Goal: Task Accomplishment & Management: Manage account settings

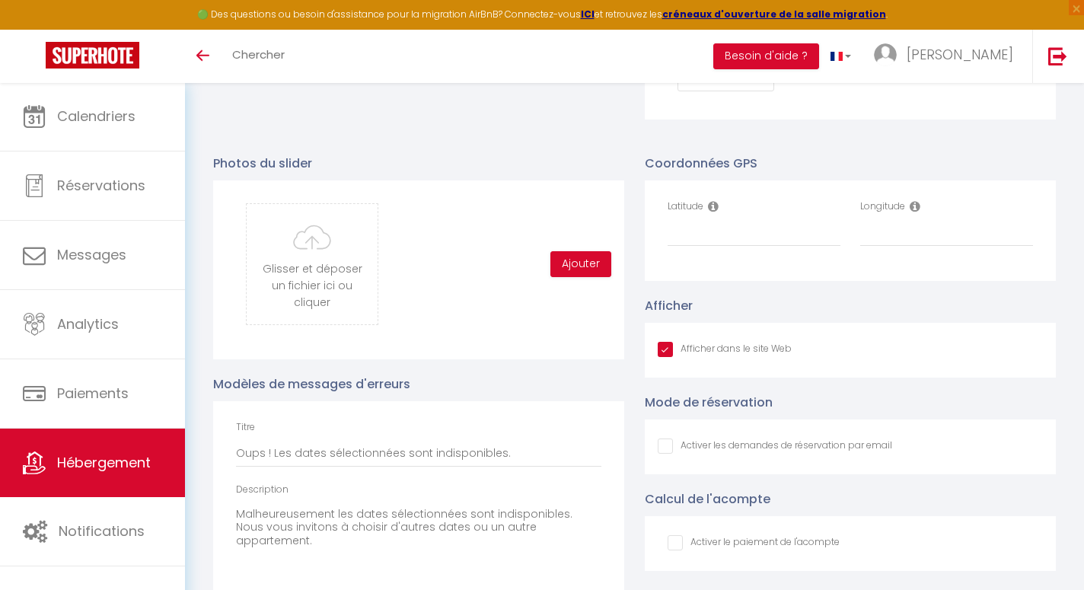
scroll to position [1542, 0]
click at [888, 236] on input "Longitude" at bounding box center [946, 234] width 173 height 27
paste input "0.1722734"
type input "0.1722734"
click at [806, 237] on input "Latitude" at bounding box center [753, 234] width 173 height 27
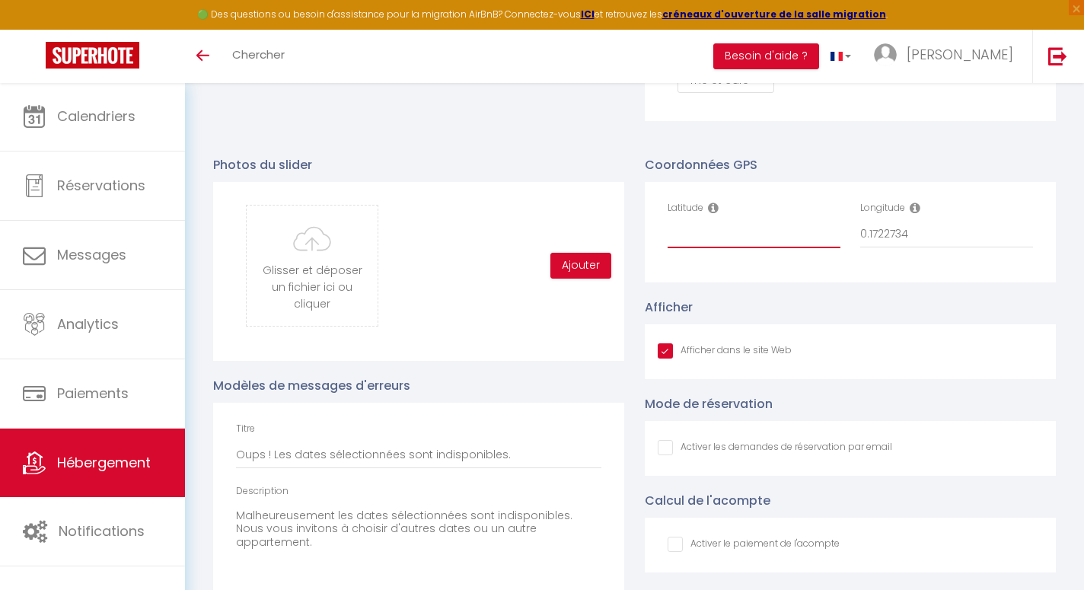
paste input "0.1722734"
click at [712, 237] on input "0.1722734" at bounding box center [753, 234] width 173 height 27
paste input "45.6507021"
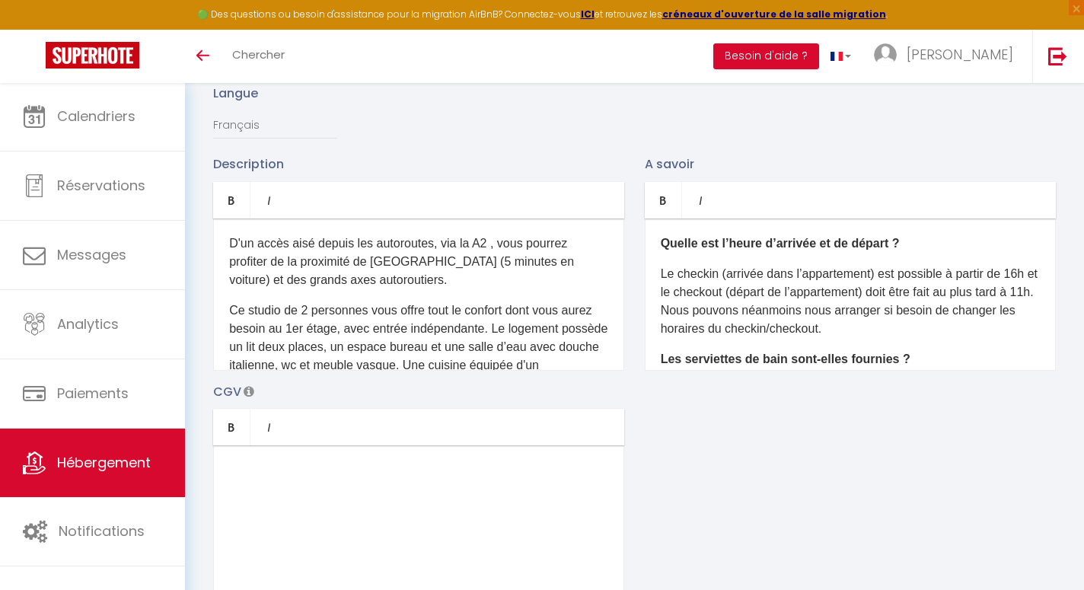
scroll to position [0, 0]
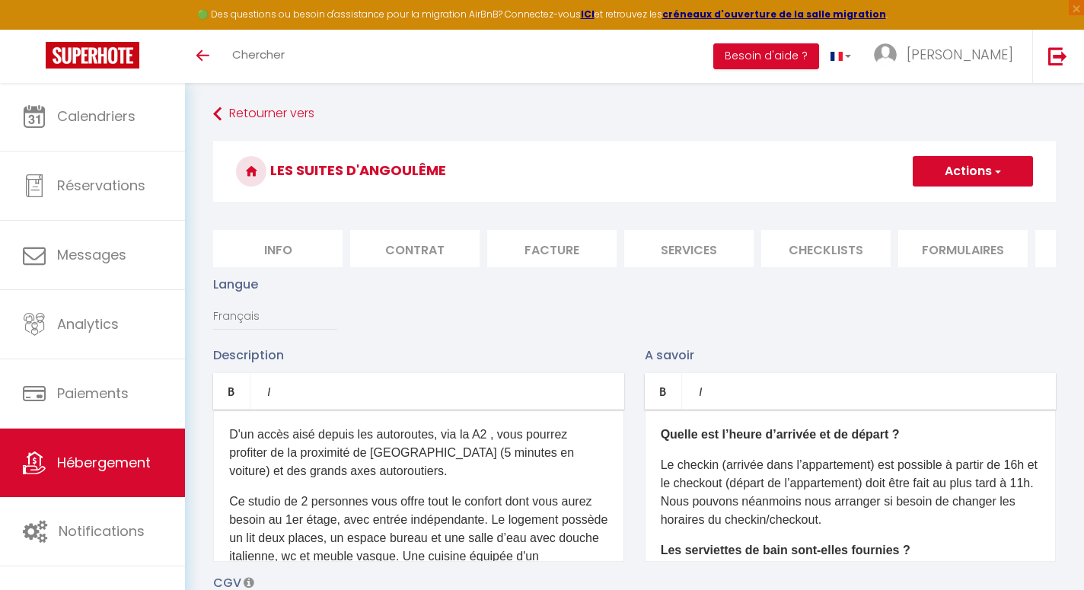
type input "45.6507021"
click at [961, 170] on button "Actions" at bounding box center [972, 171] width 120 height 30
click at [944, 208] on input "Enregistrer" at bounding box center [955, 204] width 56 height 15
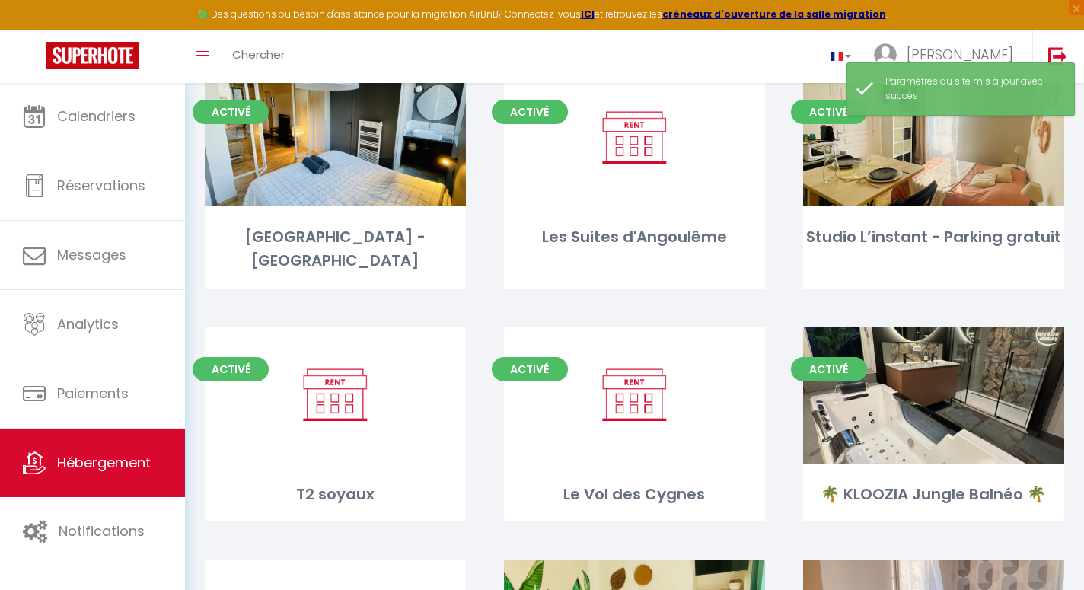
scroll to position [384, 0]
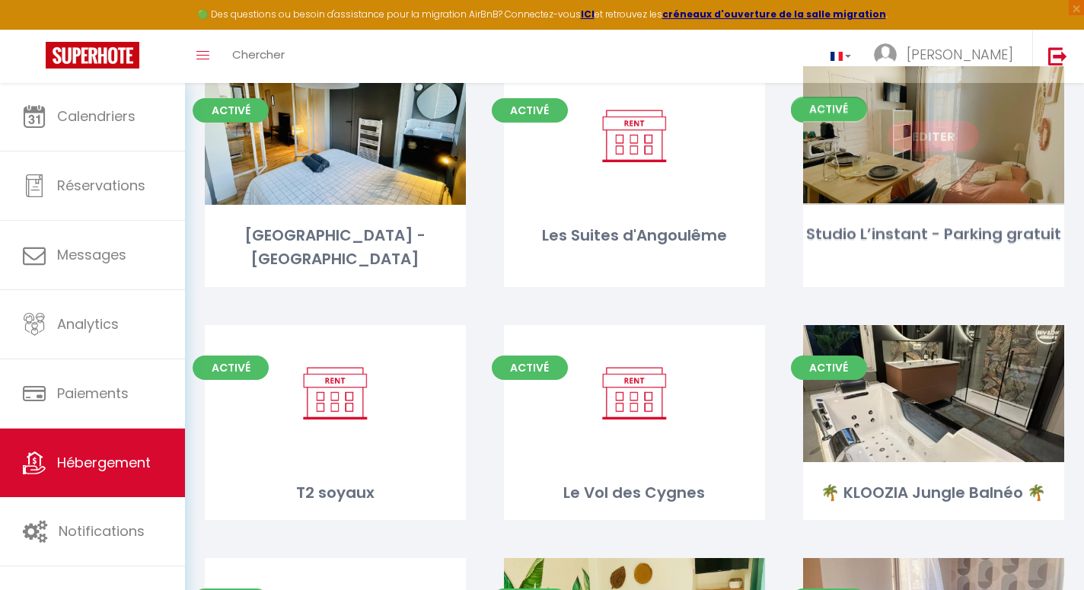
click at [931, 137] on link "Editer" at bounding box center [932, 136] width 91 height 30
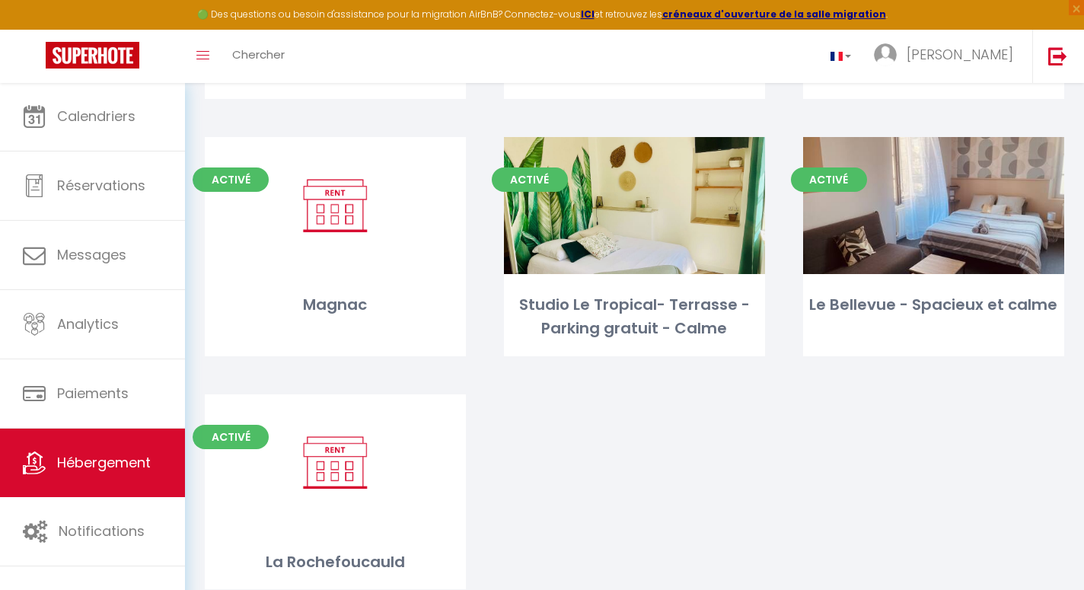
scroll to position [834, 0]
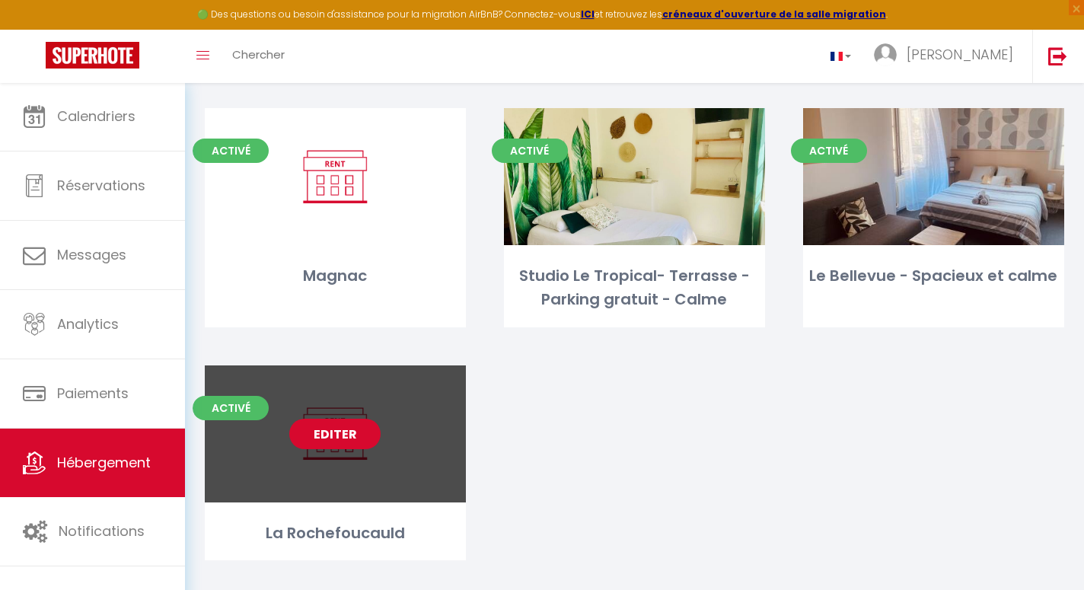
click at [329, 419] on link "Editer" at bounding box center [334, 434] width 91 height 30
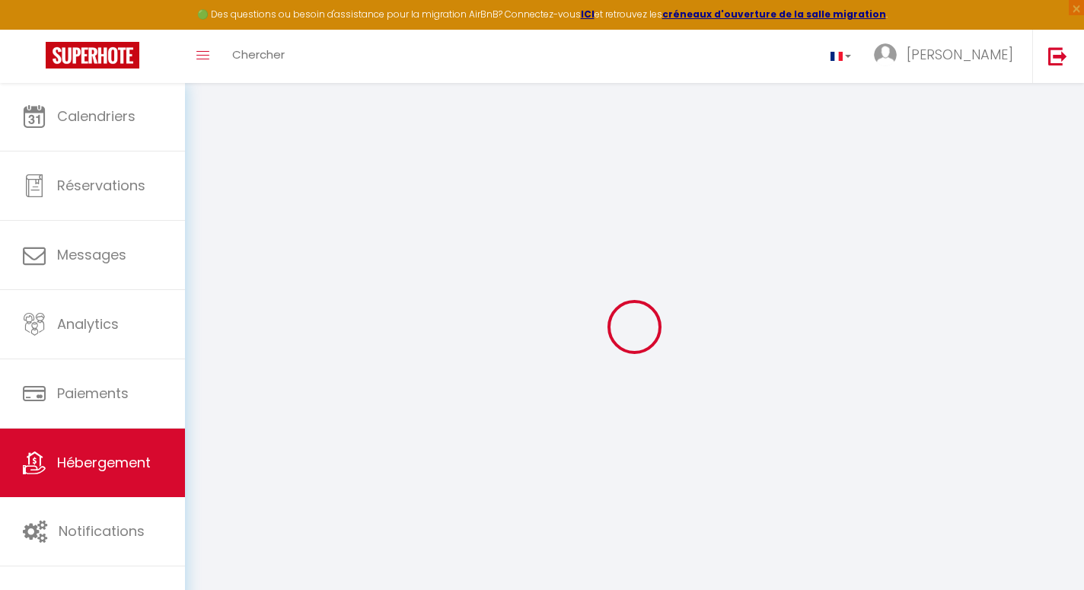
type input "Oups ! Les dates sélectionnées sont indisponibles."
type textarea "Malheureusement les dates sélectionnées sont indisponibles. Nous vous invitons …"
select select
checkbox input "false"
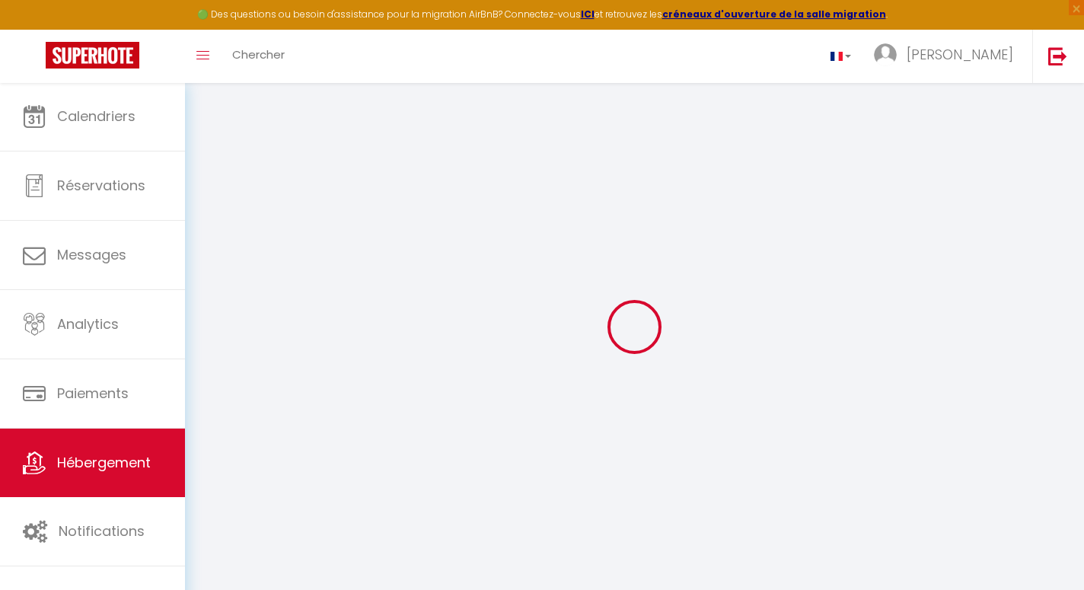
checkbox input "false"
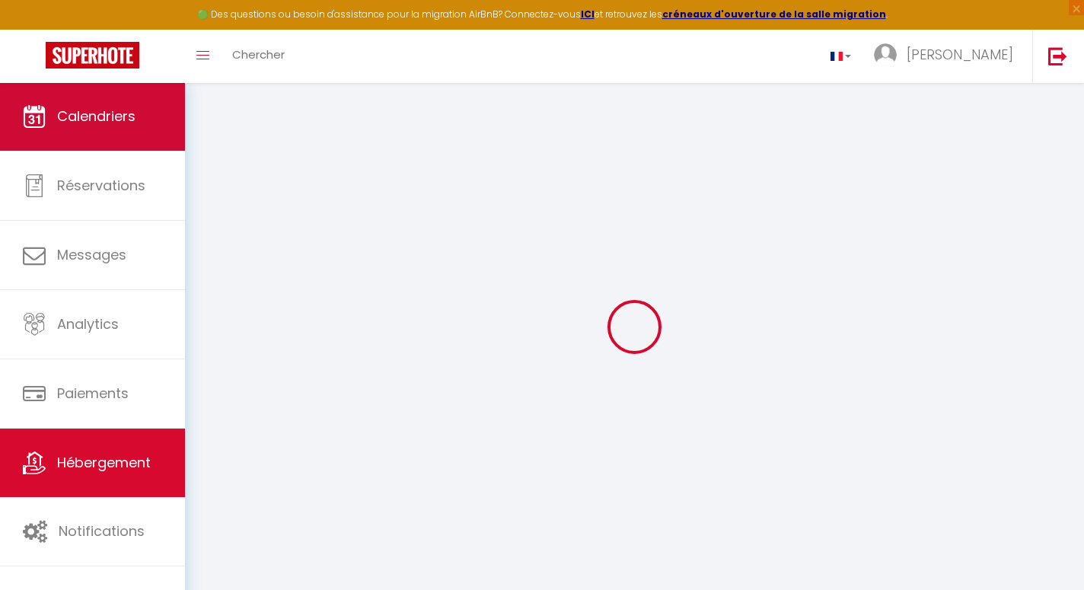
select select
checkbox input "false"
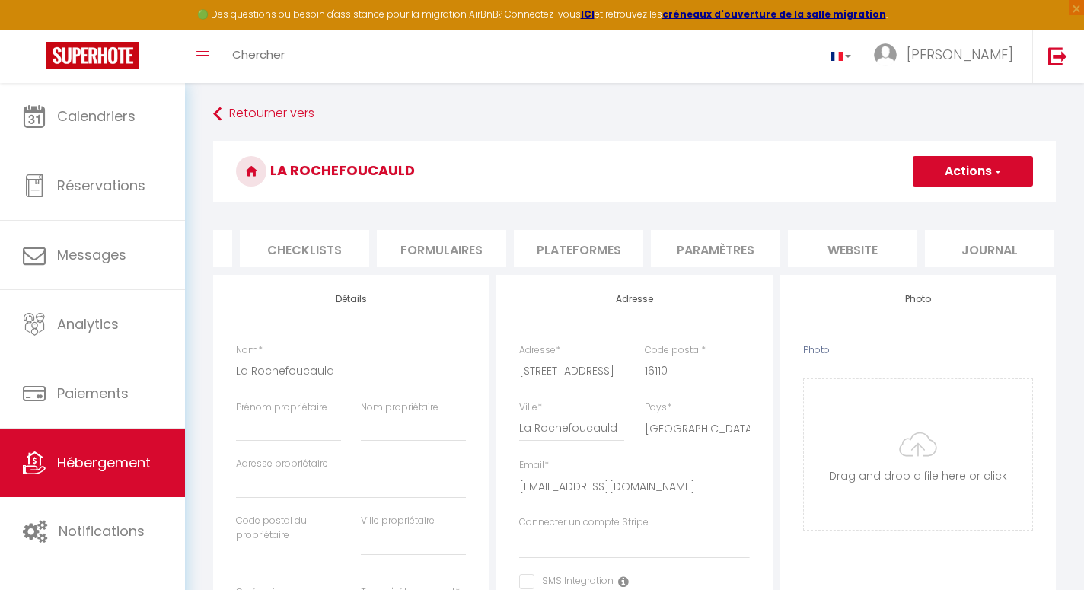
scroll to position [0, 520]
click at [857, 244] on li "website" at bounding box center [853, 248] width 129 height 37
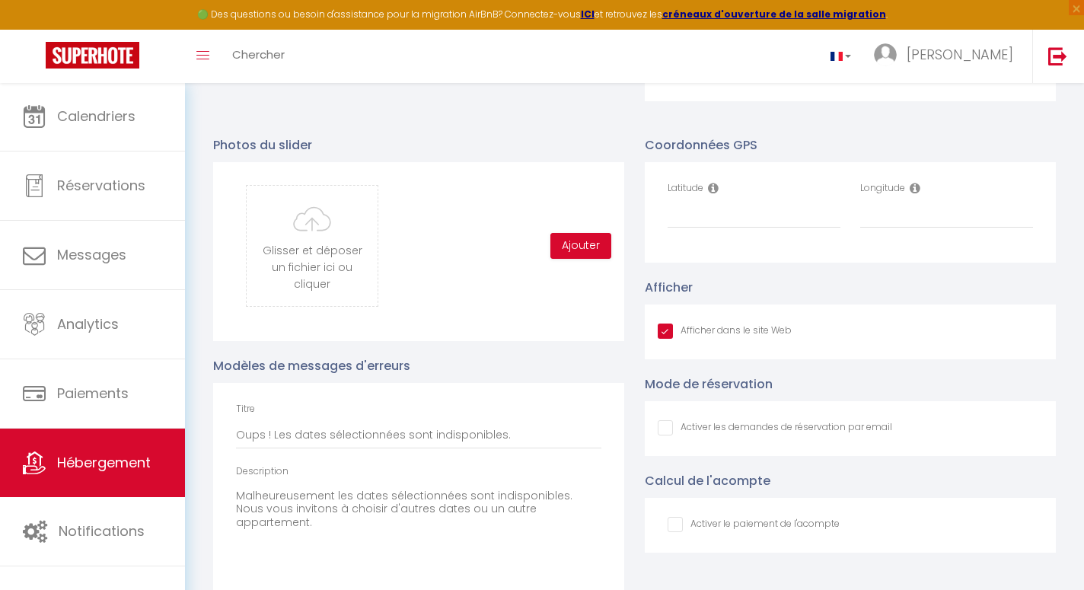
scroll to position [1622, 0]
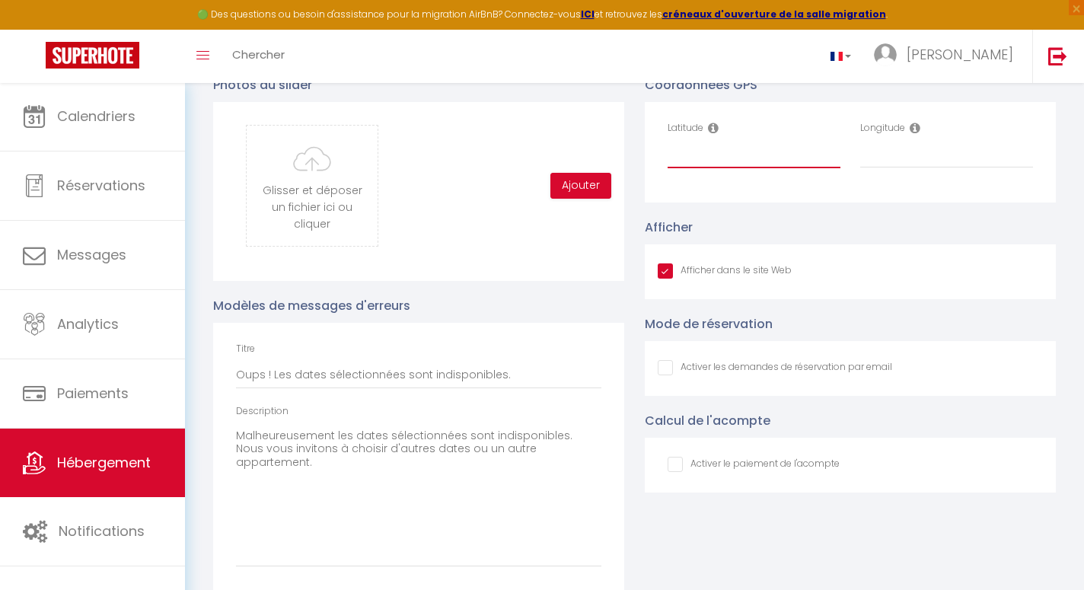
click at [756, 159] on input "Latitude" at bounding box center [753, 154] width 173 height 27
paste input "45.741035"
type input "45.741035"
click at [890, 135] on div "Longitude" at bounding box center [946, 144] width 173 height 47
click at [888, 164] on input "Longitude" at bounding box center [946, 154] width 173 height 27
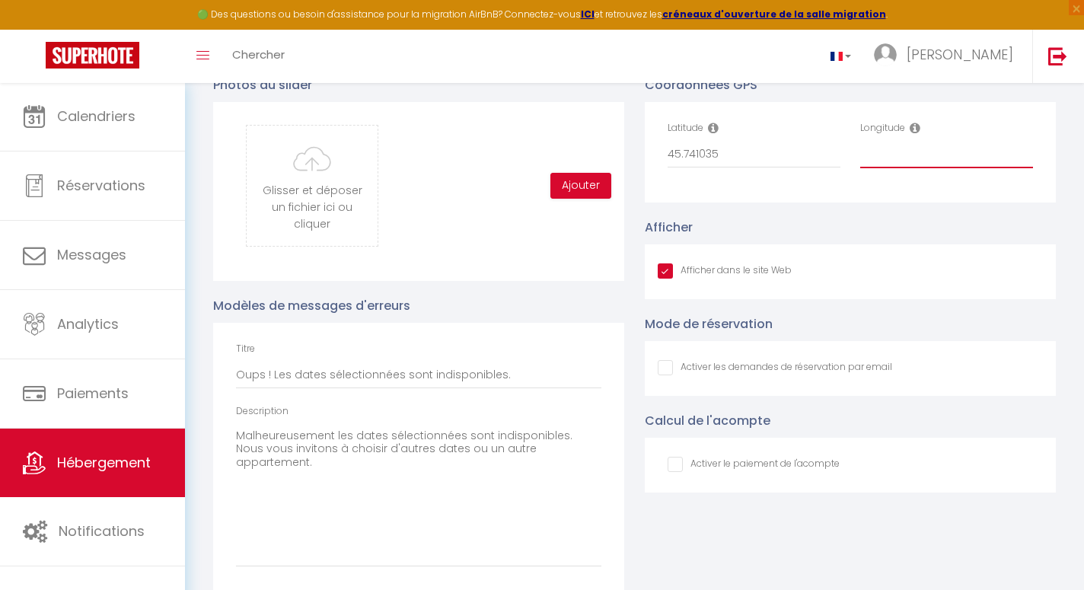
paste input "0.387741"
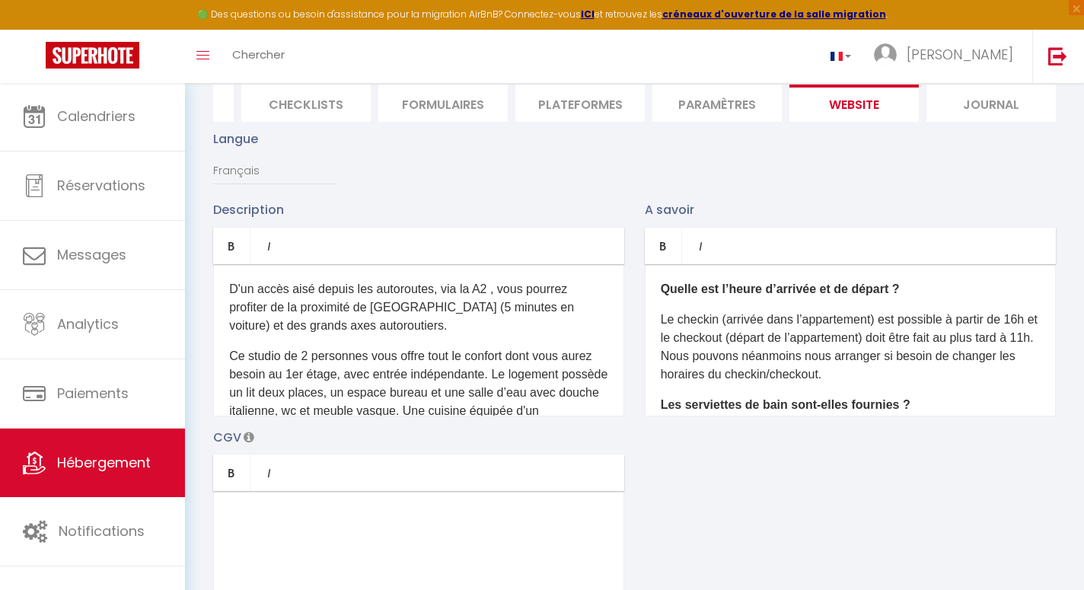
scroll to position [0, 0]
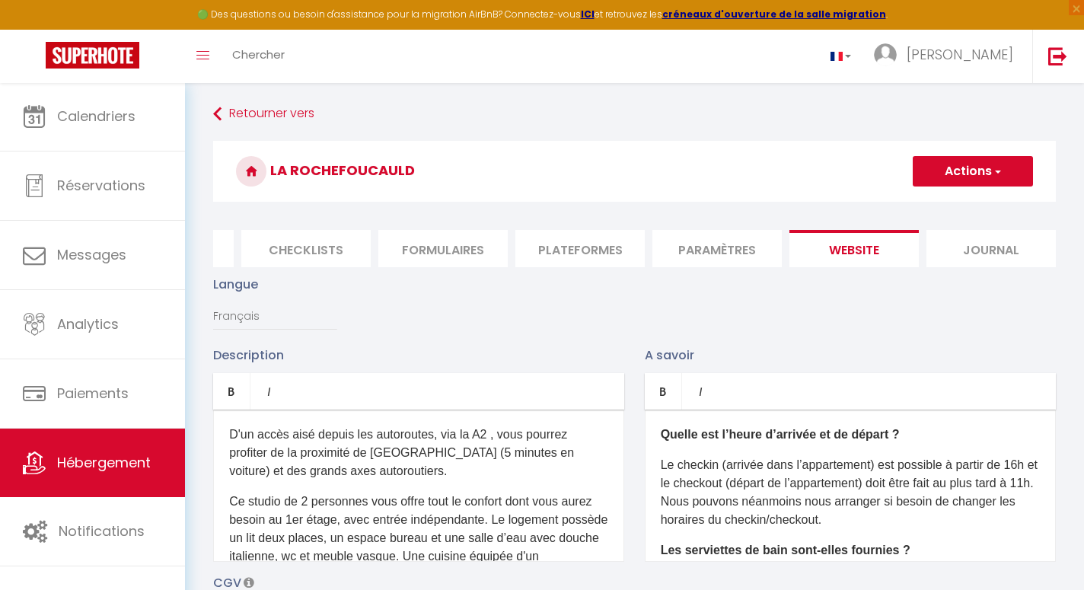
type input "0.387741"
click at [969, 169] on button "Actions" at bounding box center [972, 171] width 120 height 30
click at [956, 202] on input "Enregistrer" at bounding box center [955, 204] width 56 height 15
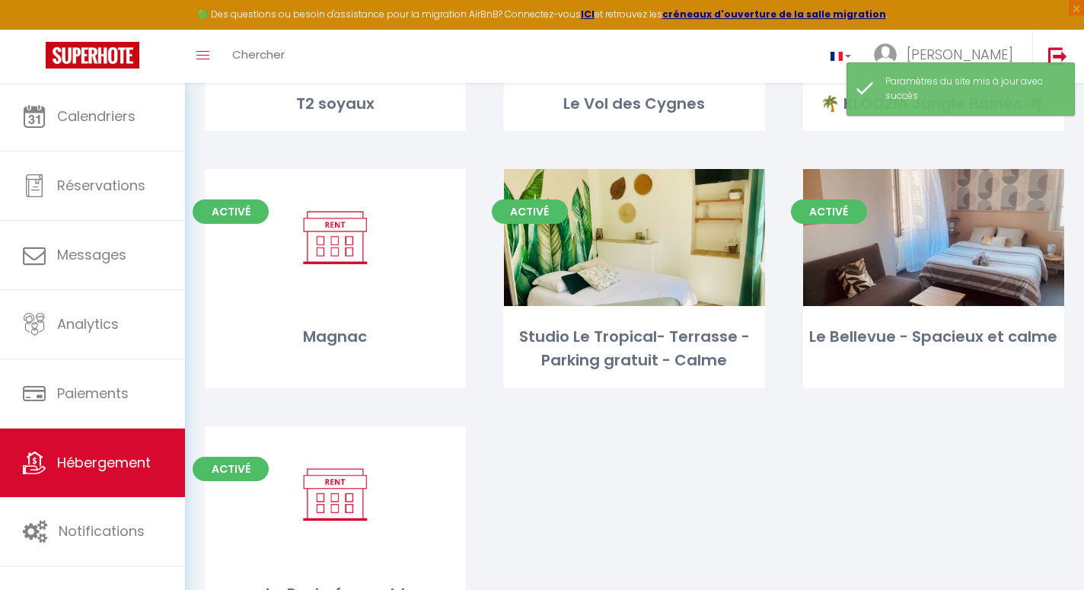
scroll to position [834, 0]
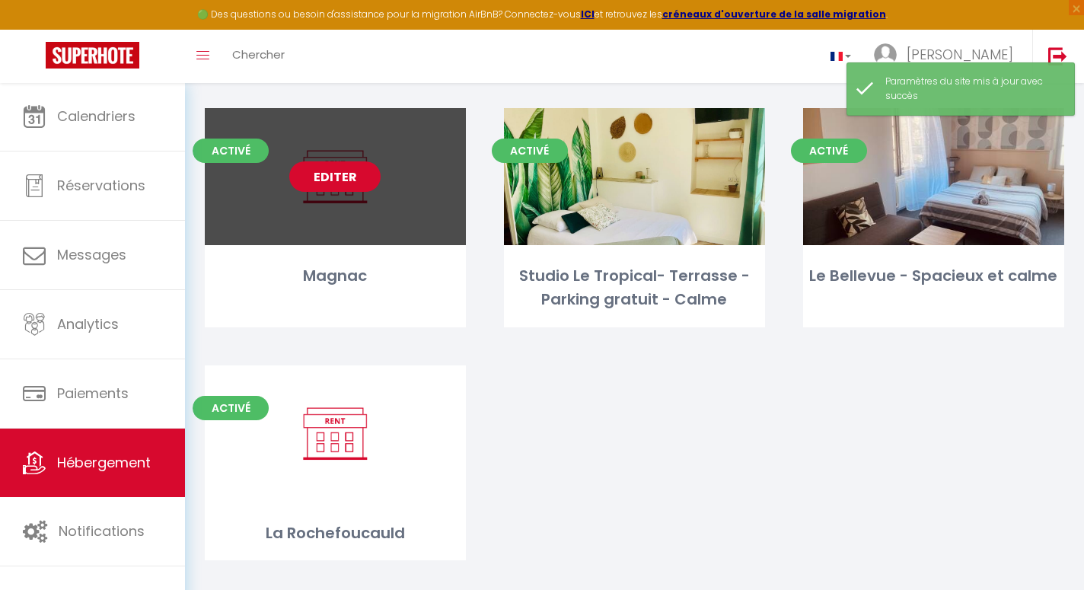
click at [344, 161] on link "Editer" at bounding box center [334, 176] width 91 height 30
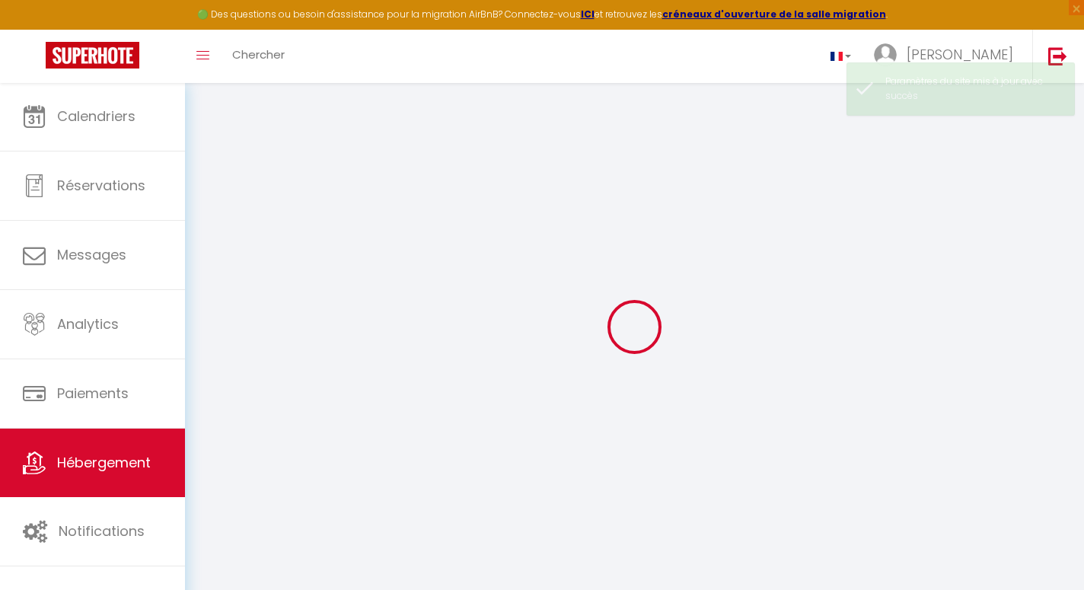
select select
checkbox input "false"
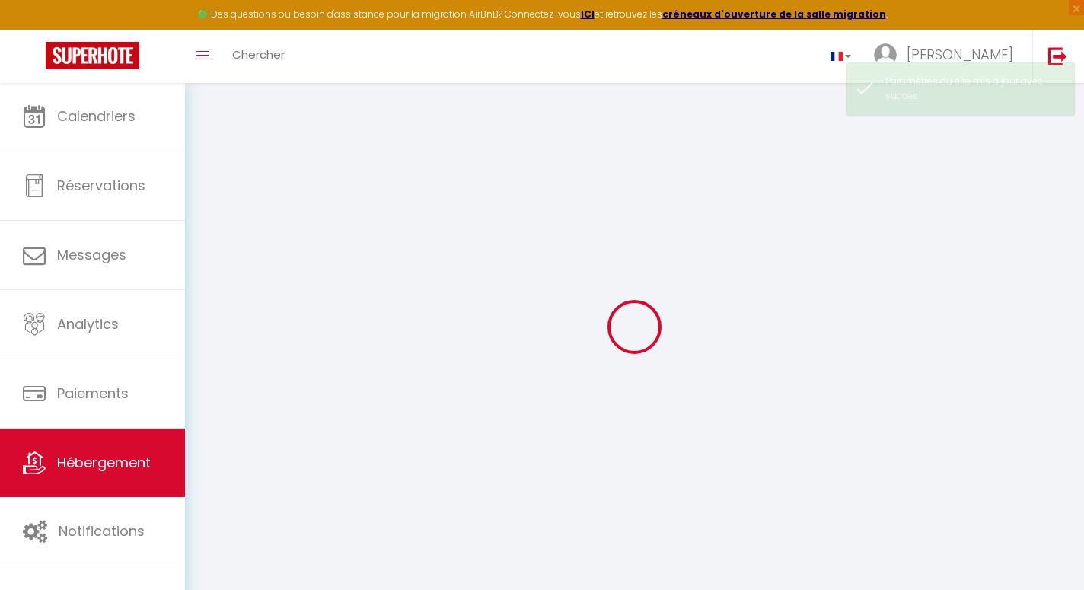
select select
checkbox input "false"
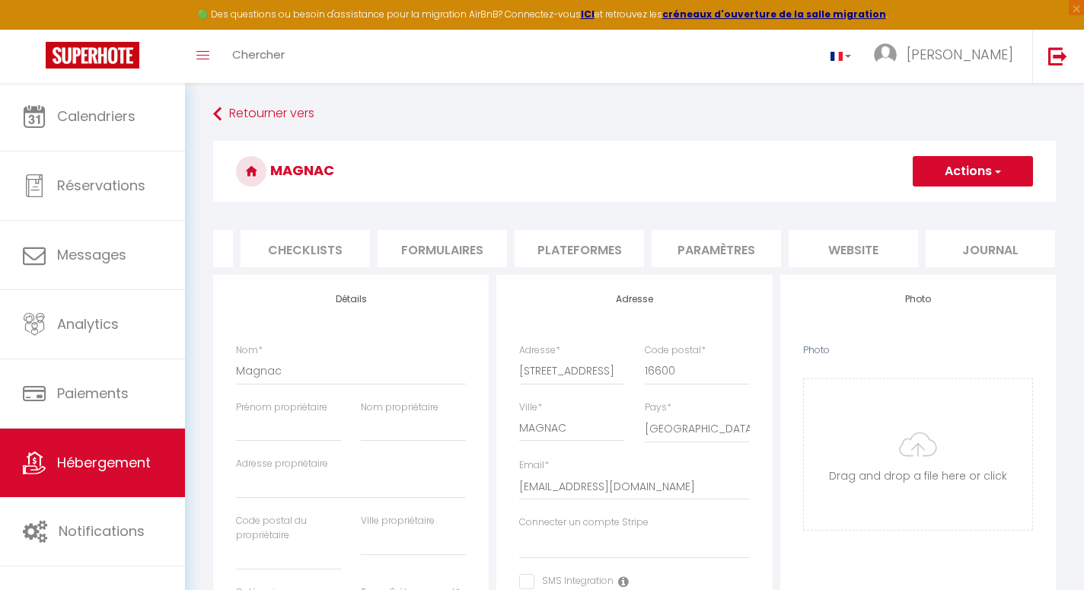
scroll to position [0, 520]
click at [836, 240] on li "website" at bounding box center [853, 248] width 129 height 37
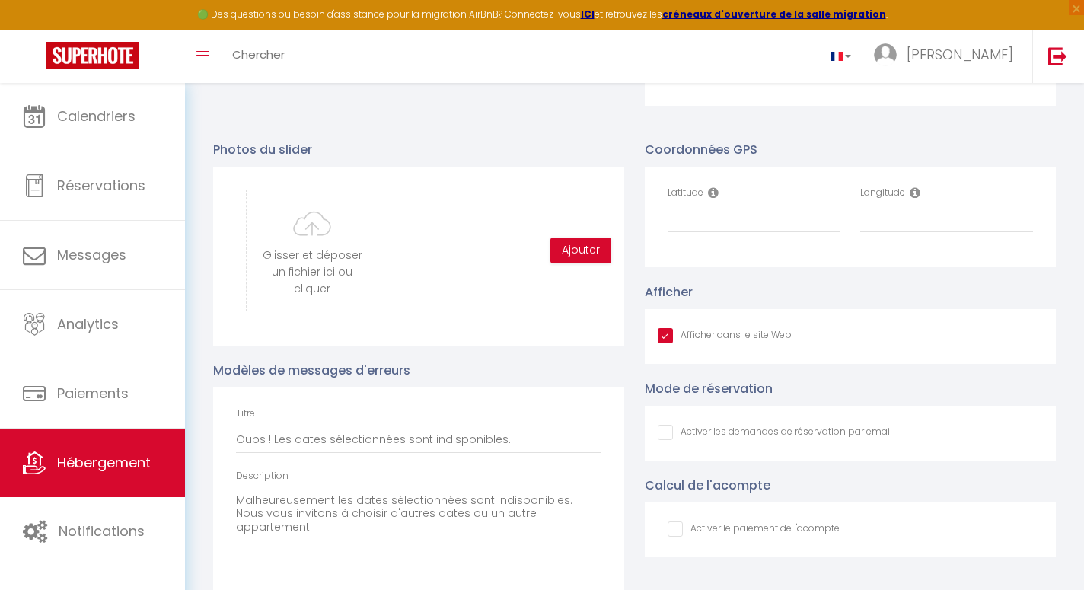
scroll to position [1557, 0]
click at [758, 217] on input "Latitude" at bounding box center [753, 218] width 173 height 27
paste input "45.668236"
type input "45.668236"
click at [925, 211] on input "Longitude" at bounding box center [946, 218] width 173 height 27
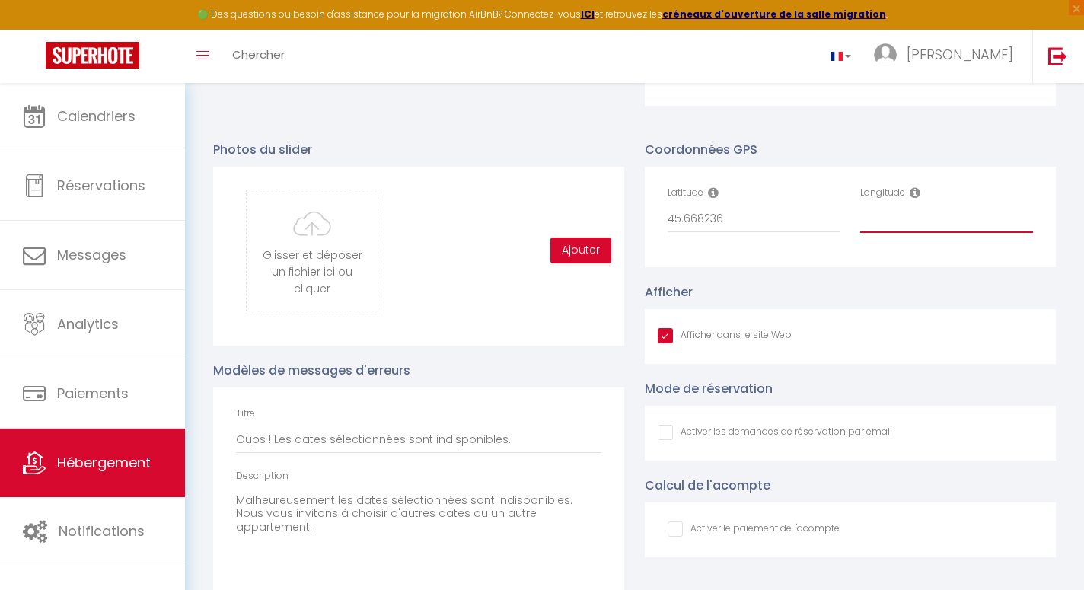
paste input "0.238398"
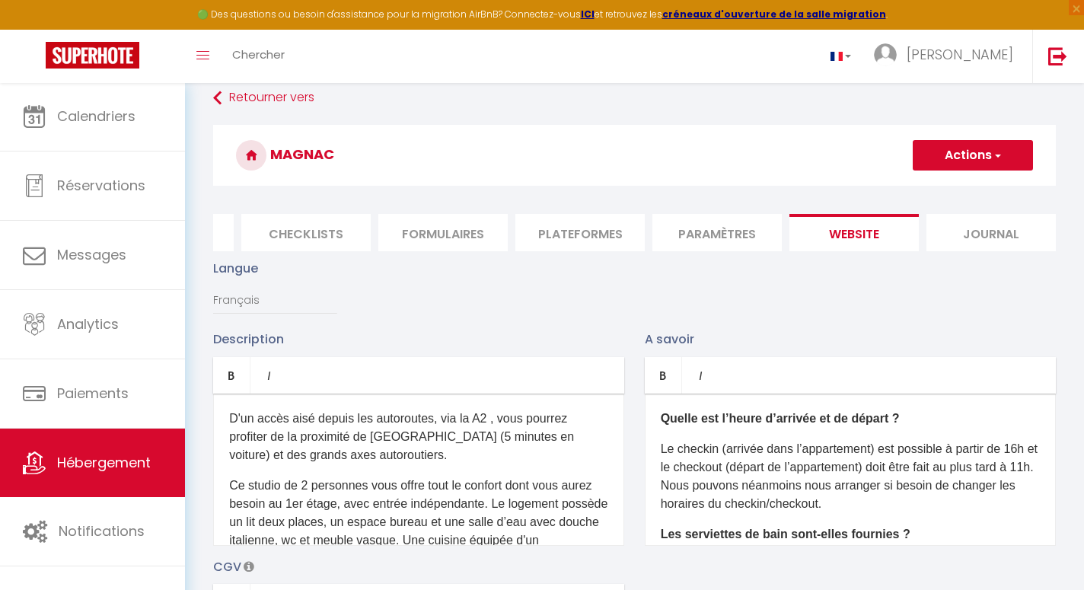
scroll to position [0, 0]
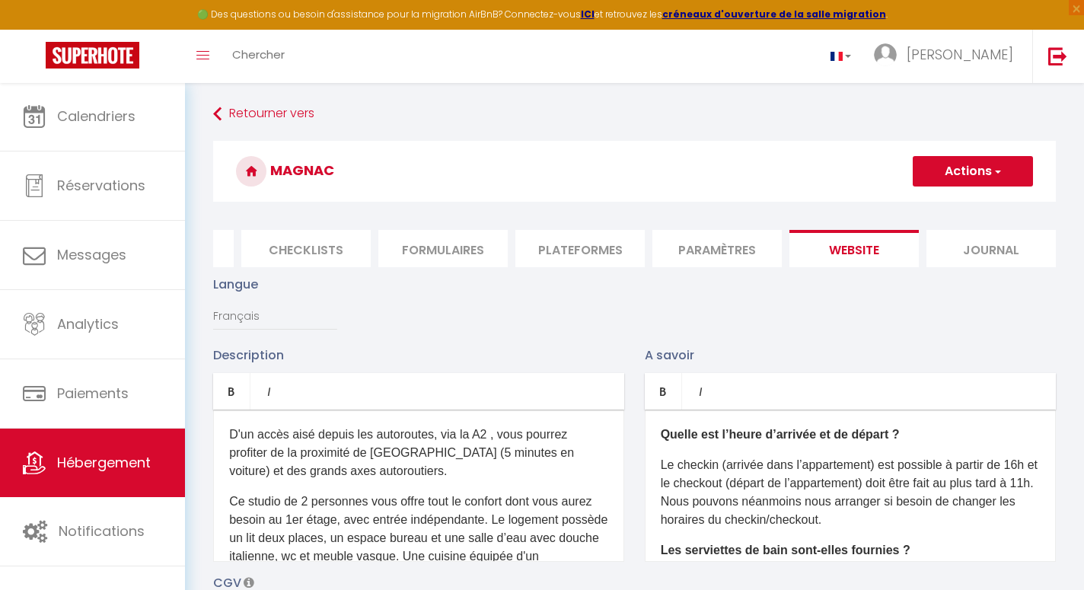
type input "0.238398"
click at [960, 172] on button "Actions" at bounding box center [972, 171] width 120 height 30
click at [950, 207] on input "Enregistrer" at bounding box center [955, 204] width 56 height 15
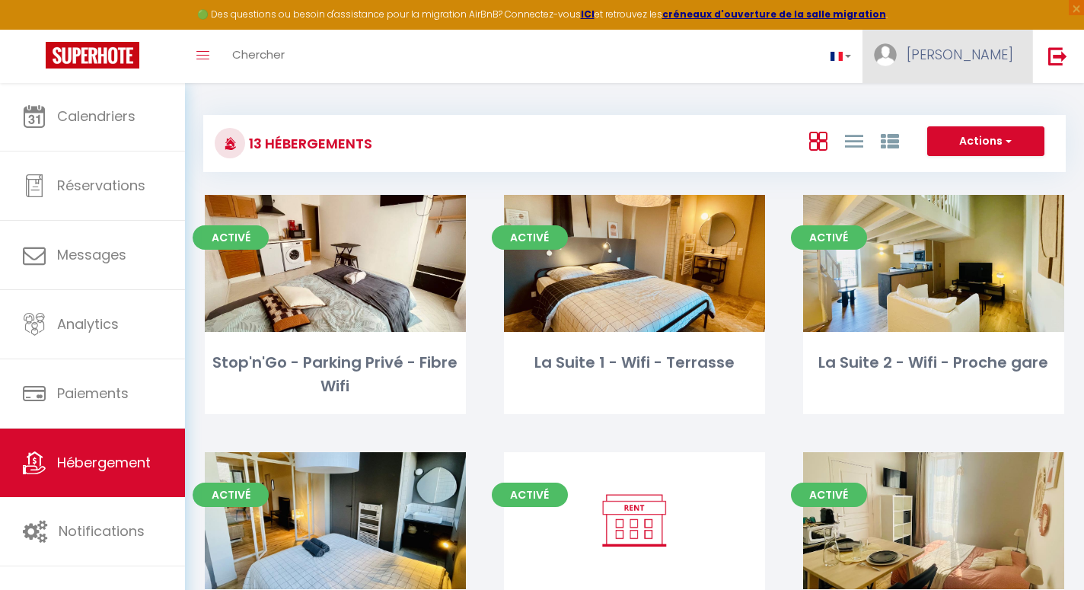
click at [964, 62] on link "[PERSON_NAME]" at bounding box center [947, 56] width 170 height 53
click at [947, 114] on link "Paramètres" at bounding box center [971, 106] width 113 height 26
select select
select select "28"
select select "fr"
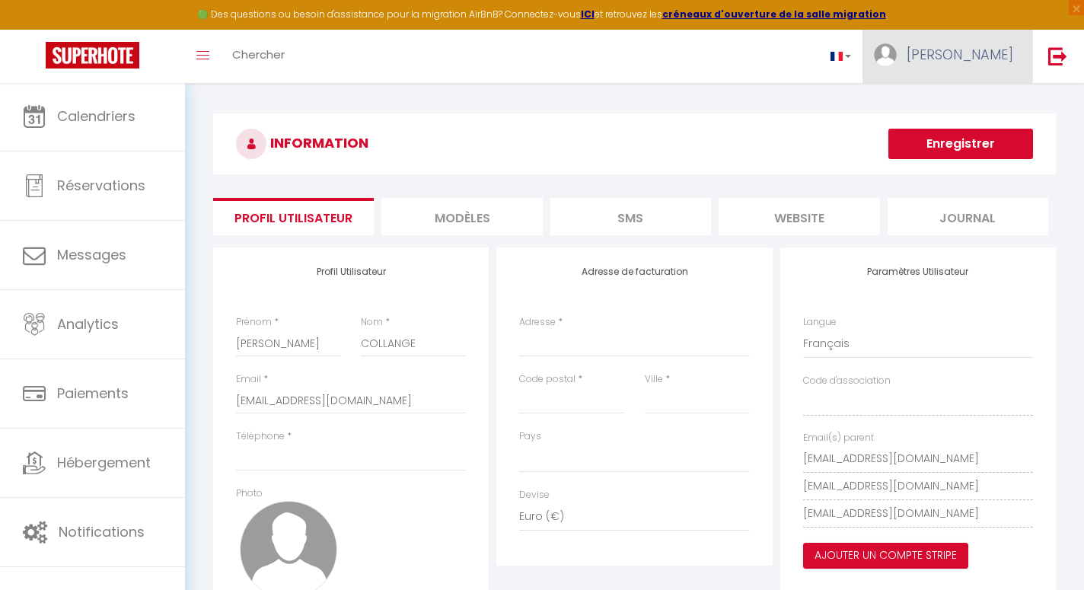
click at [978, 72] on link "[PERSON_NAME]" at bounding box center [947, 56] width 170 height 53
click at [1062, 62] on img at bounding box center [1057, 55] width 19 height 19
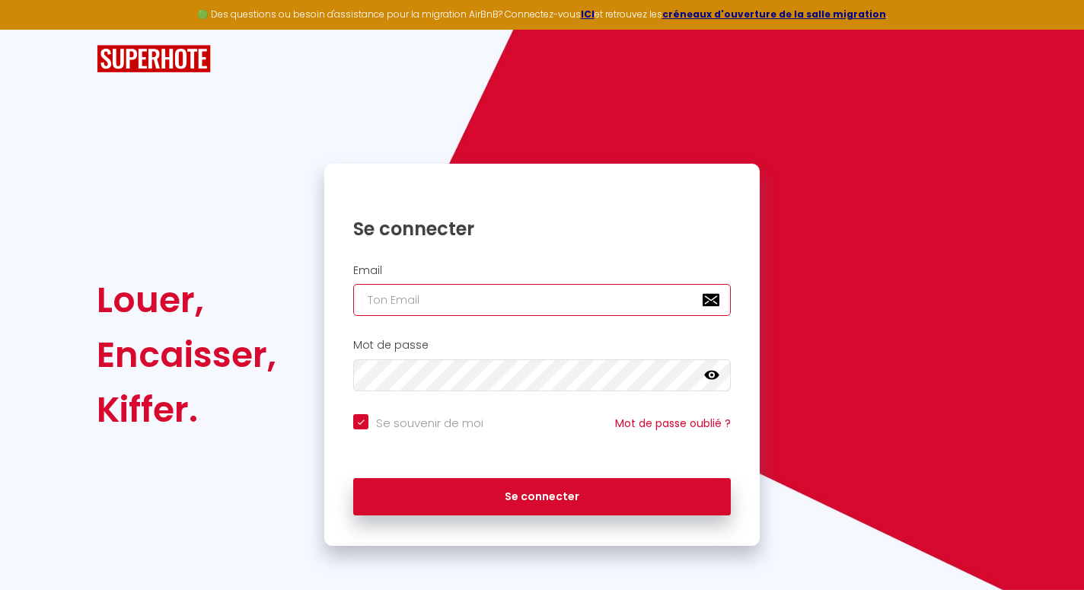
click at [562, 285] on input "email" at bounding box center [541, 300] width 377 height 32
type input "a"
checkbox input "true"
type input "au"
checkbox input "true"
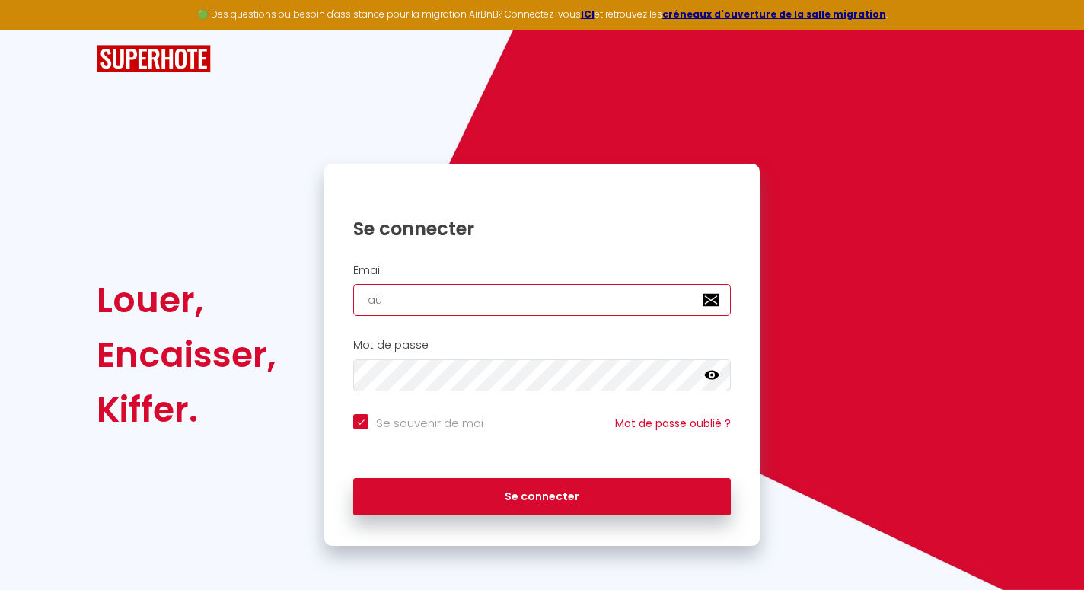
type input "aur"
checkbox input "true"
type input "[EMAIL_ADDRESS][DOMAIN_NAME]"
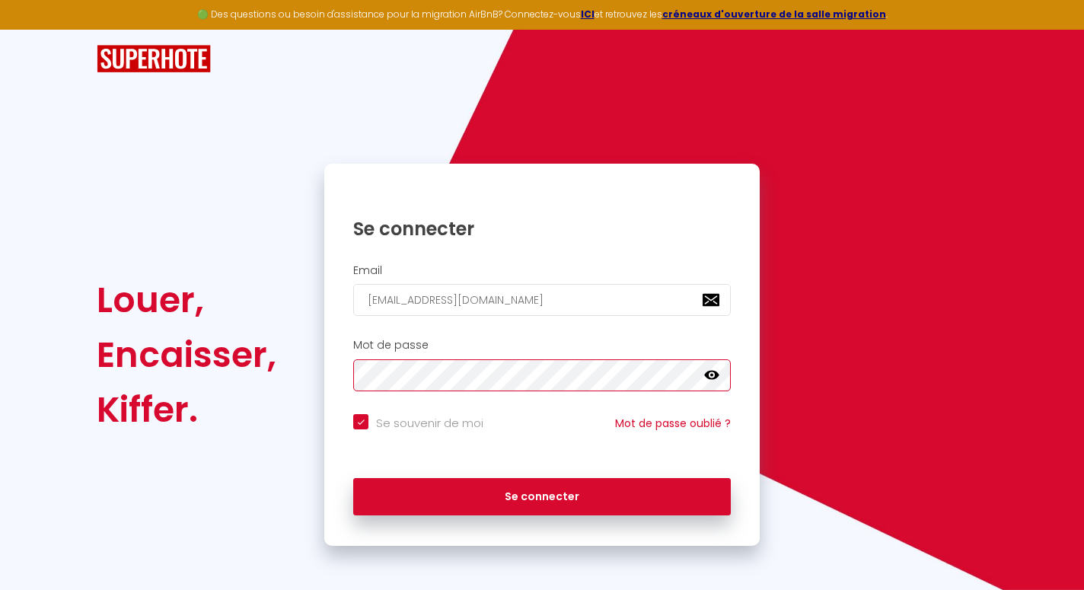
click at [542, 494] on button "Se connecter" at bounding box center [541, 497] width 377 height 38
checkbox input "true"
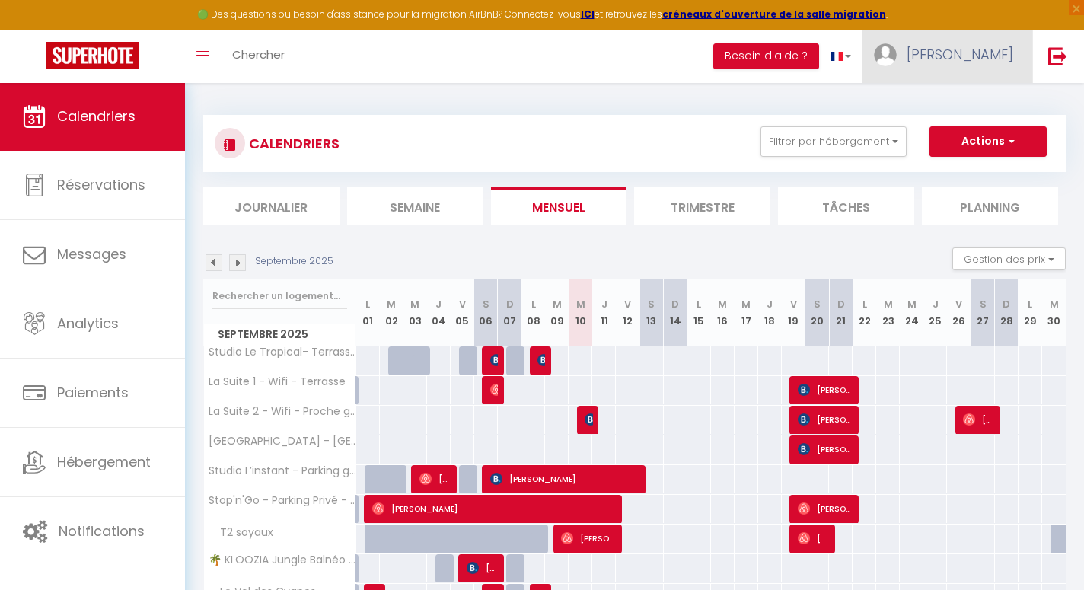
click at [1004, 49] on span "[PERSON_NAME]" at bounding box center [959, 54] width 107 height 19
click at [972, 104] on link "Paramètres" at bounding box center [971, 106] width 113 height 26
select select "28"
select select "fr"
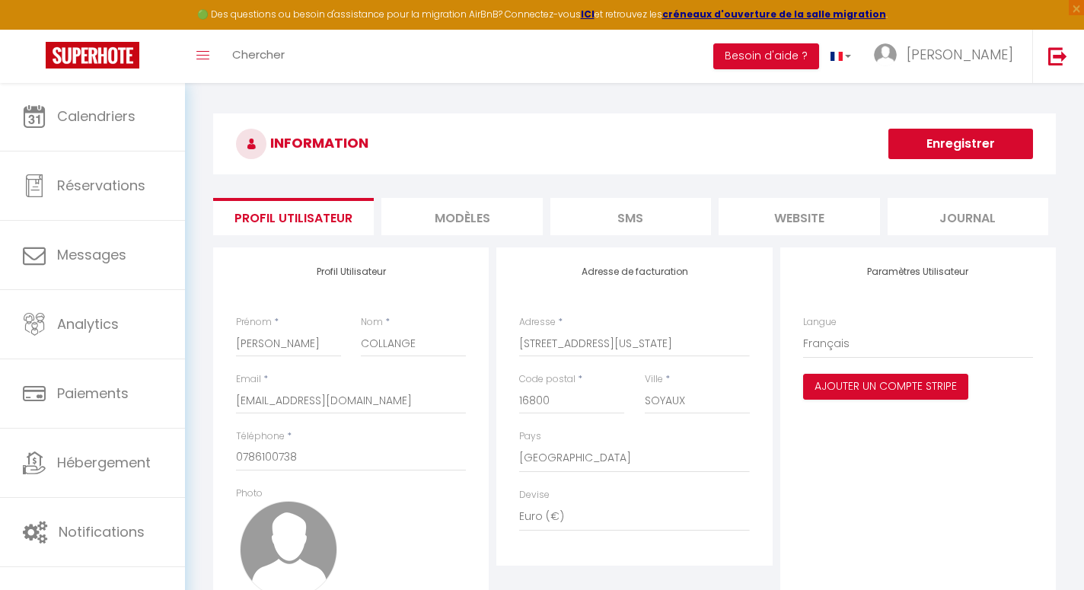
click at [476, 227] on li "MODÈLES" at bounding box center [461, 216] width 161 height 37
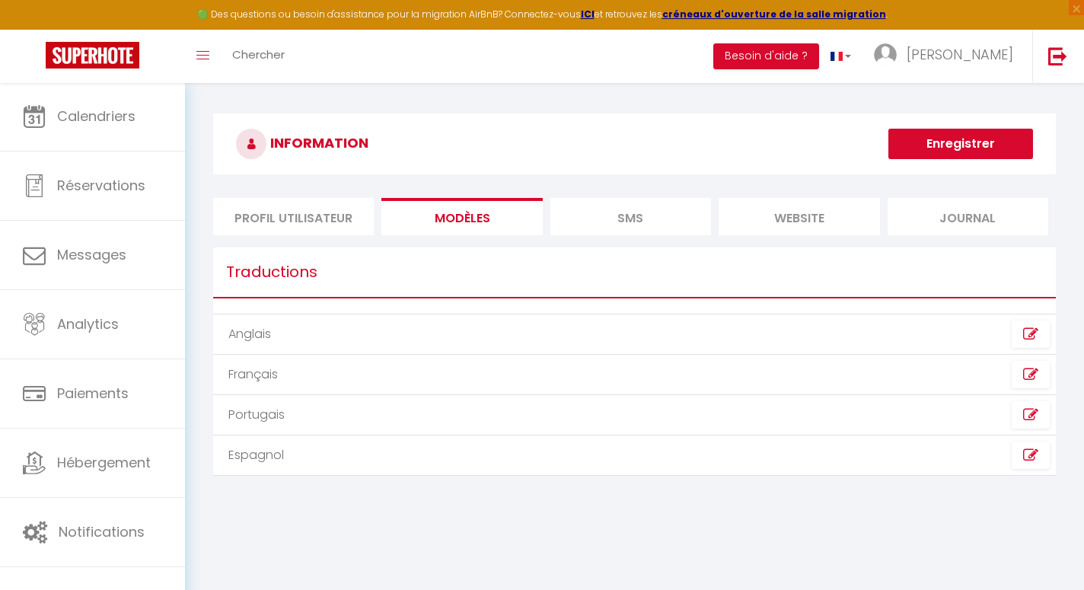
click at [568, 225] on li "SMS" at bounding box center [630, 216] width 161 height 37
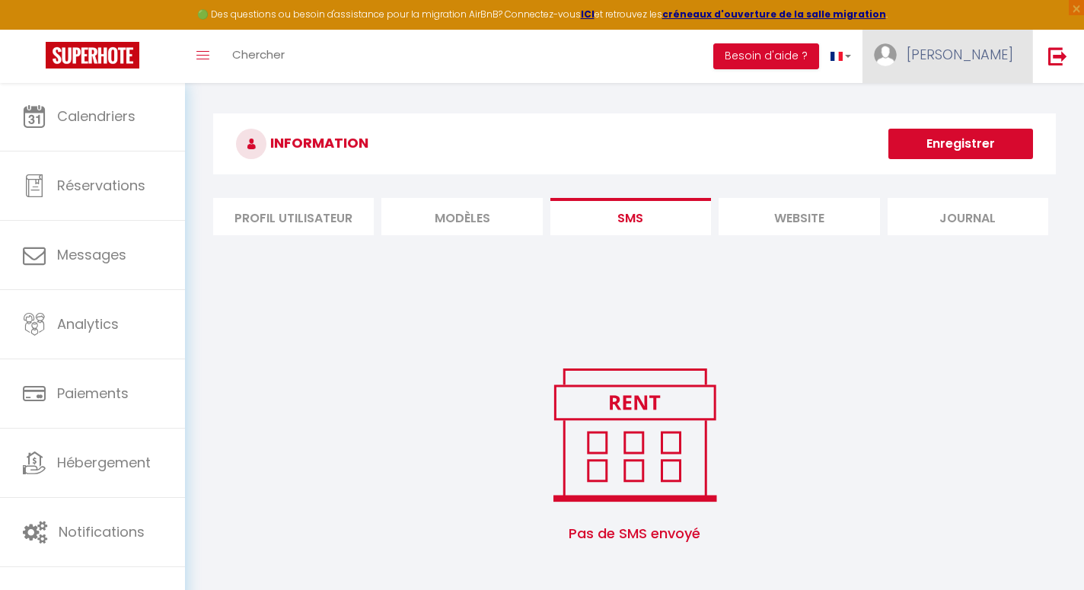
click at [992, 56] on span "[PERSON_NAME]" at bounding box center [959, 54] width 107 height 19
click at [968, 106] on link "Paramètres" at bounding box center [971, 106] width 113 height 26
click at [292, 213] on li "Profil Utilisateur" at bounding box center [293, 216] width 161 height 37
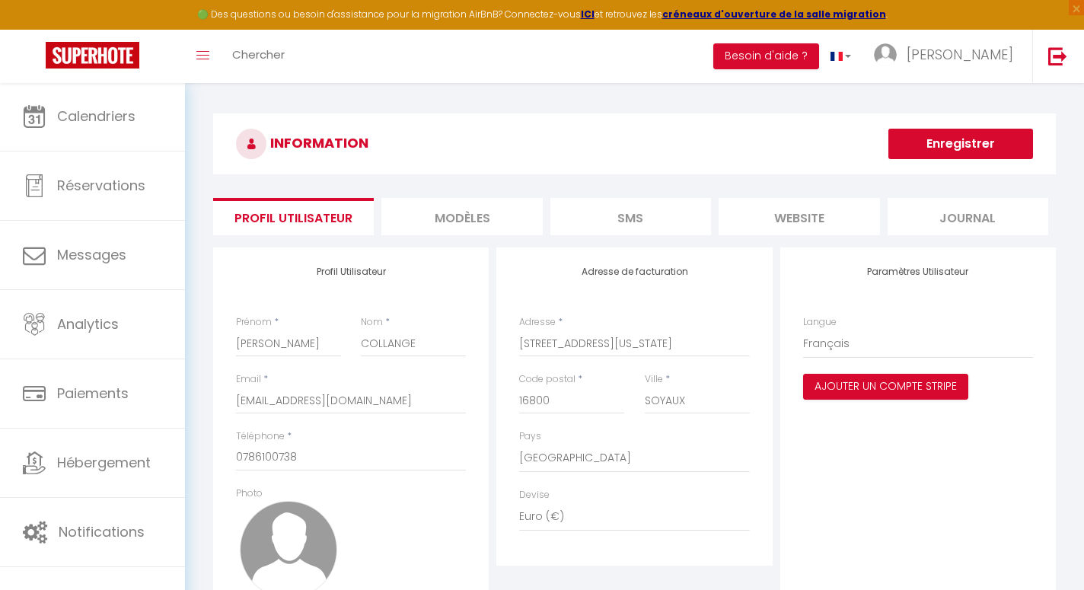
scroll to position [120, 0]
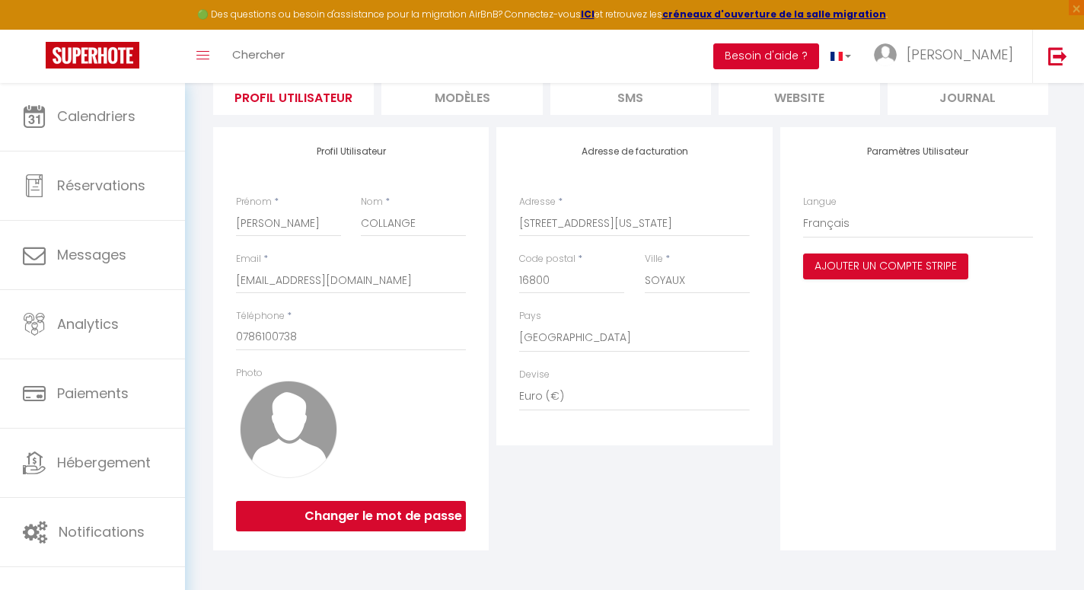
click at [819, 63] on button "Besoin d'aide ?" at bounding box center [766, 56] width 106 height 26
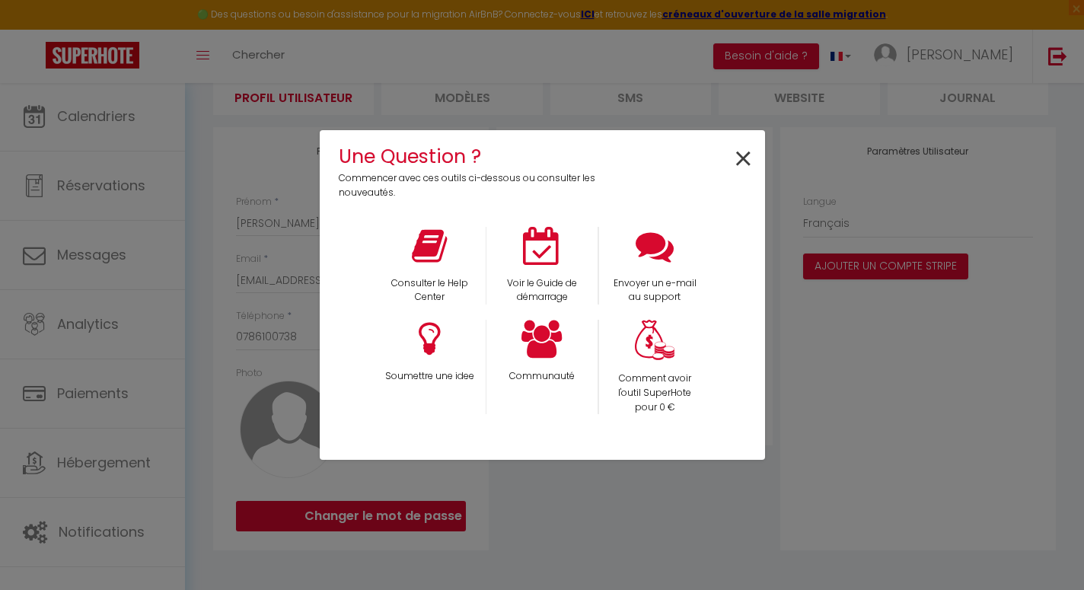
click at [737, 163] on span "×" at bounding box center [743, 159] width 21 height 48
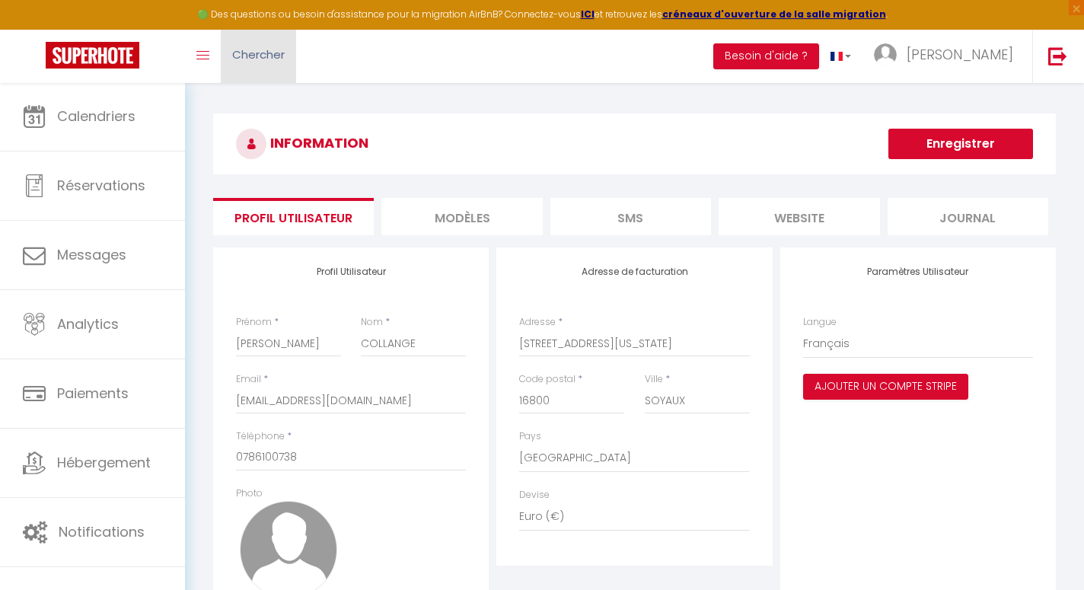
scroll to position [0, 0]
click at [286, 150] on h3 "INFORMATION" at bounding box center [634, 143] width 842 height 61
click at [1077, 51] on link at bounding box center [1057, 56] width 50 height 53
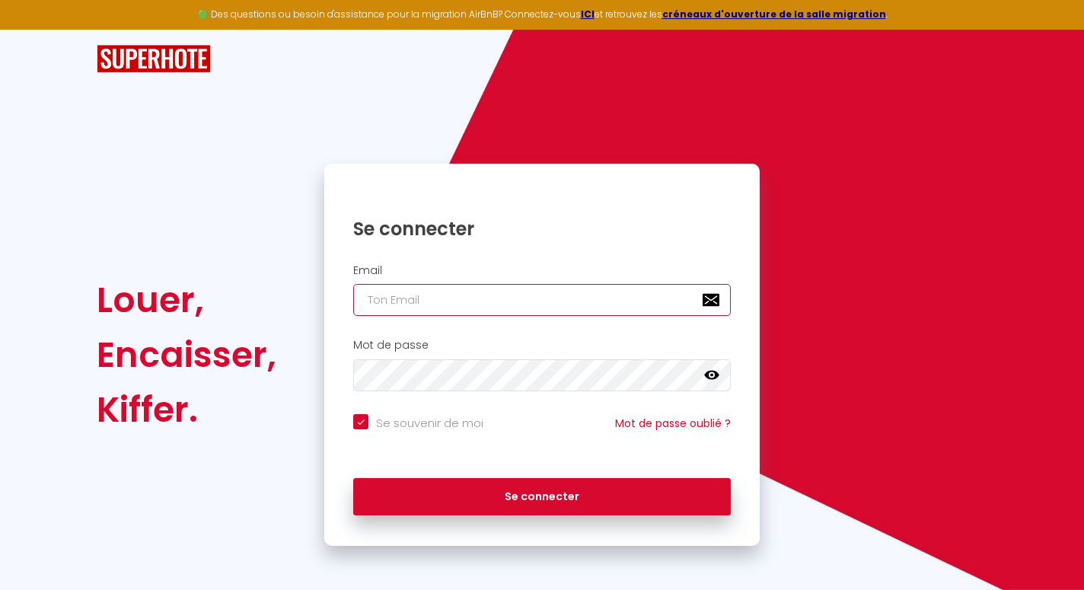
click at [626, 293] on input "email" at bounding box center [541, 300] width 377 height 32
type input "[EMAIL_ADDRESS][DOMAIN_NAME]"
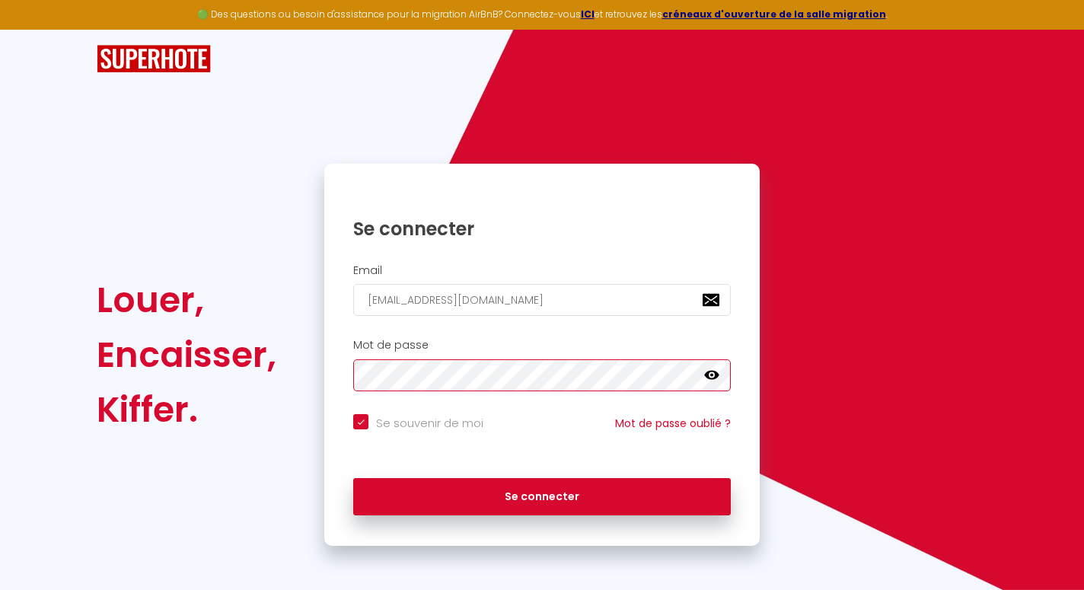
click at [542, 494] on button "Se connecter" at bounding box center [541, 497] width 377 height 38
checkbox input "true"
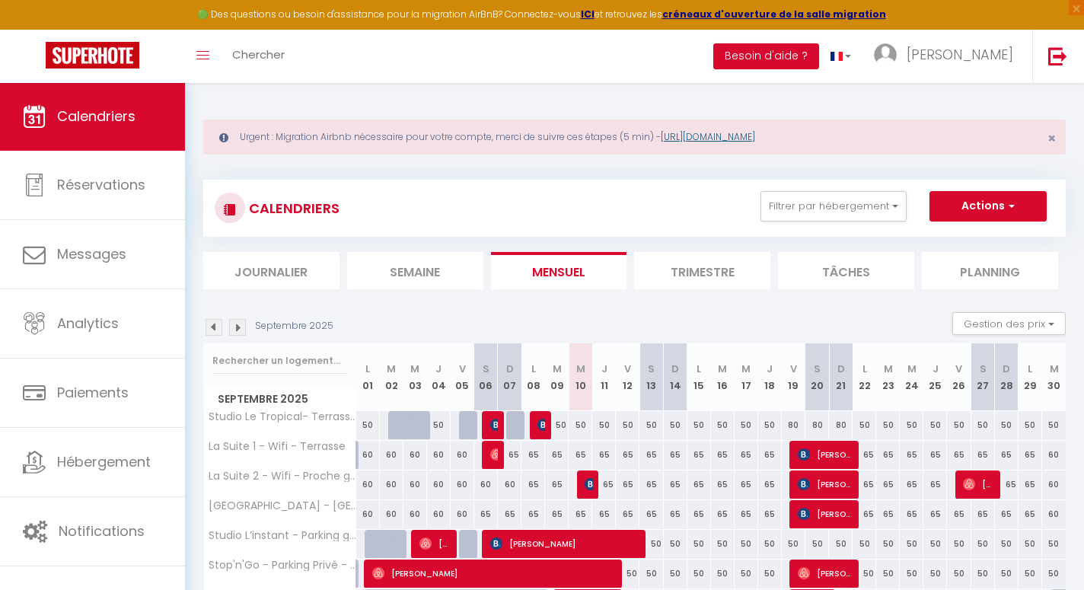
click at [704, 132] on link "[URL][DOMAIN_NAME]" at bounding box center [707, 136] width 94 height 13
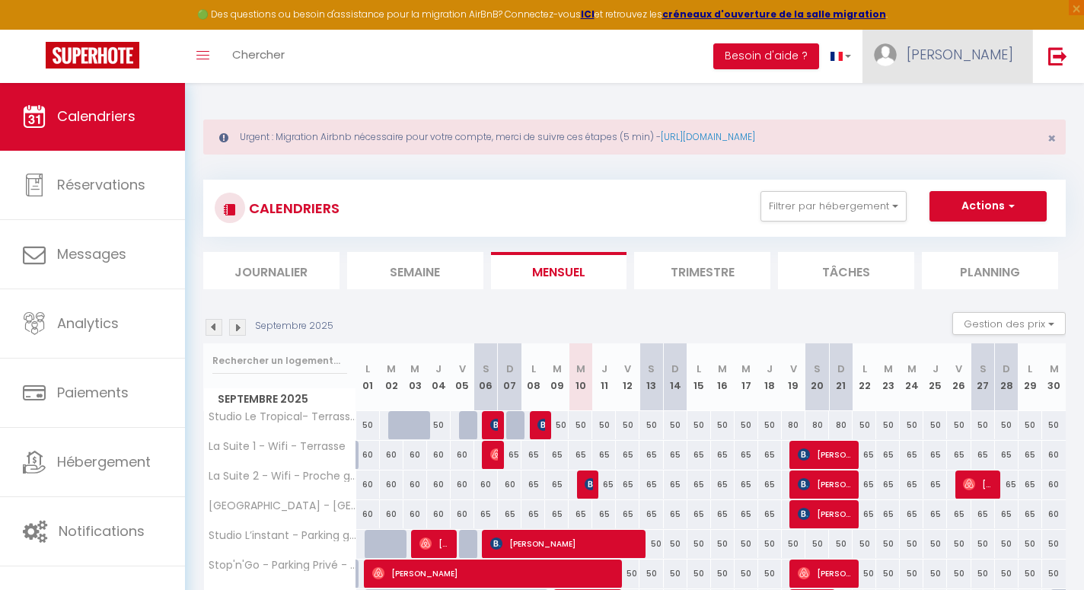
click at [985, 30] on link "[PERSON_NAME]" at bounding box center [947, 56] width 170 height 53
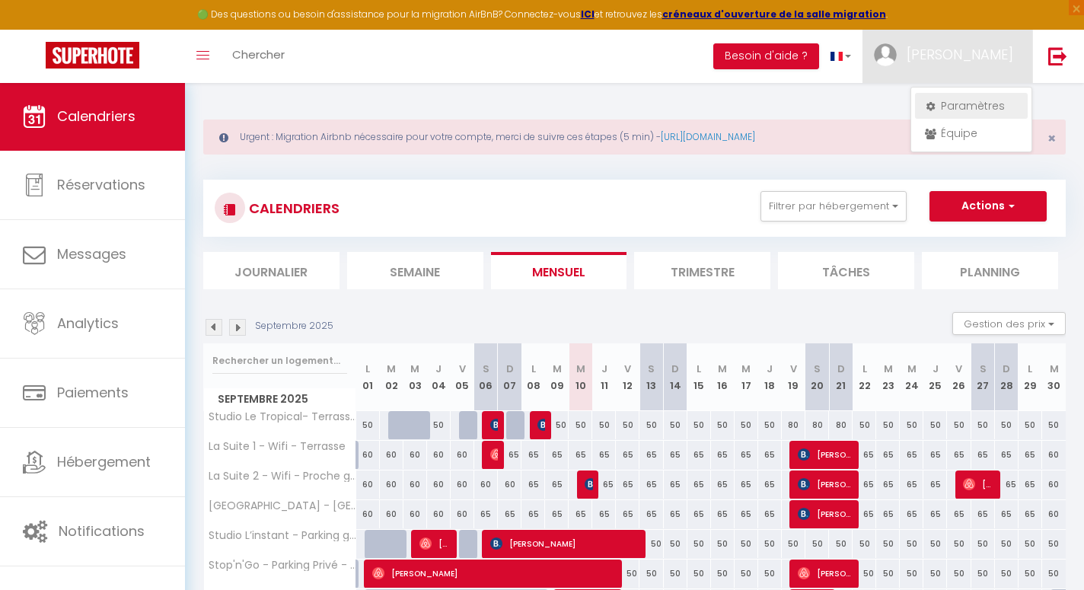
click at [955, 96] on link "Paramètres" at bounding box center [971, 106] width 113 height 26
select select "28"
select select "fr"
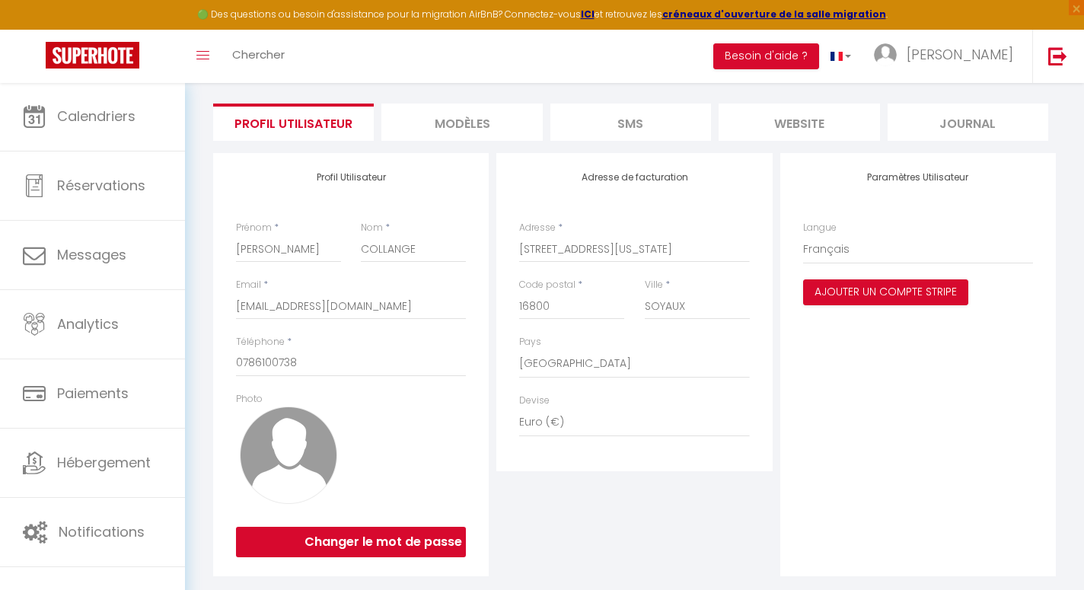
scroll to position [120, 0]
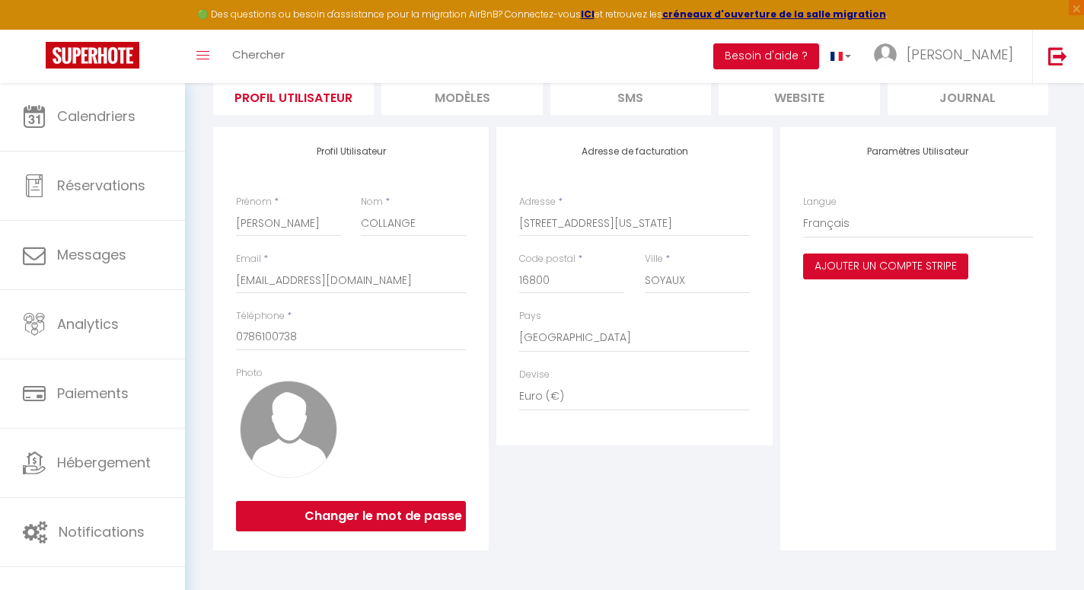
click at [842, 274] on button "Ajouter un compte Stripe" at bounding box center [885, 266] width 165 height 26
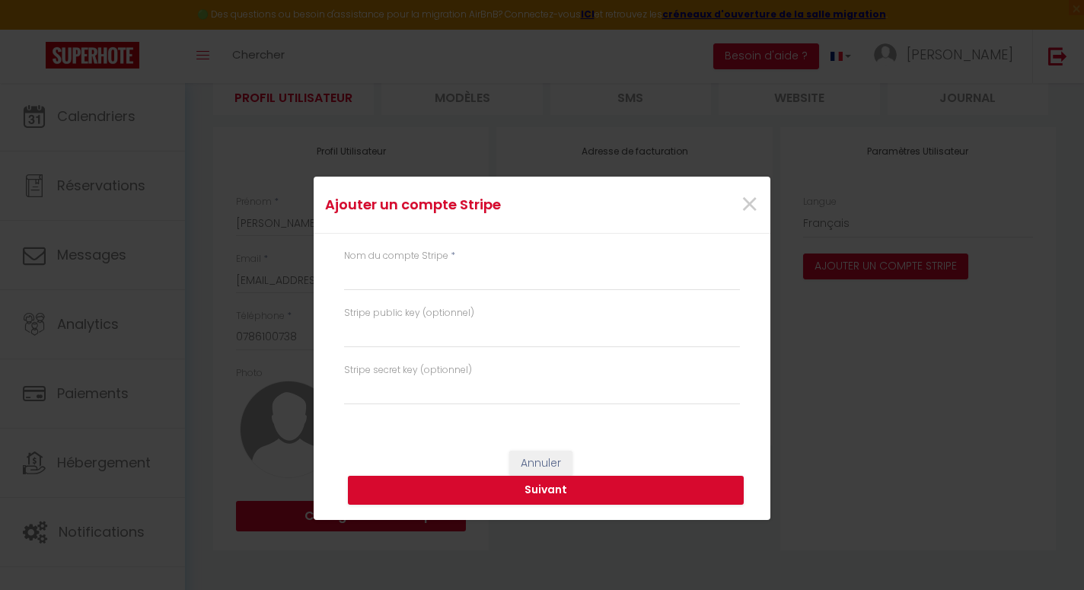
click at [613, 263] on div "Nom du compte Stripe *" at bounding box center [542, 270] width 396 height 42
click at [614, 273] on input "text" at bounding box center [542, 276] width 396 height 27
click at [546, 384] on input "text" at bounding box center [542, 390] width 396 height 27
click at [748, 200] on span "×" at bounding box center [749, 205] width 19 height 46
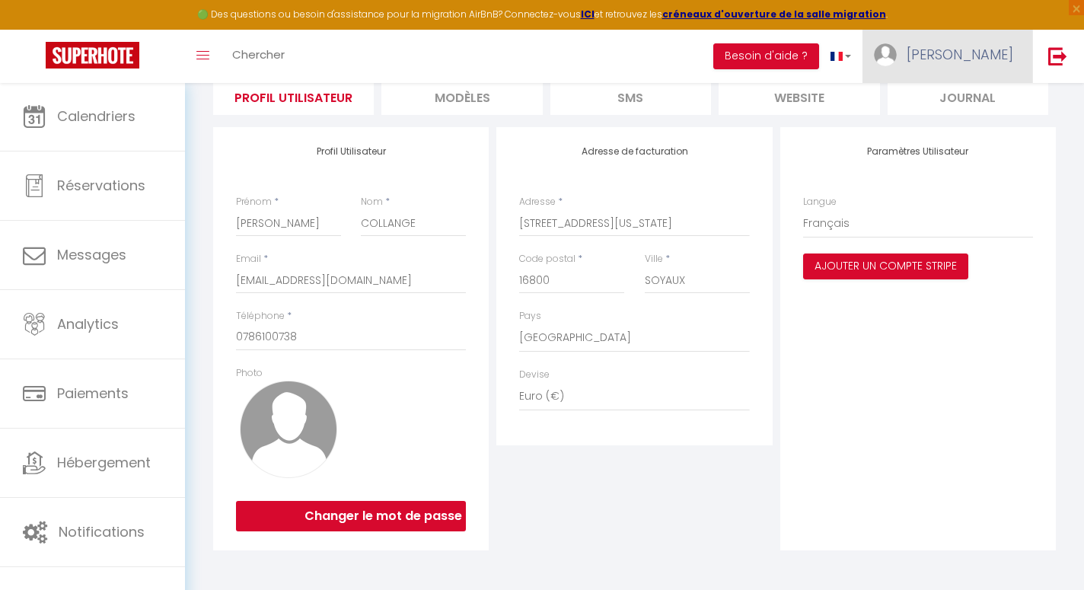
click at [1006, 56] on span "[PERSON_NAME]" at bounding box center [959, 54] width 107 height 19
click at [964, 132] on link "Équipe" at bounding box center [971, 133] width 113 height 26
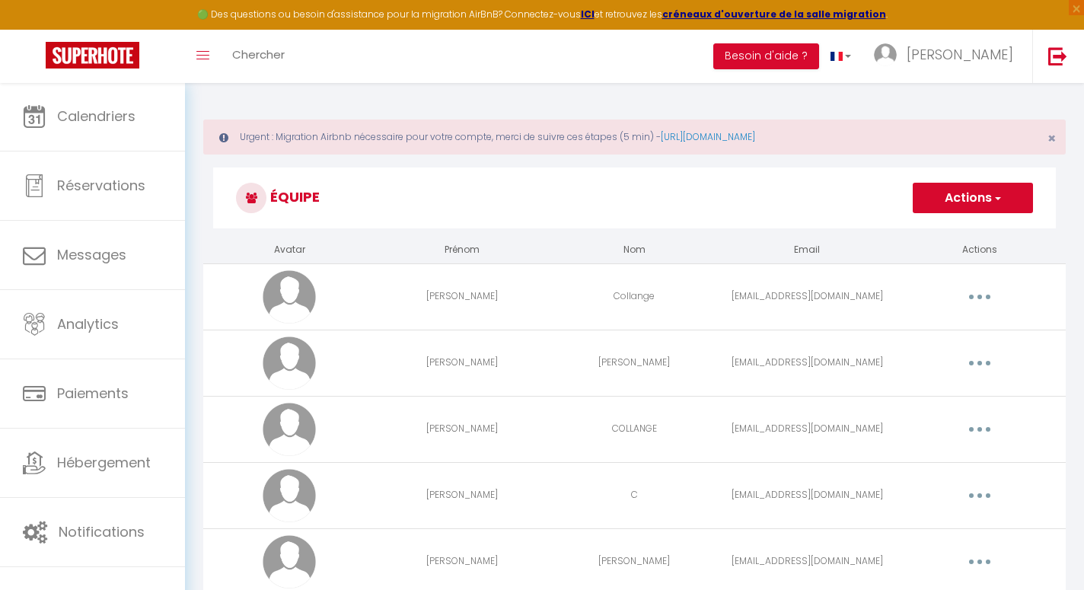
click at [1036, 90] on div "Urgent : Migration Airbnb nécessaire pour votre compte, merci de suivre ces éta…" at bounding box center [634, 462] width 899 height 760
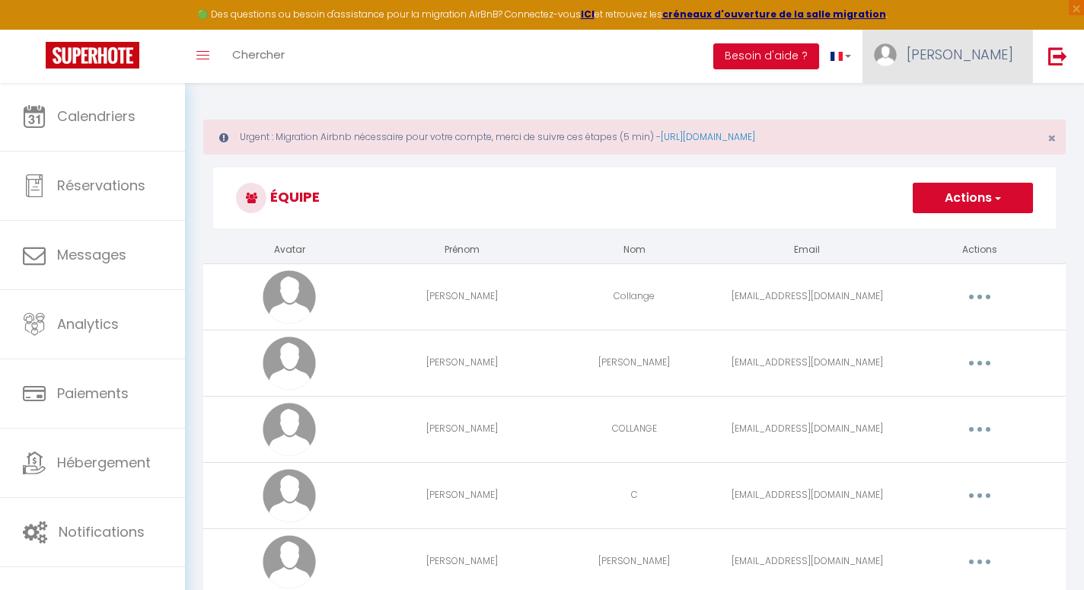
click at [994, 53] on span "[PERSON_NAME]" at bounding box center [959, 54] width 107 height 19
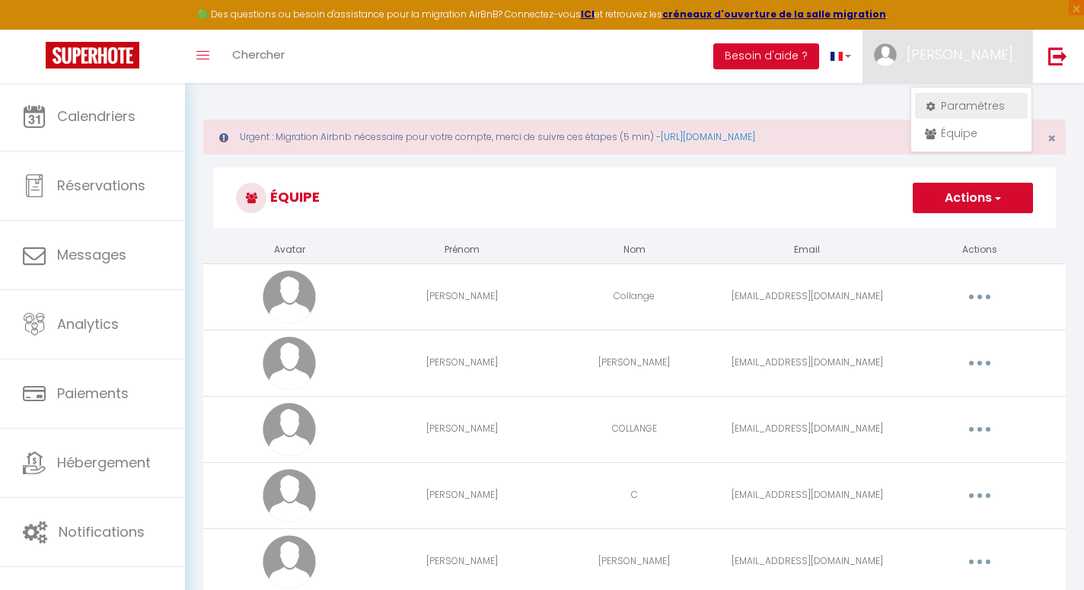
click at [953, 103] on link "Paramètres" at bounding box center [971, 106] width 113 height 26
select select "28"
select select "fr"
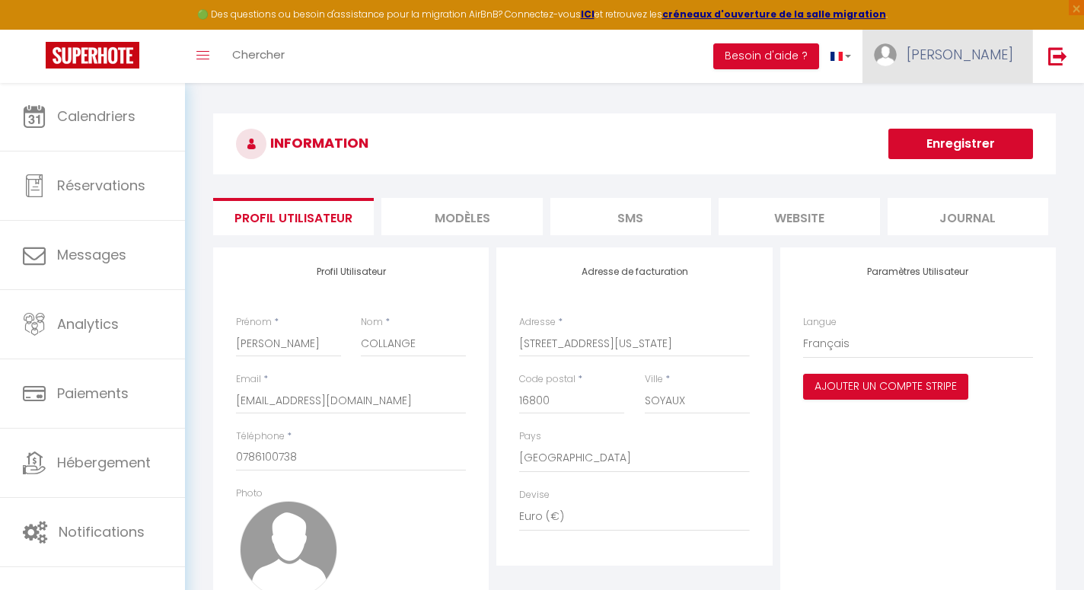
click at [993, 56] on span "[PERSON_NAME]" at bounding box center [959, 54] width 107 height 19
click at [661, 155] on h3 "INFORMATION" at bounding box center [634, 143] width 842 height 61
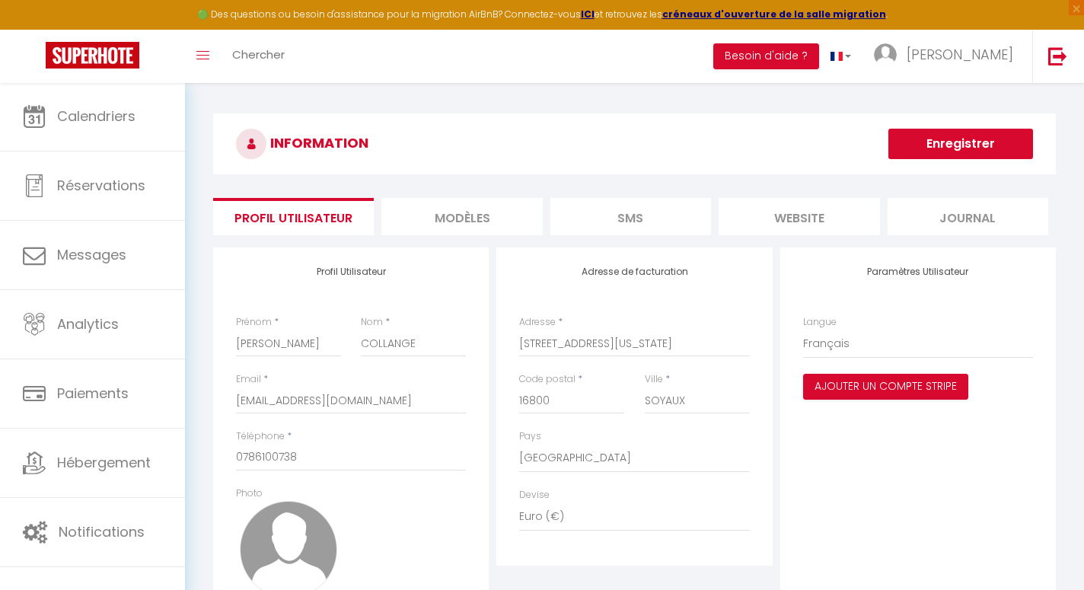
click at [496, 222] on li "MODÈLES" at bounding box center [461, 216] width 161 height 37
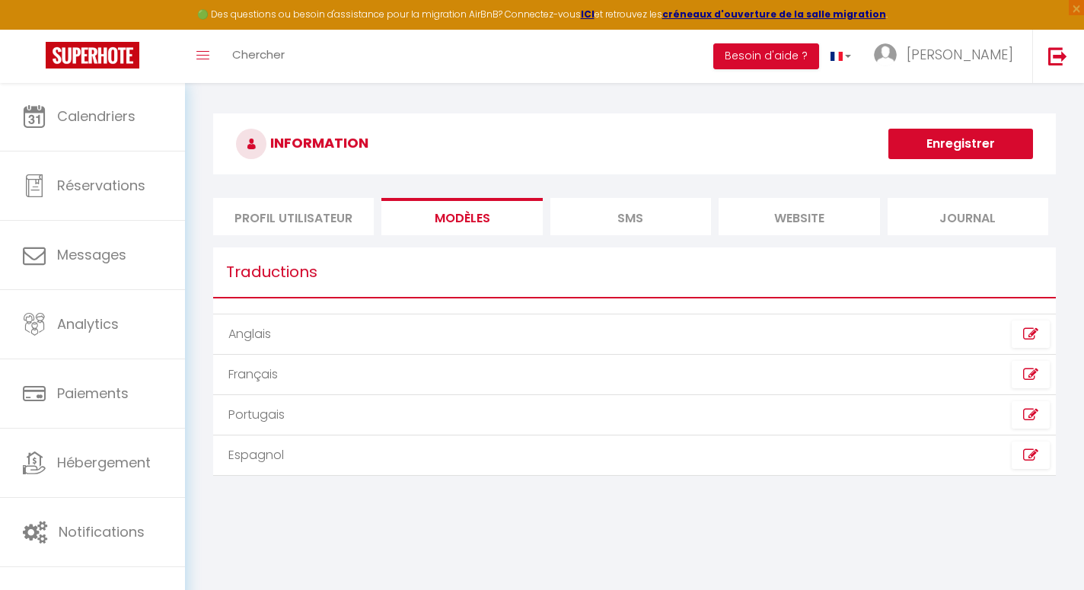
click at [603, 214] on li "SMS" at bounding box center [630, 216] width 161 height 37
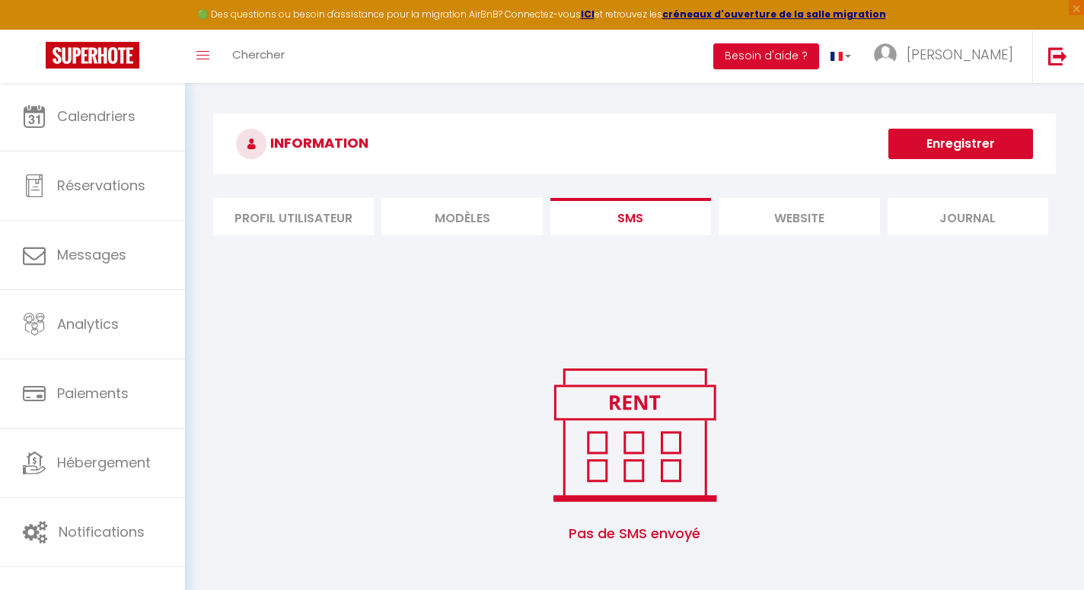
click at [778, 232] on li "website" at bounding box center [798, 216] width 161 height 37
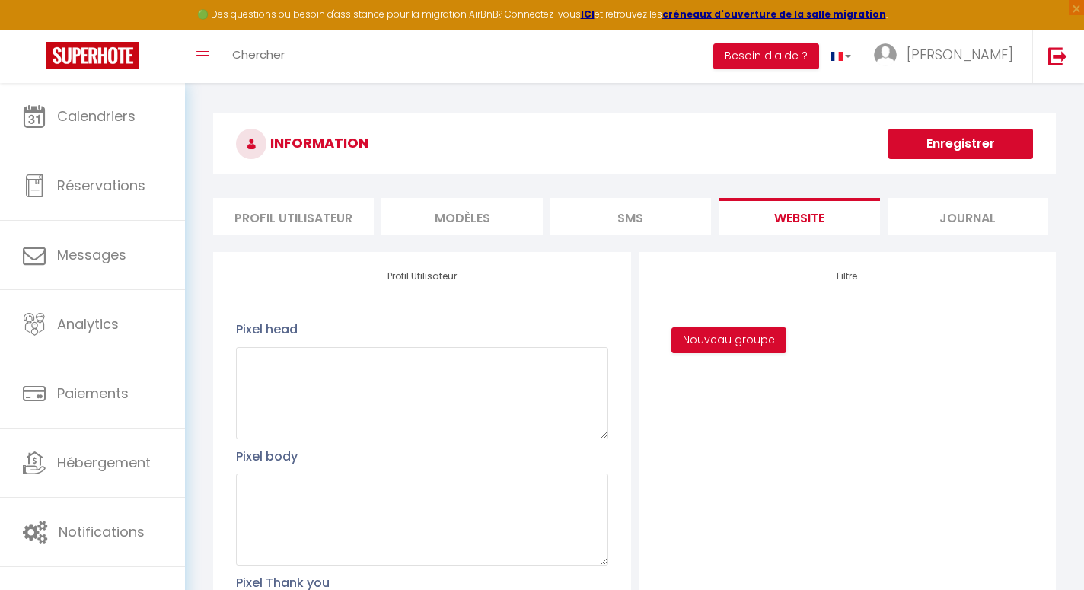
click at [995, 214] on li "Journal" at bounding box center [967, 216] width 161 height 37
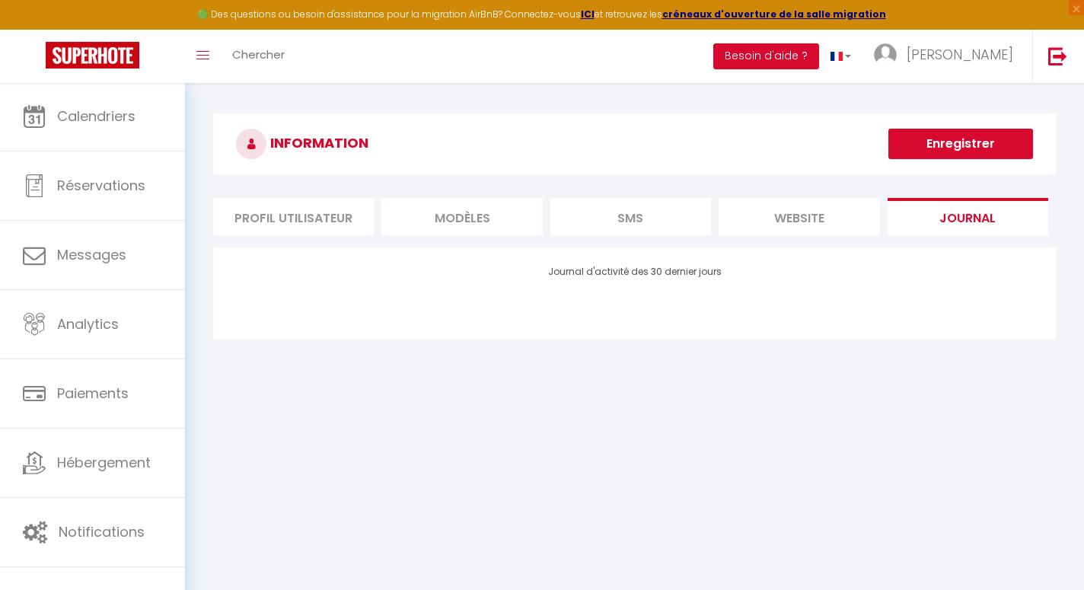
click at [234, 222] on li "Profil Utilisateur" at bounding box center [293, 216] width 161 height 37
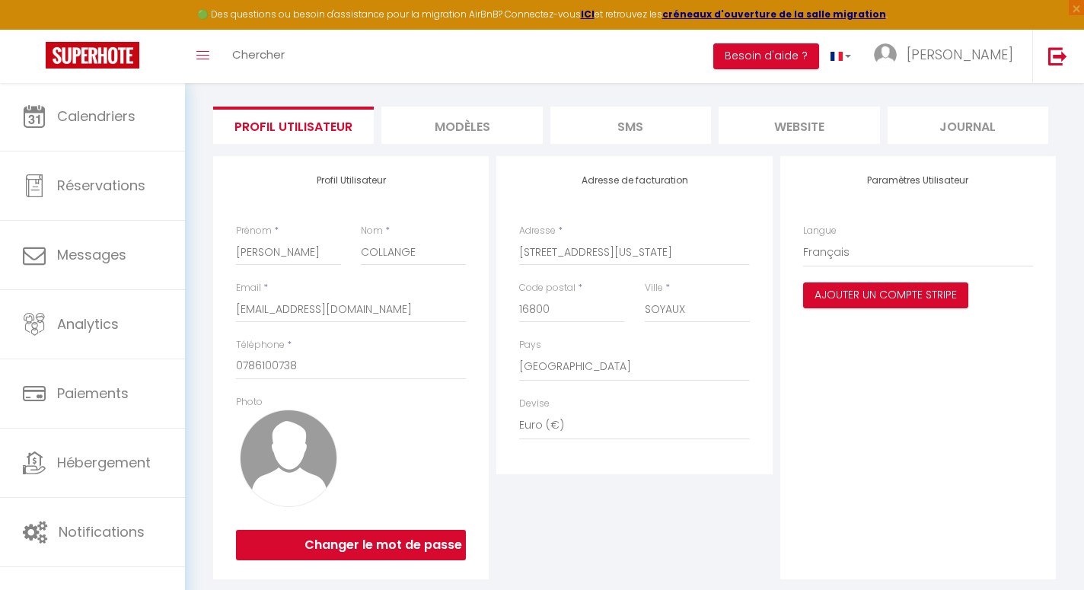
scroll to position [120, 0]
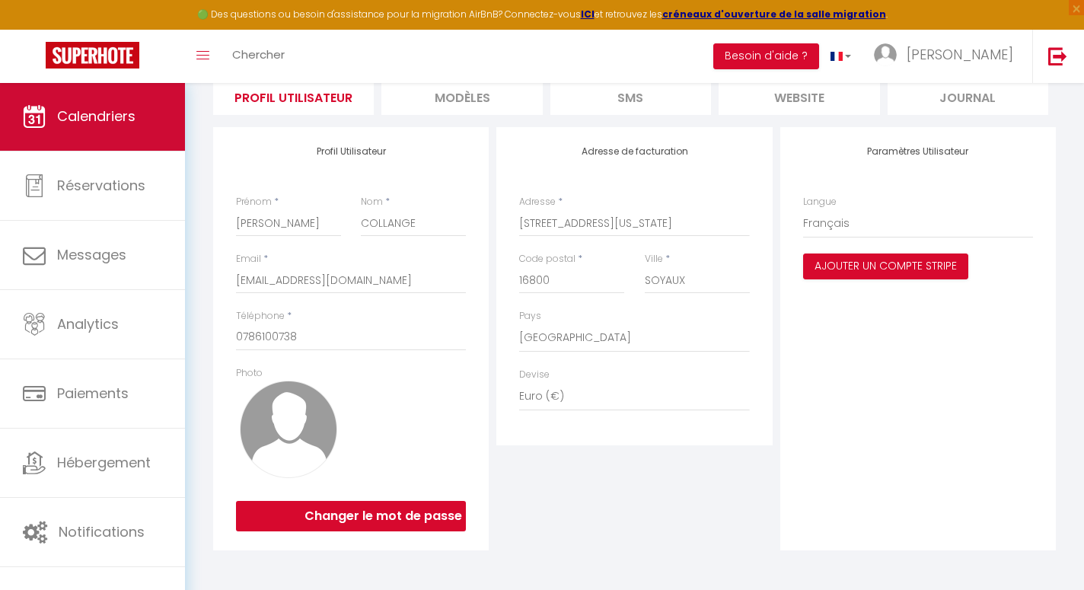
click at [91, 123] on span "Calendriers" at bounding box center [96, 116] width 78 height 19
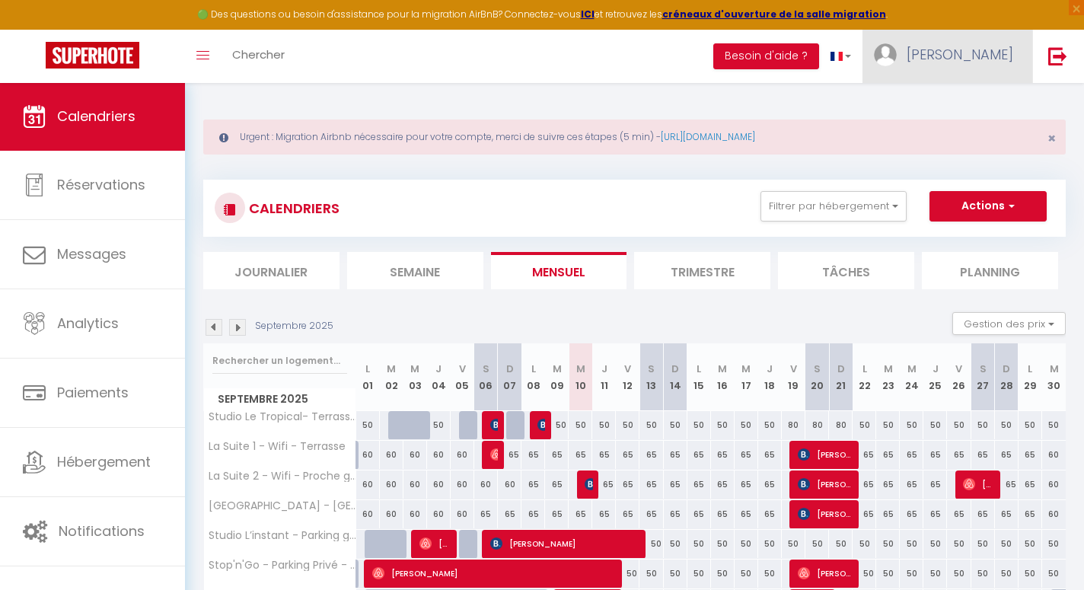
click at [1014, 56] on link "[PERSON_NAME]" at bounding box center [947, 56] width 170 height 53
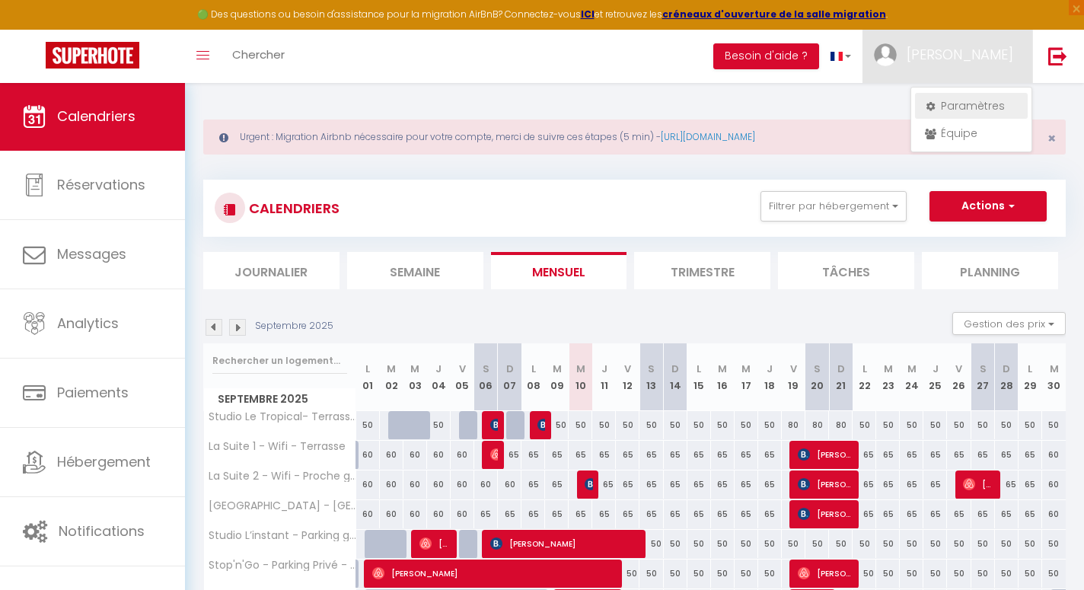
click at [982, 111] on link "Paramètres" at bounding box center [971, 106] width 113 height 26
select select "28"
select select "fr"
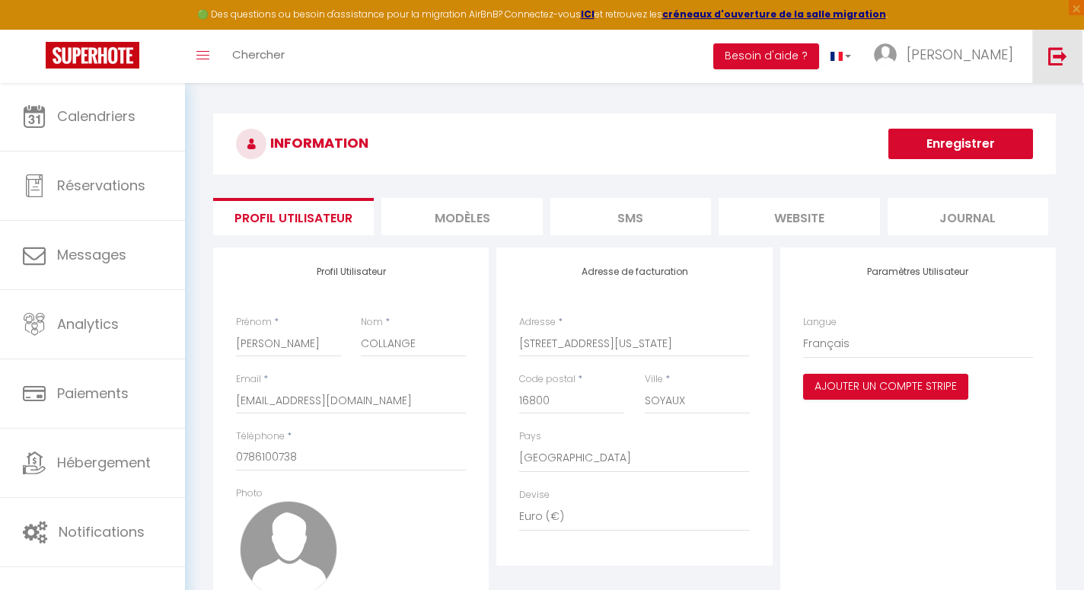
click at [1055, 56] on img at bounding box center [1057, 55] width 19 height 19
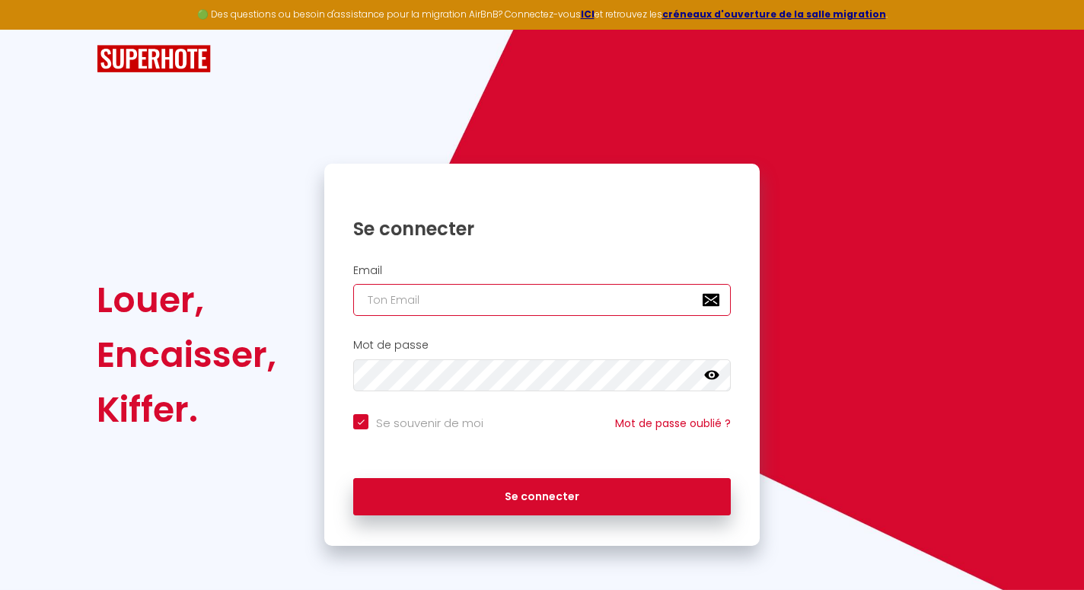
type input "[EMAIL_ADDRESS][DOMAIN_NAME]"
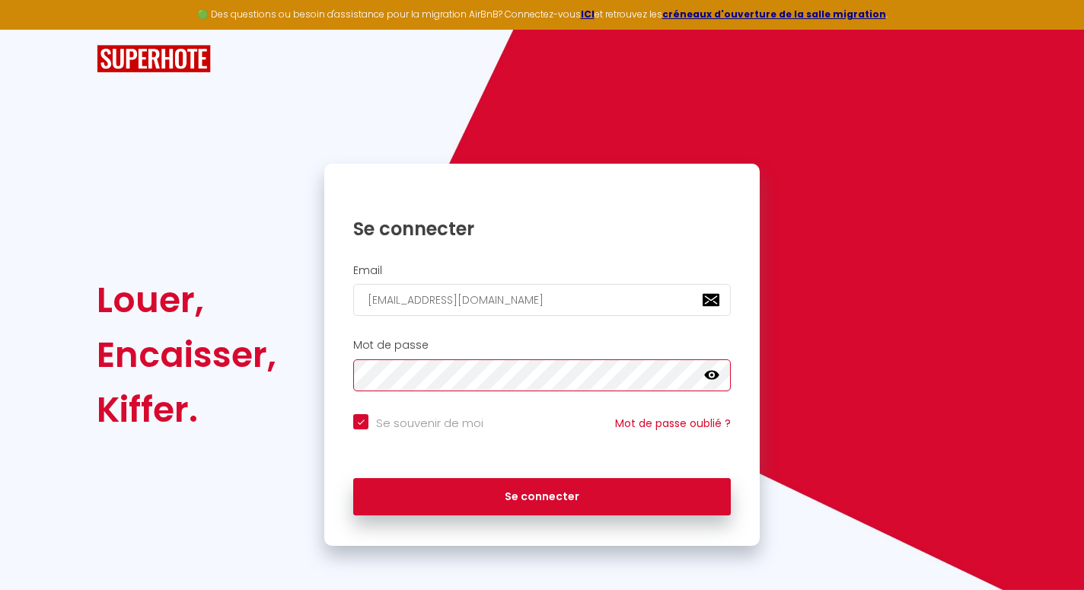
click at [542, 494] on button "Se connecter" at bounding box center [541, 497] width 377 height 38
checkbox input "true"
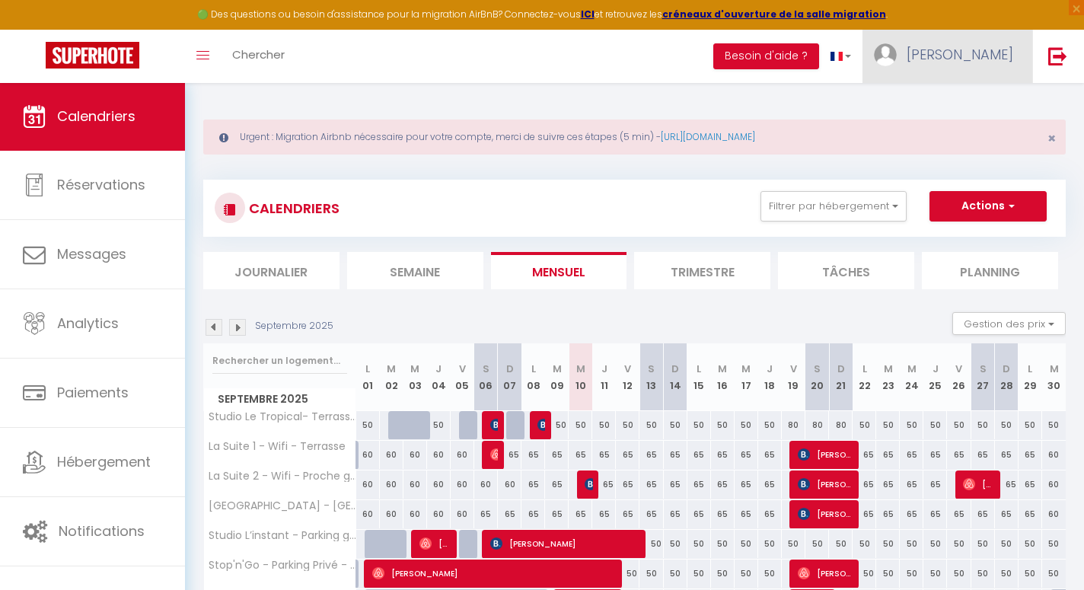
click at [969, 53] on span "[PERSON_NAME]" at bounding box center [959, 54] width 107 height 19
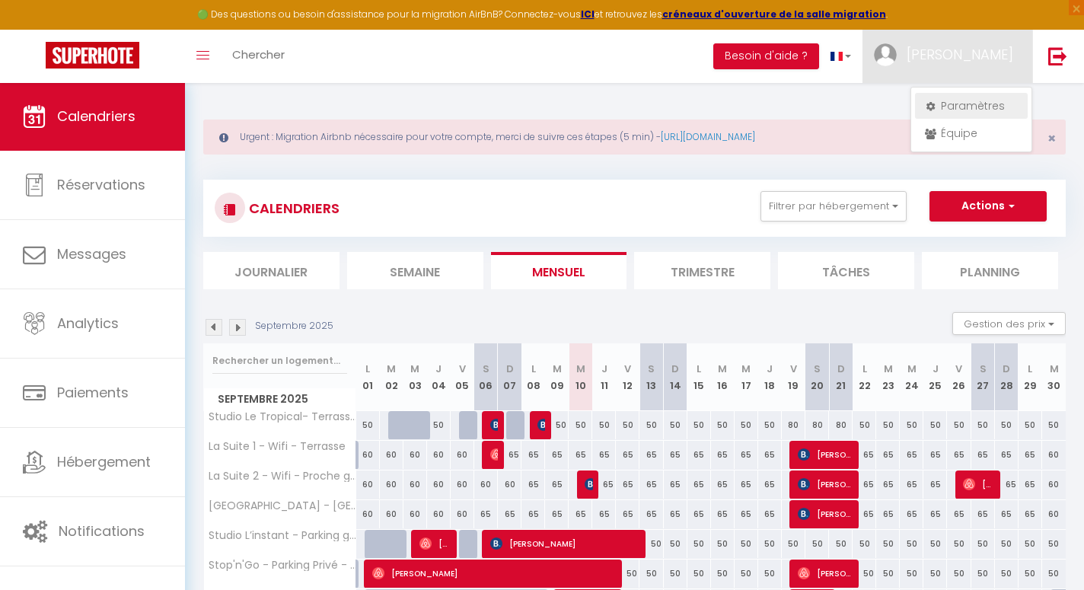
click at [969, 106] on link "Paramètres" at bounding box center [971, 106] width 113 height 26
select select "28"
select select "fr"
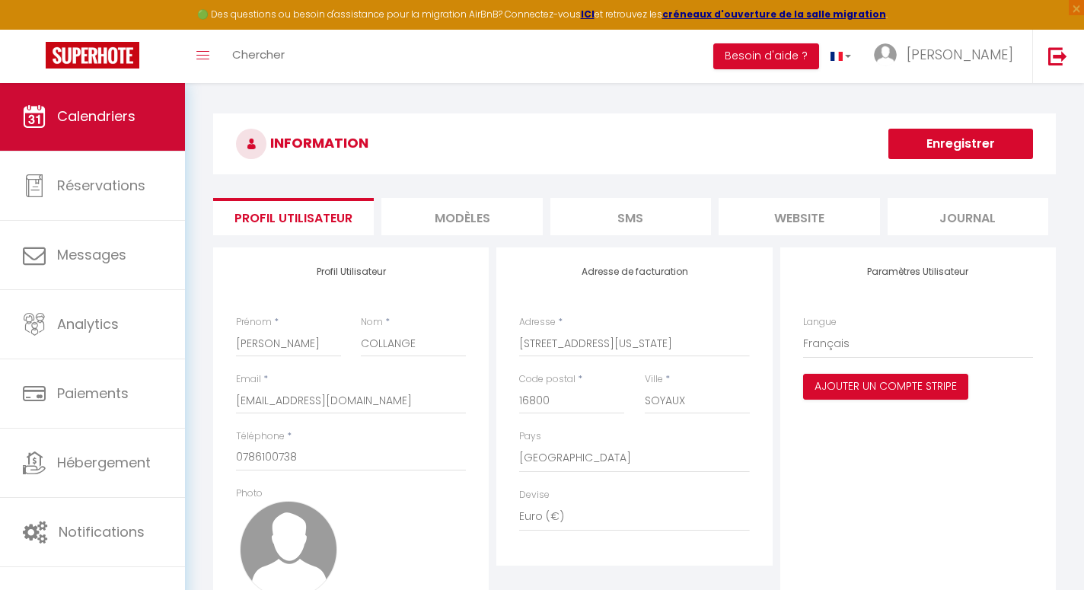
click at [120, 112] on span "Calendriers" at bounding box center [96, 116] width 78 height 19
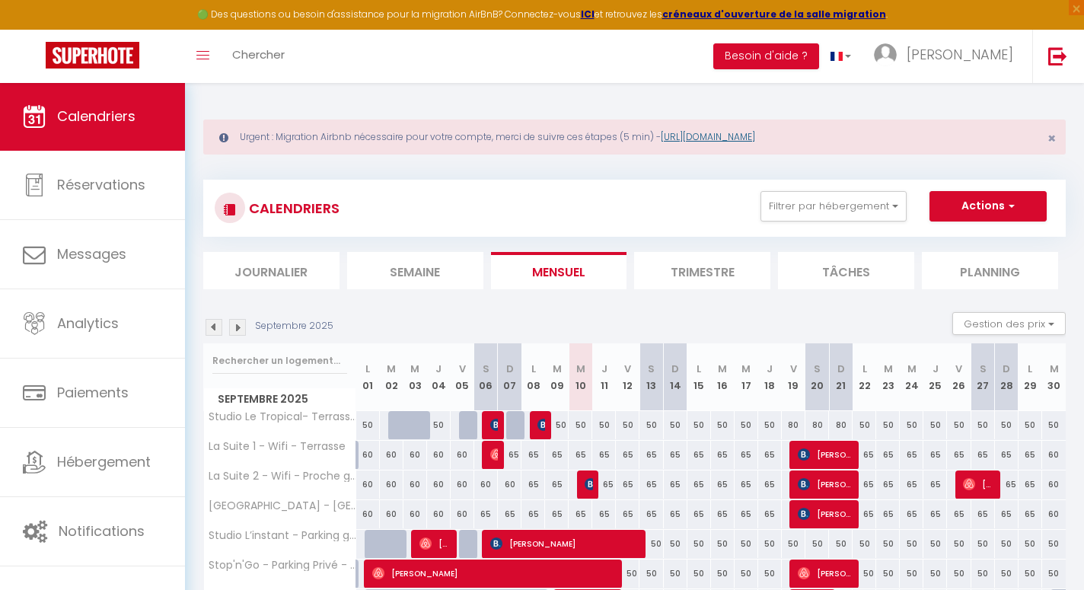
click at [689, 141] on link "[URL][DOMAIN_NAME]" at bounding box center [707, 136] width 94 height 13
select select "fr"
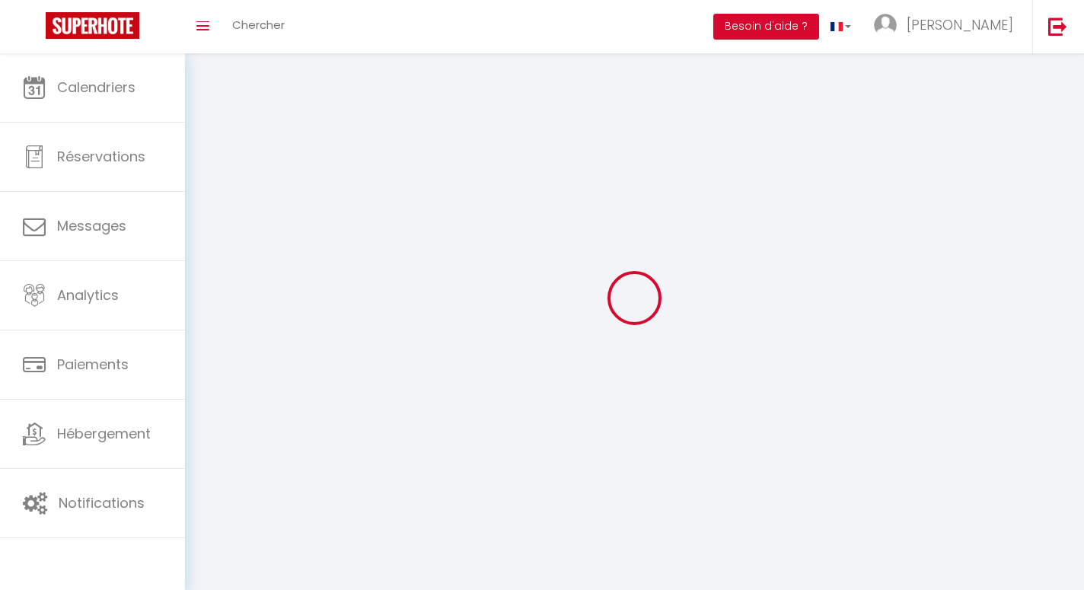
type input "[PERSON_NAME]"
type input "COLLANGE"
type input "0786100738"
type input "[STREET_ADDRESS][US_STATE]"
type input "16800"
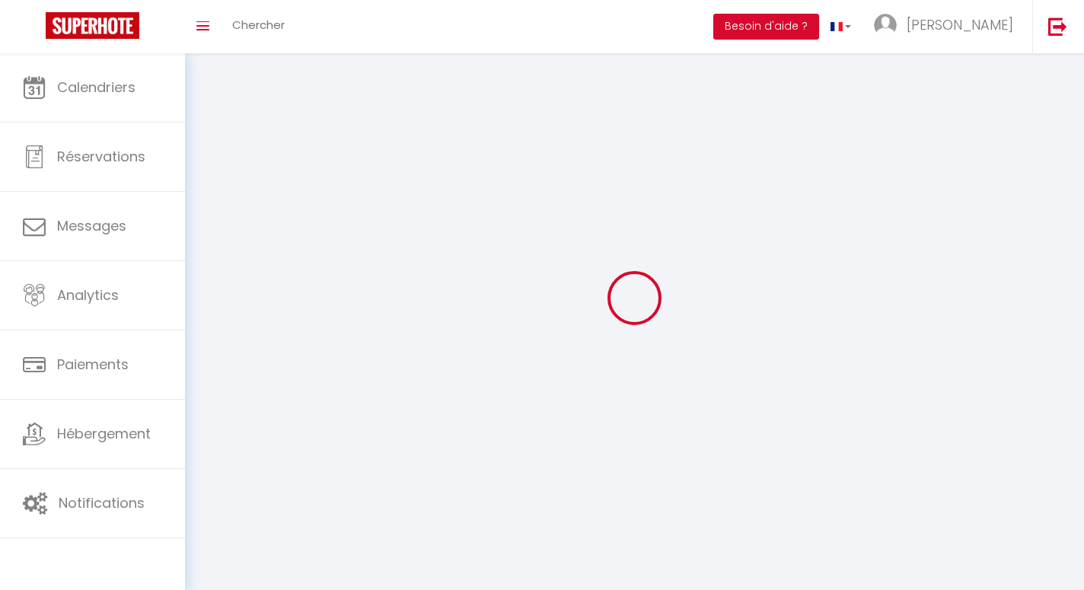
type input "SOYAUX"
select select "1"
select select "28"
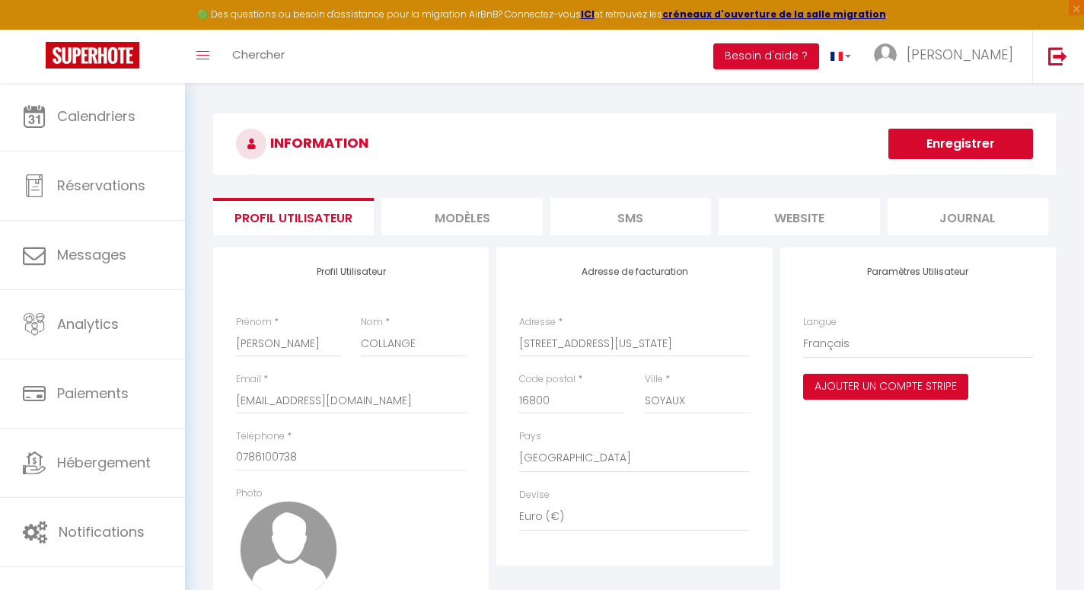
click at [899, 388] on button "Ajouter un compte Stripe" at bounding box center [885, 387] width 165 height 26
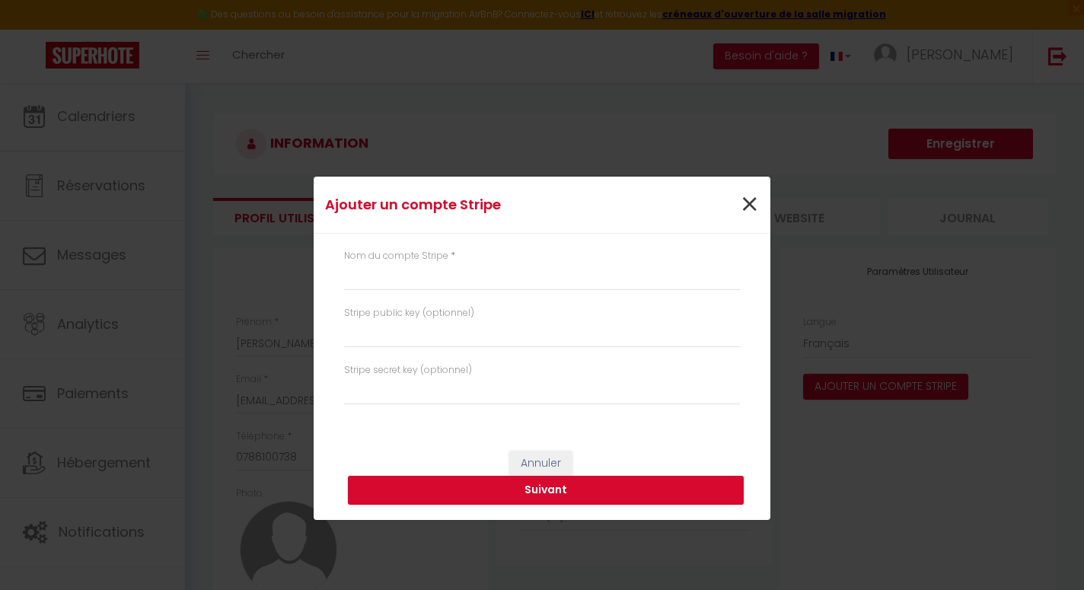
click at [751, 198] on span "×" at bounding box center [749, 205] width 19 height 46
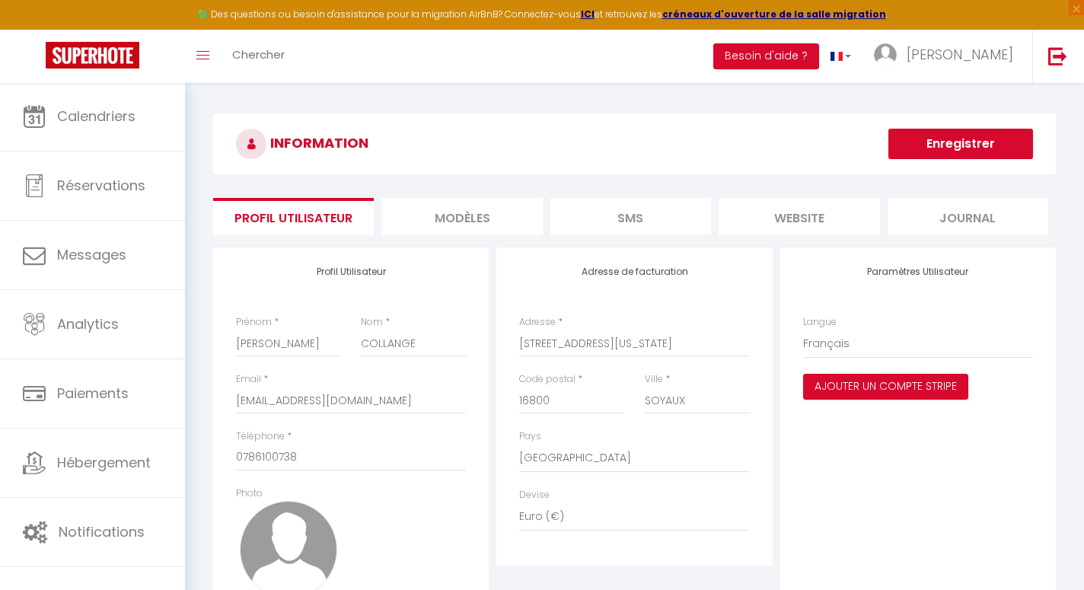
click at [447, 220] on li "MODÈLES" at bounding box center [461, 216] width 161 height 37
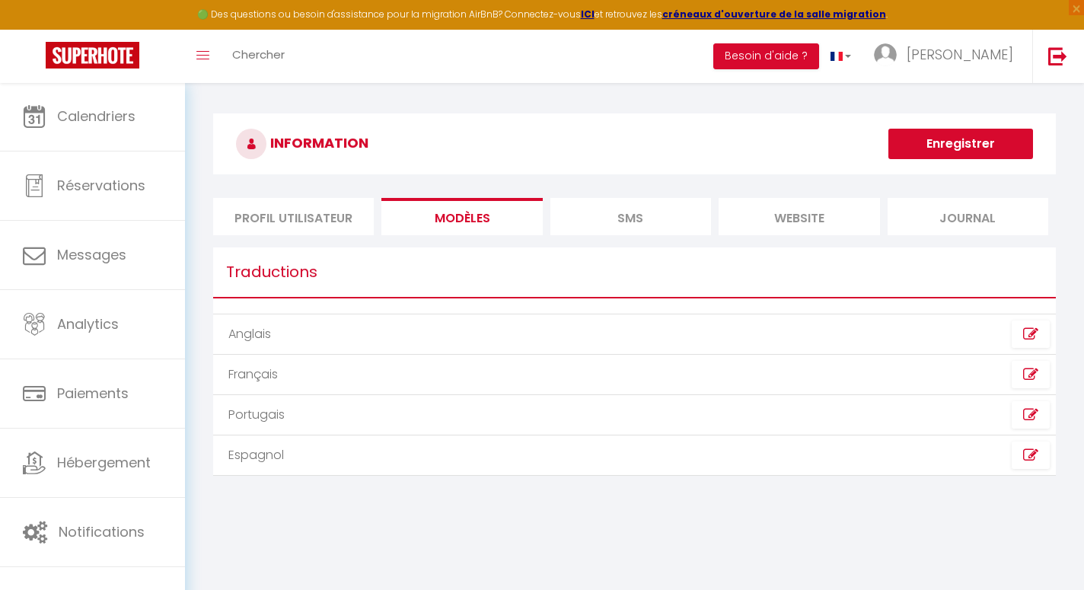
click at [599, 224] on li "SMS" at bounding box center [630, 216] width 161 height 37
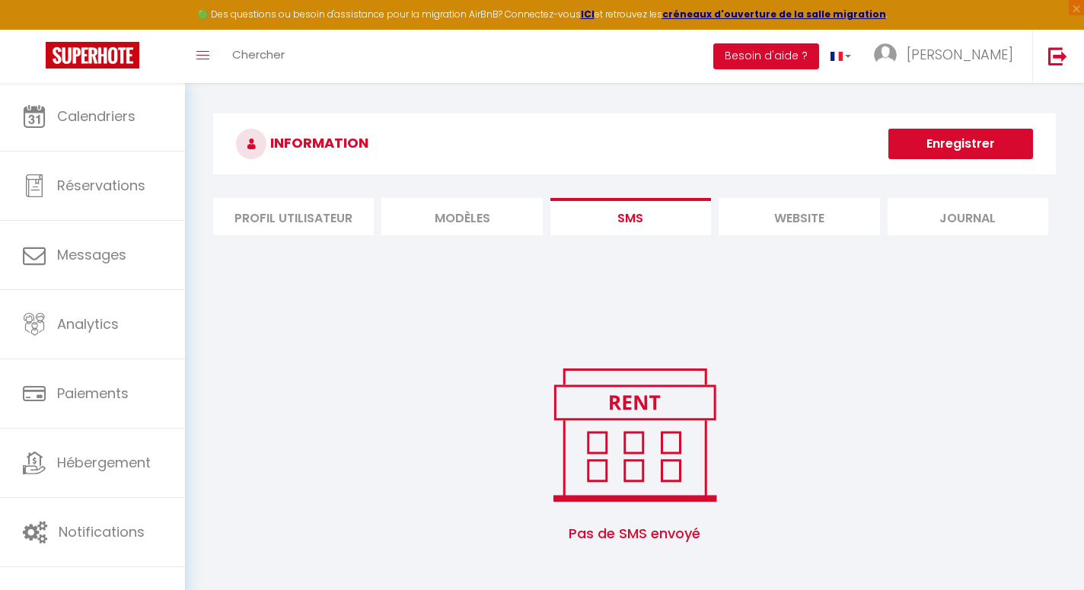
click at [803, 215] on li "website" at bounding box center [798, 216] width 161 height 37
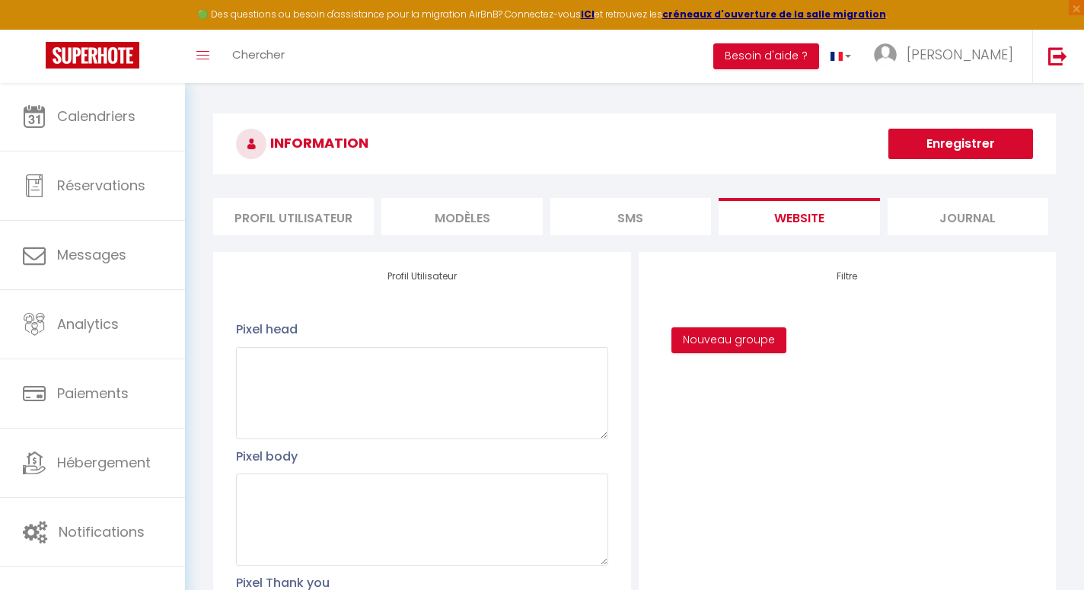
click at [997, 229] on li "Journal" at bounding box center [967, 216] width 161 height 37
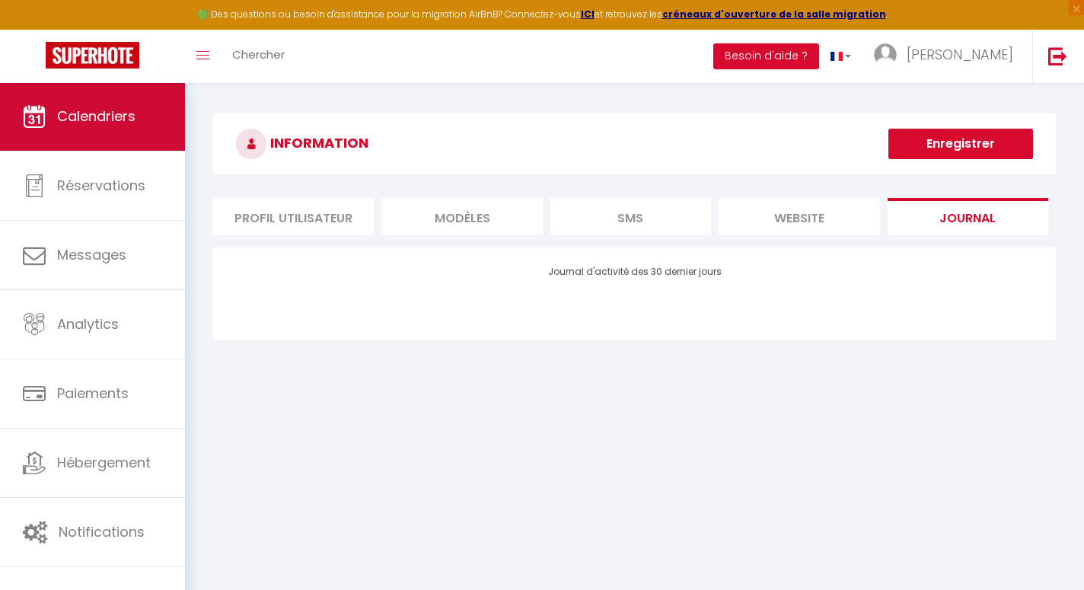
click at [68, 142] on link "Calendriers" at bounding box center [92, 116] width 185 height 68
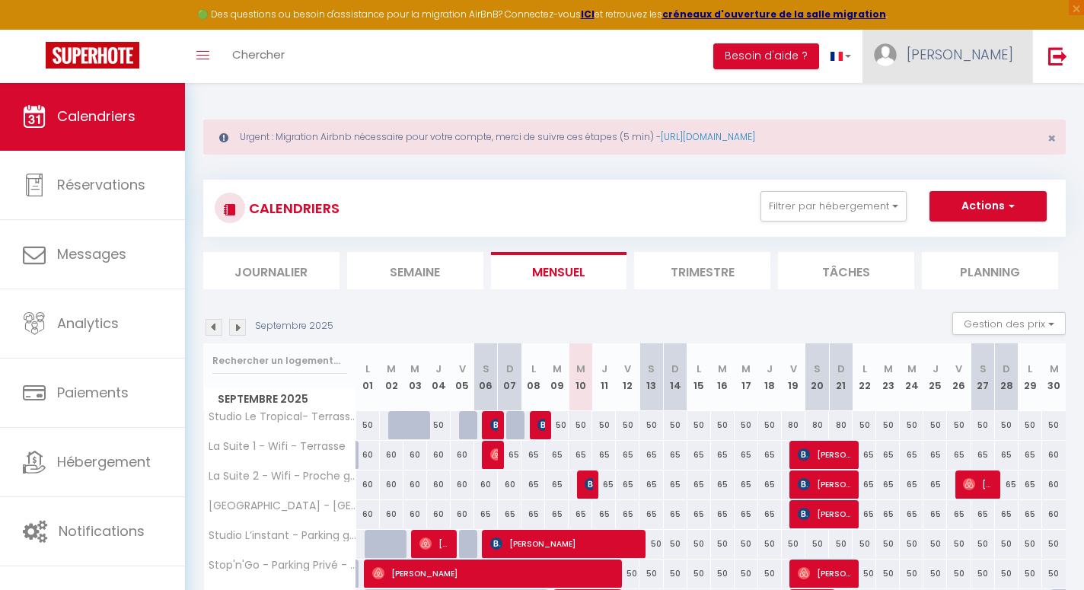
click at [999, 59] on span "[PERSON_NAME]" at bounding box center [959, 54] width 107 height 19
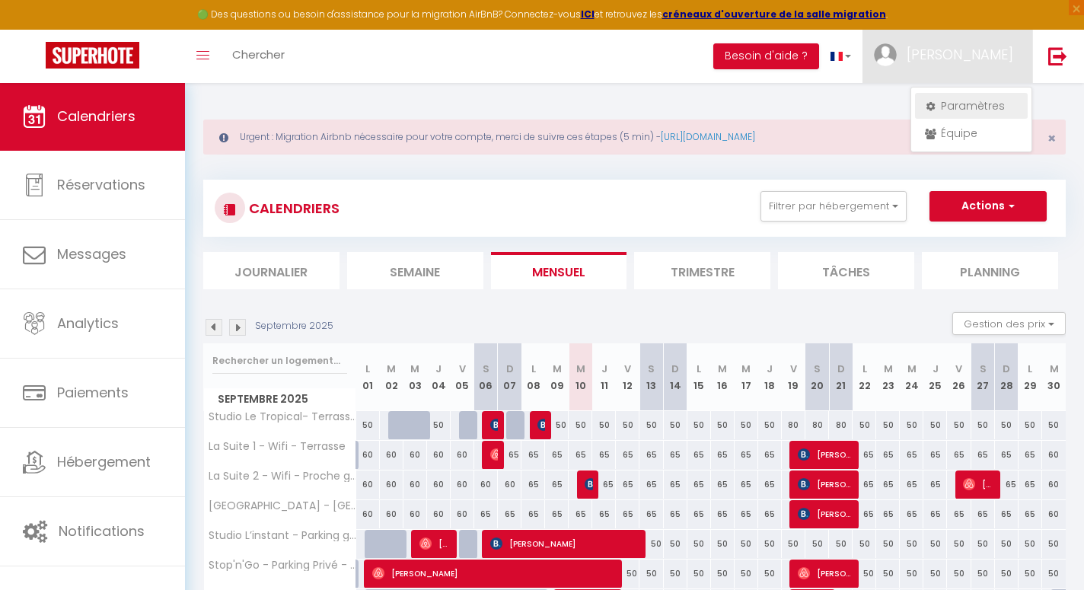
click at [989, 103] on link "Paramètres" at bounding box center [971, 106] width 113 height 26
select select "28"
select select "fr"
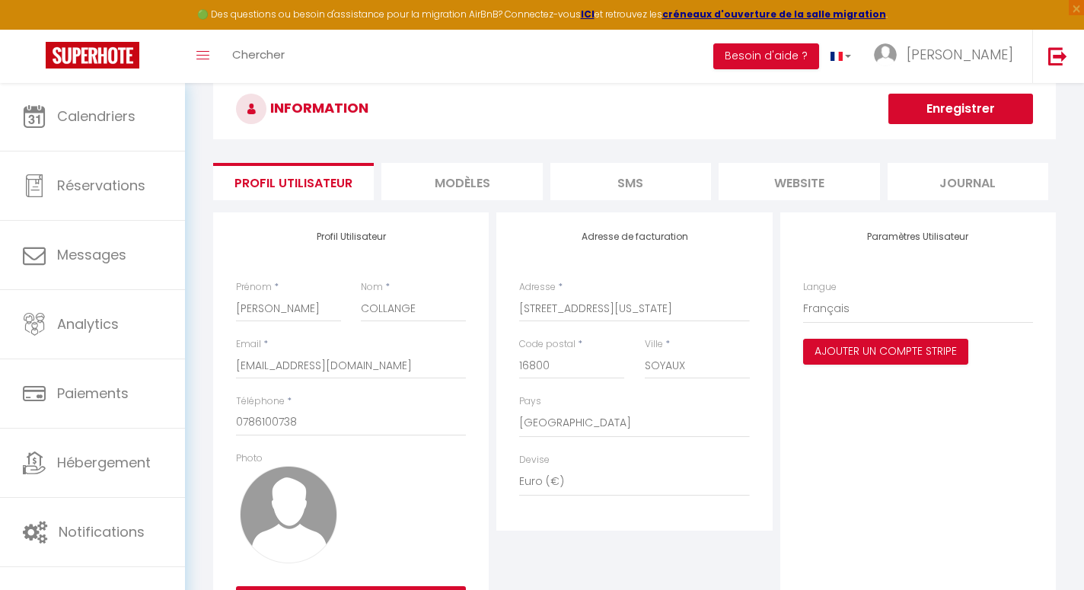
scroll to position [120, 0]
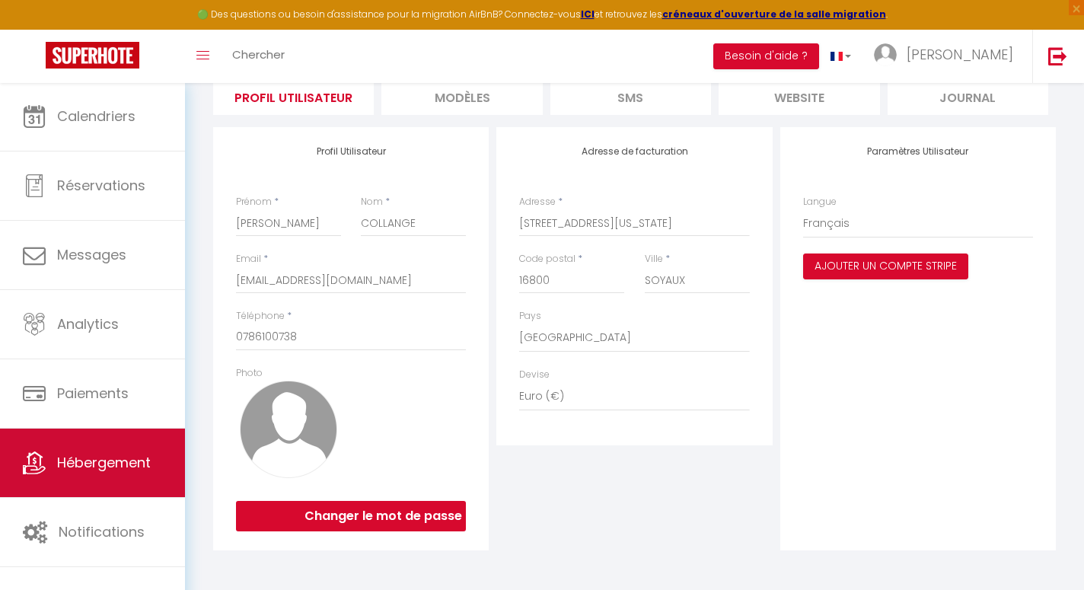
click at [106, 464] on span "Hébergement" at bounding box center [104, 462] width 94 height 19
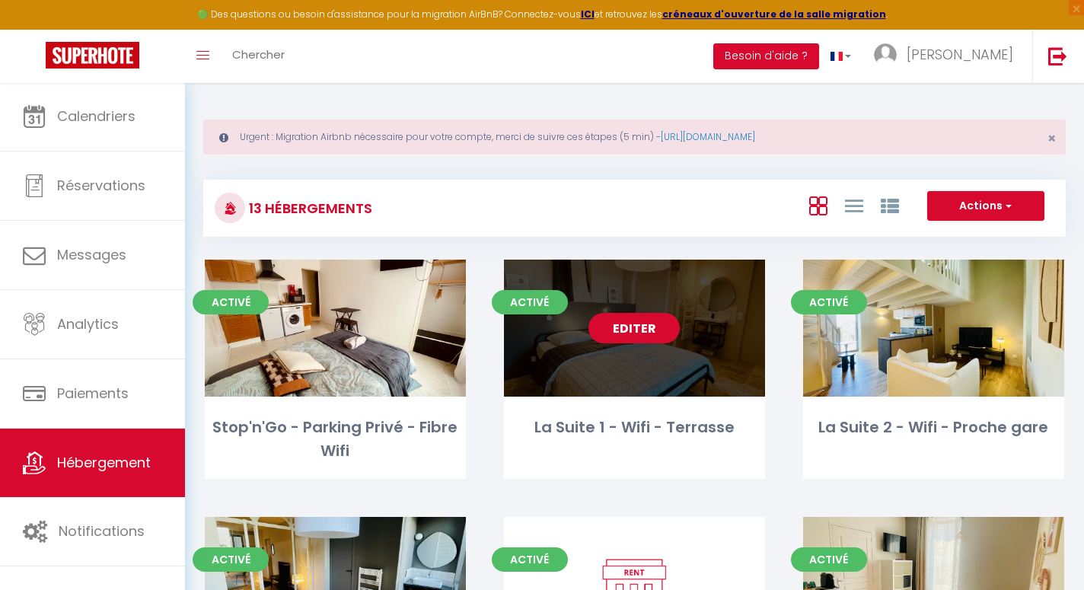
click at [636, 345] on div "Editer" at bounding box center [634, 327] width 261 height 137
select select "3"
select select "2"
select select "1"
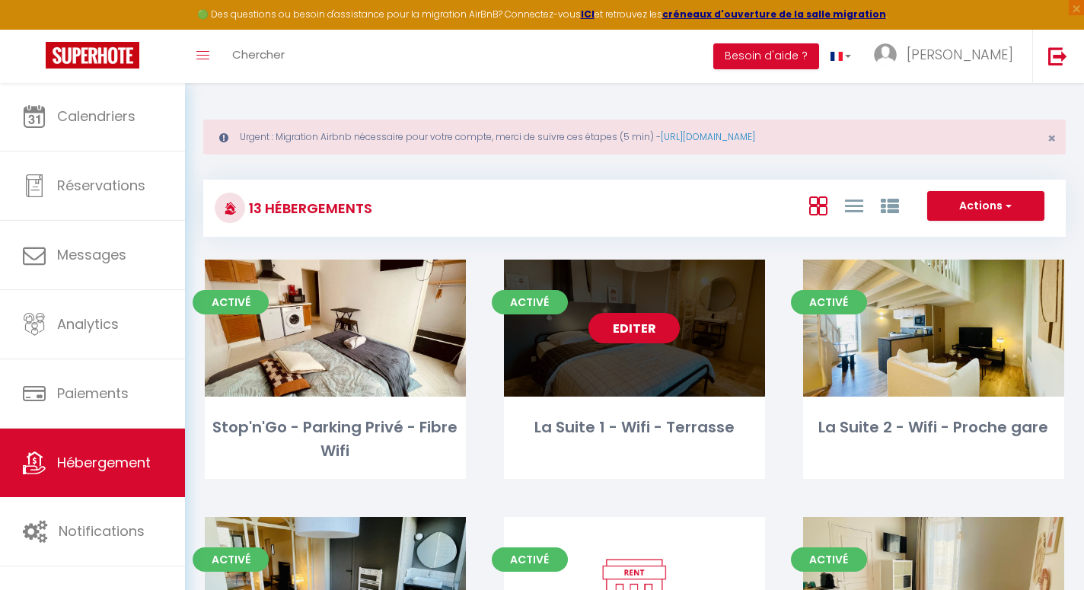
select select "28"
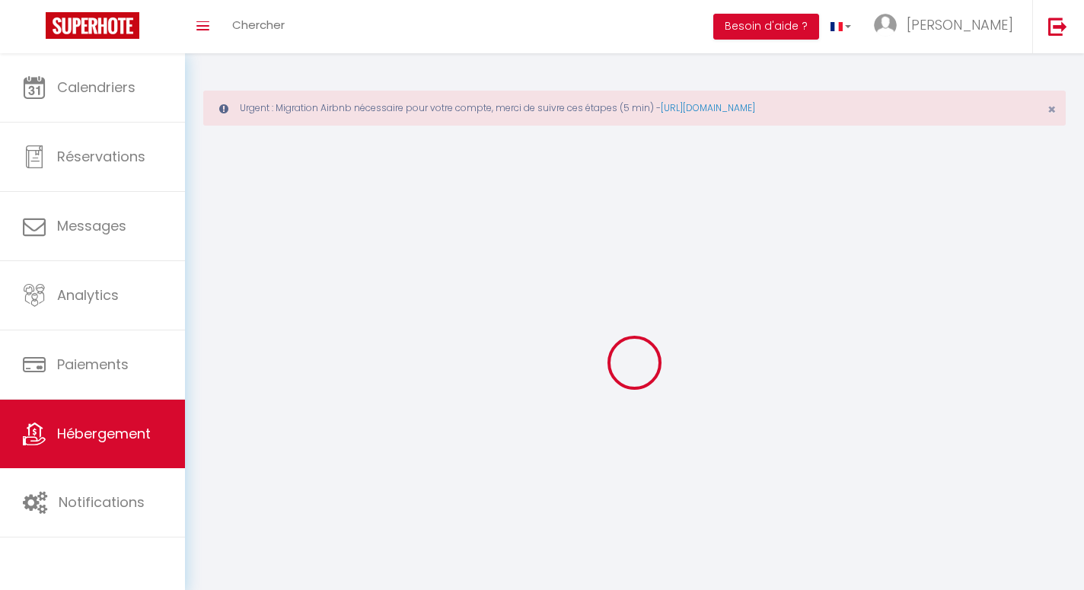
select select
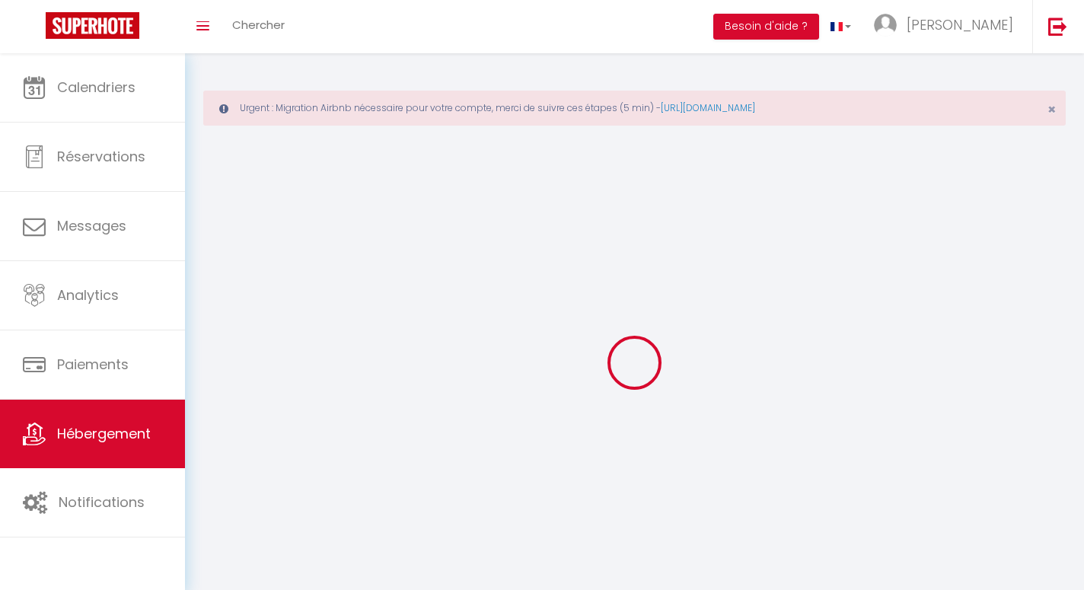
select select
checkbox input "false"
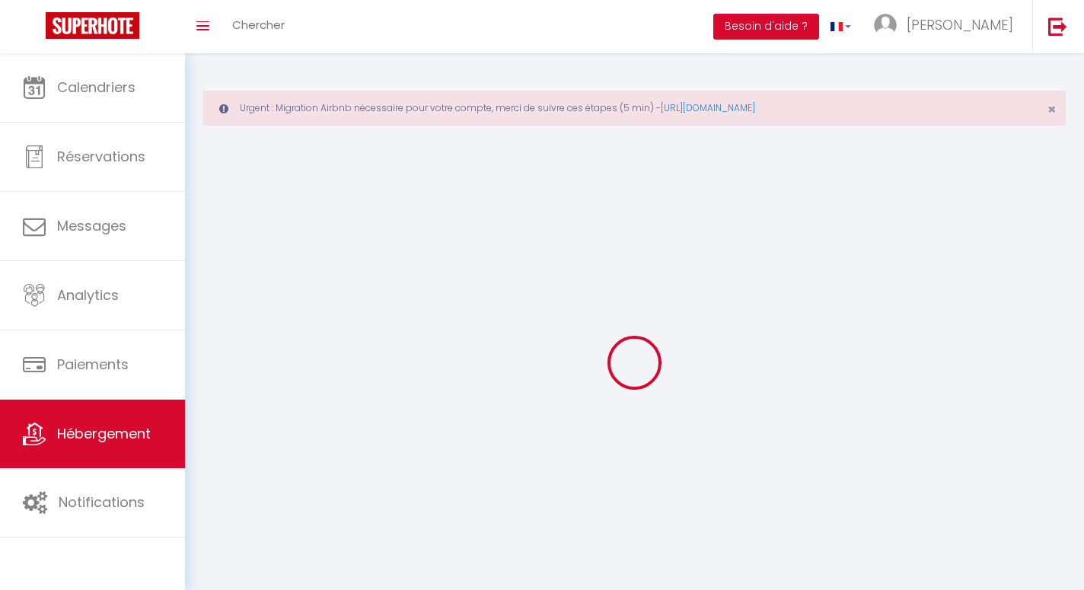
select select
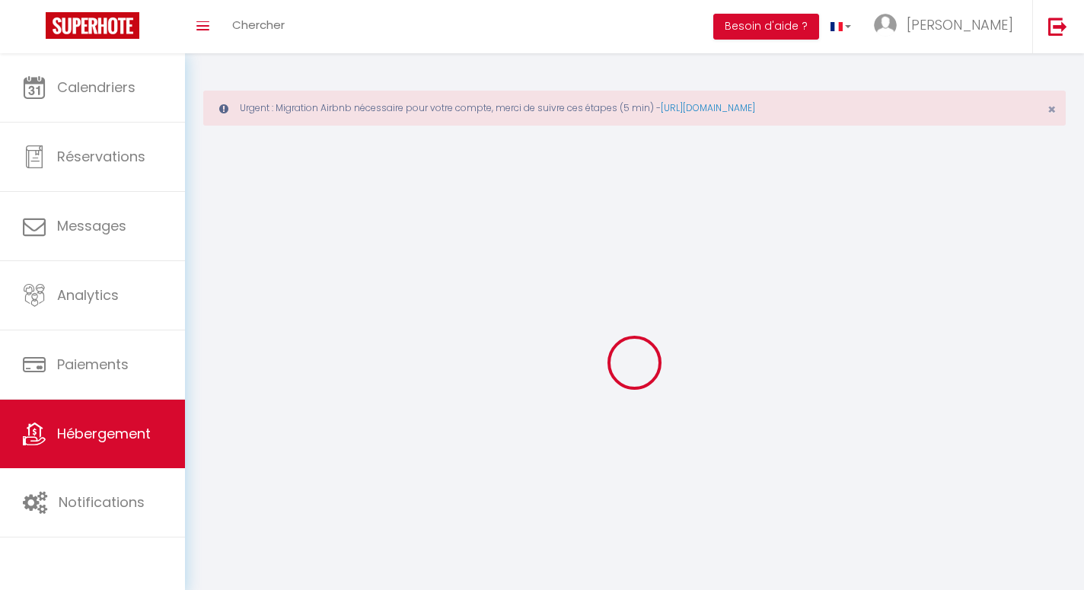
select select
checkbox input "false"
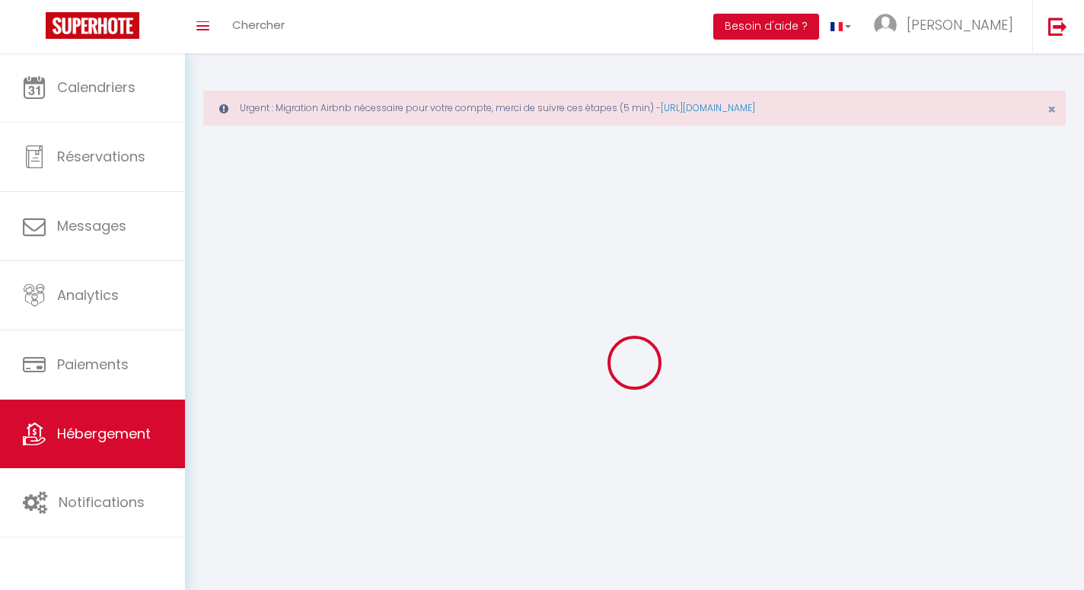
checkbox input "false"
select select
type input "La Suite 1 - Wifi - Terrasse"
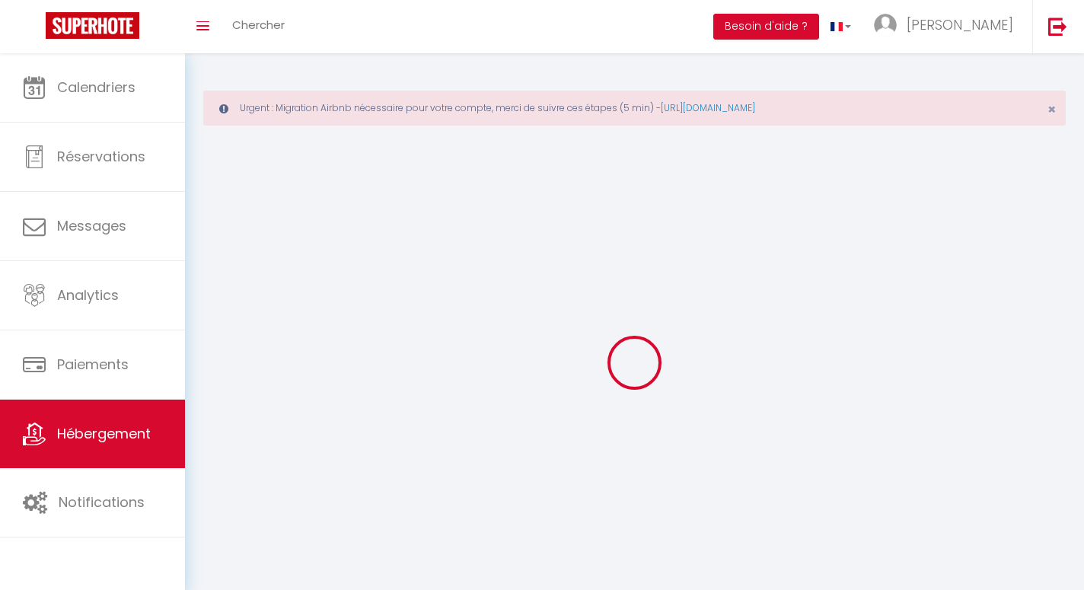
type input "SAS"
type input "LA5EME"
type input "[PERSON_NAME]"
type input "16600"
type input "[PERSON_NAME]"
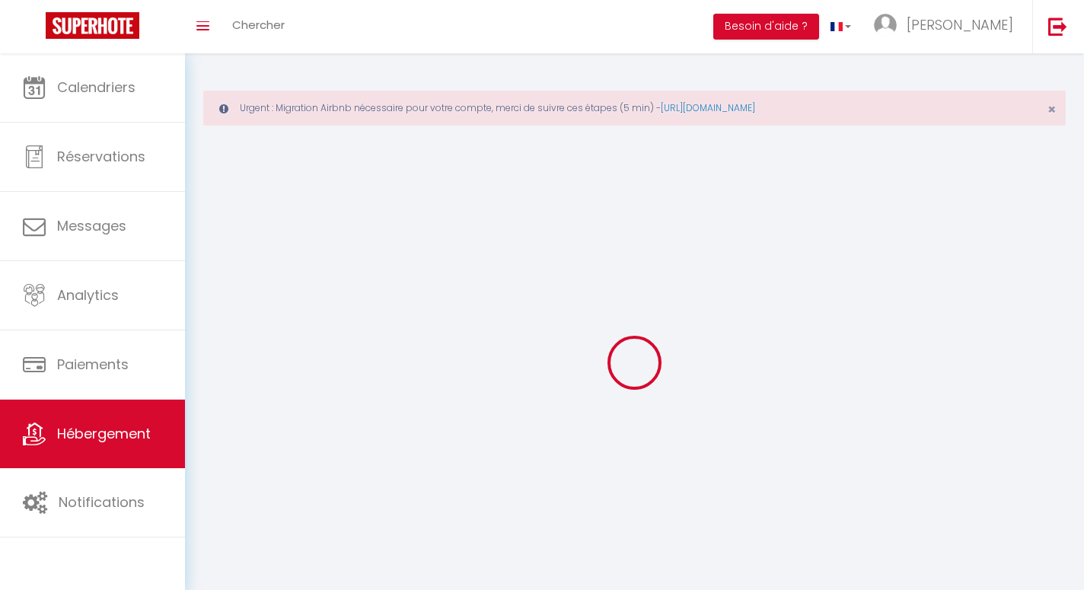
select select "2"
type input "70"
type input "10"
type input "23"
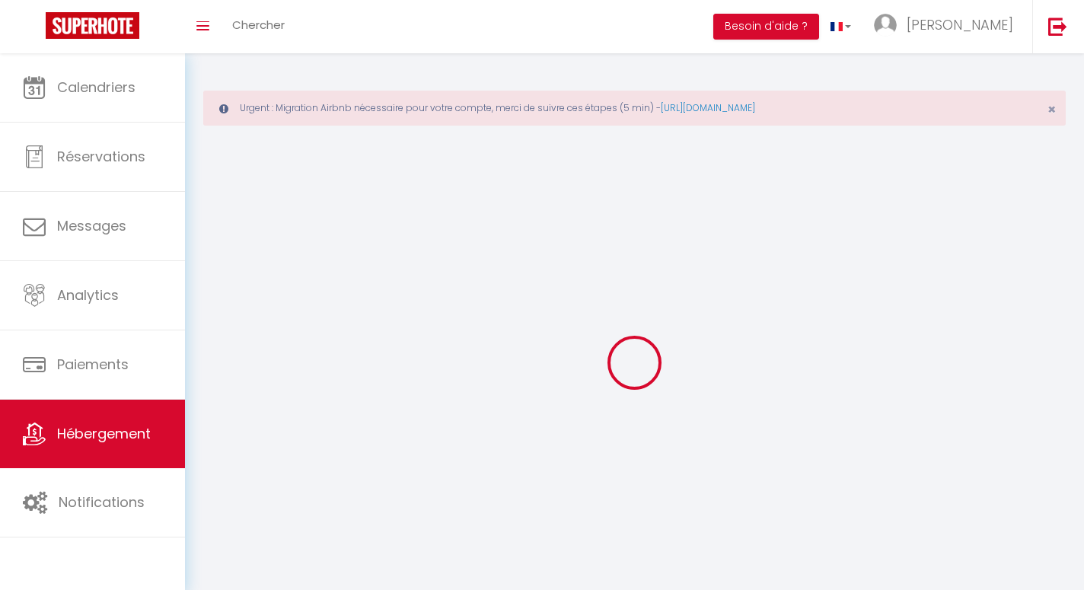
type input "1.68"
type input "300"
select select
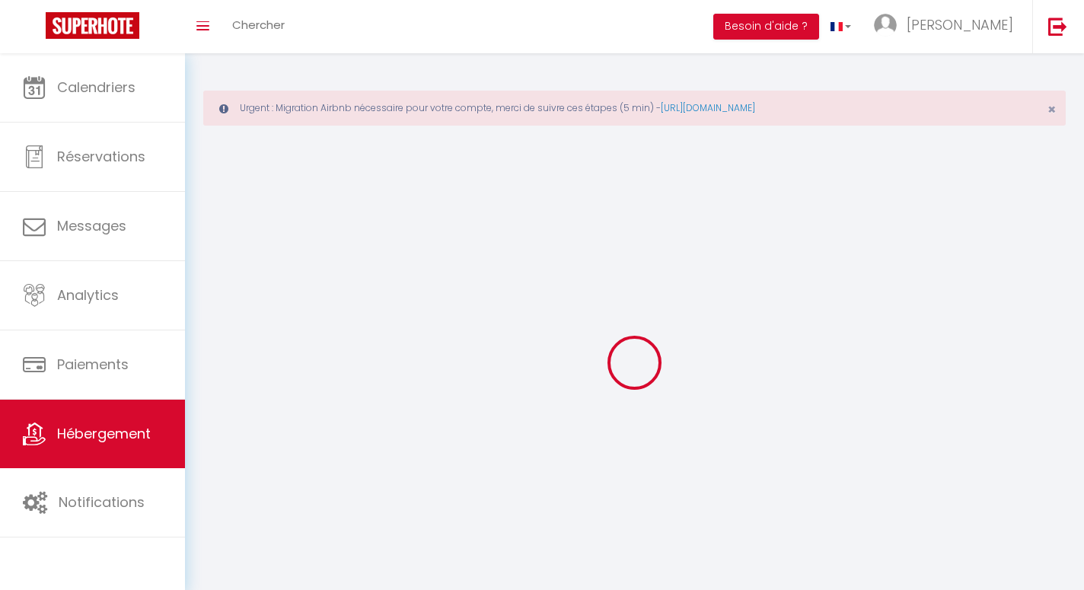
select select
type input "[STREET_ADDRESS][PERSON_NAME]"
type input "16000"
type input "[GEOGRAPHIC_DATA]"
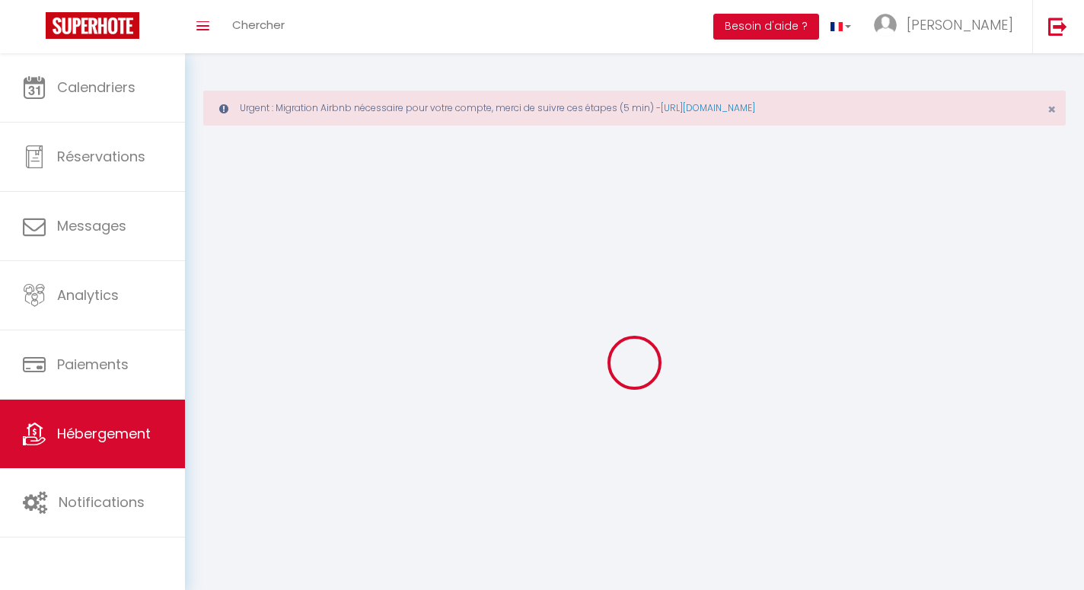
type input "[EMAIL_ADDRESS][DOMAIN_NAME]"
select select
checkbox input "true"
checkbox input "false"
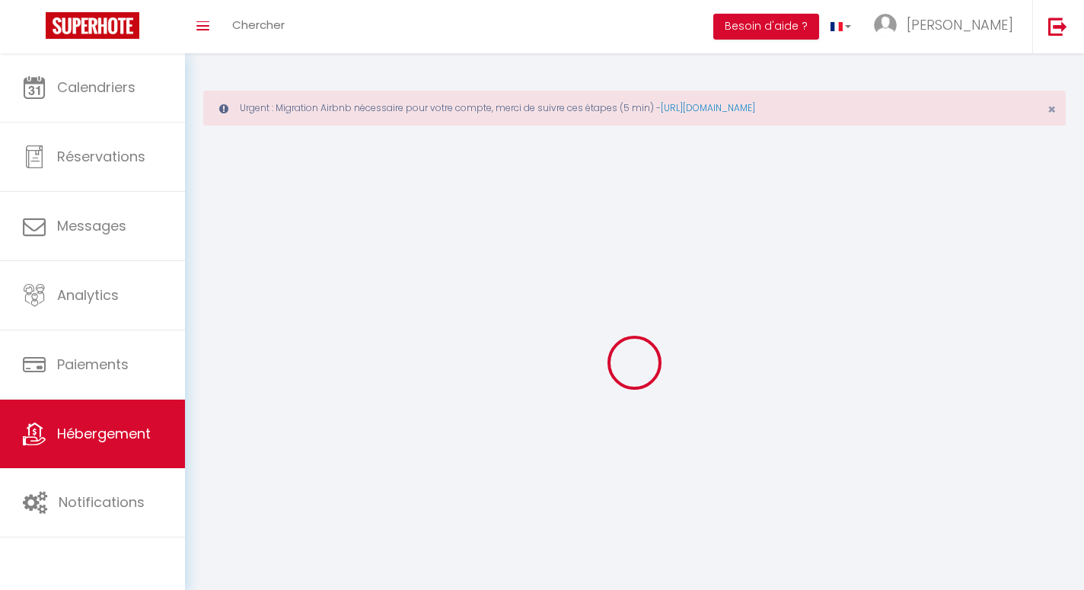
checkbox input "false"
type input "18"
type input "15"
type input "0"
type input "8"
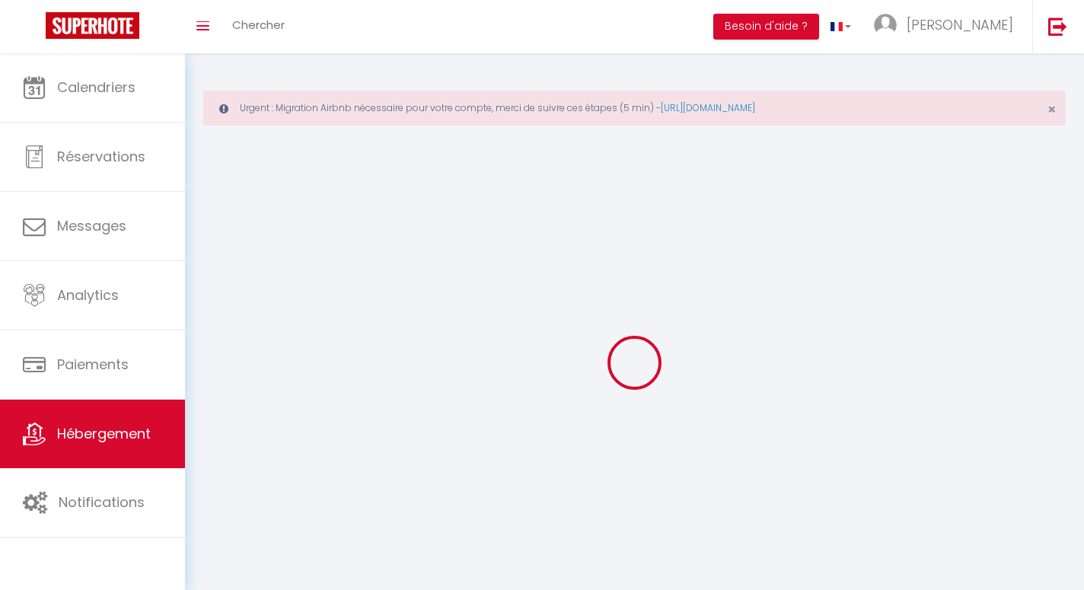
type input "0"
select select
checkbox input "true"
checkbox input "false"
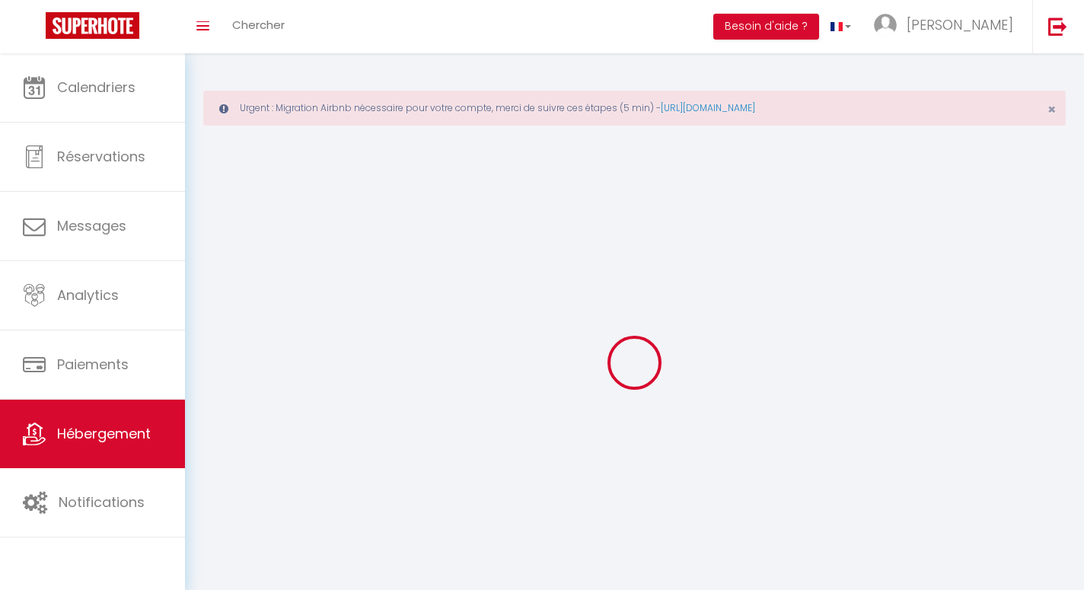
checkbox input "false"
select select "+ 20 %"
select select "13261-1001202195318998395"
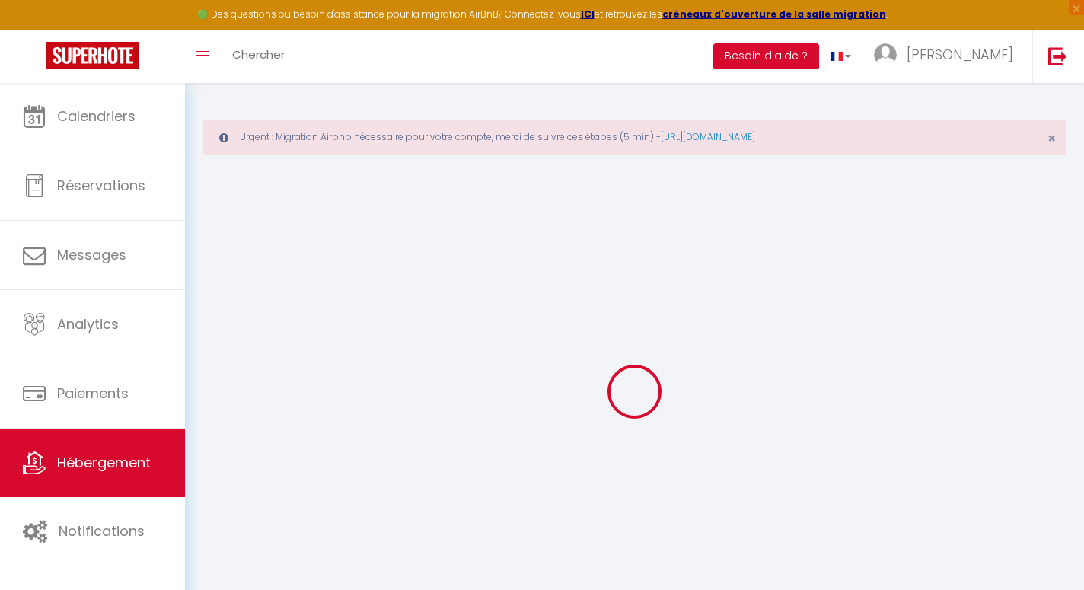
select select "well_reviewed_guests"
select select "EUR"
select select
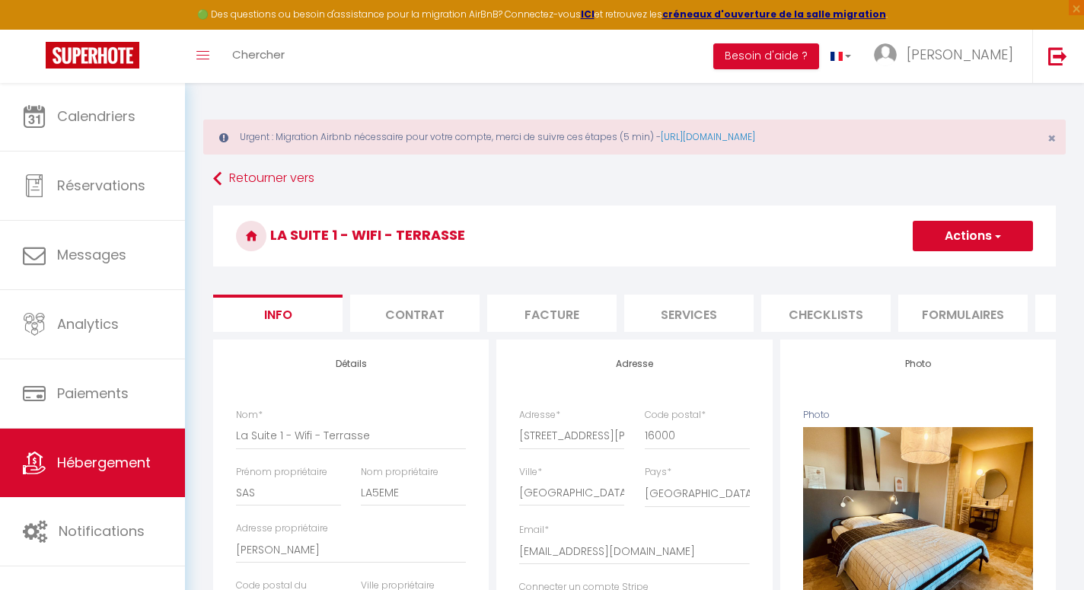
select select
checkbox input "true"
checkbox input "false"
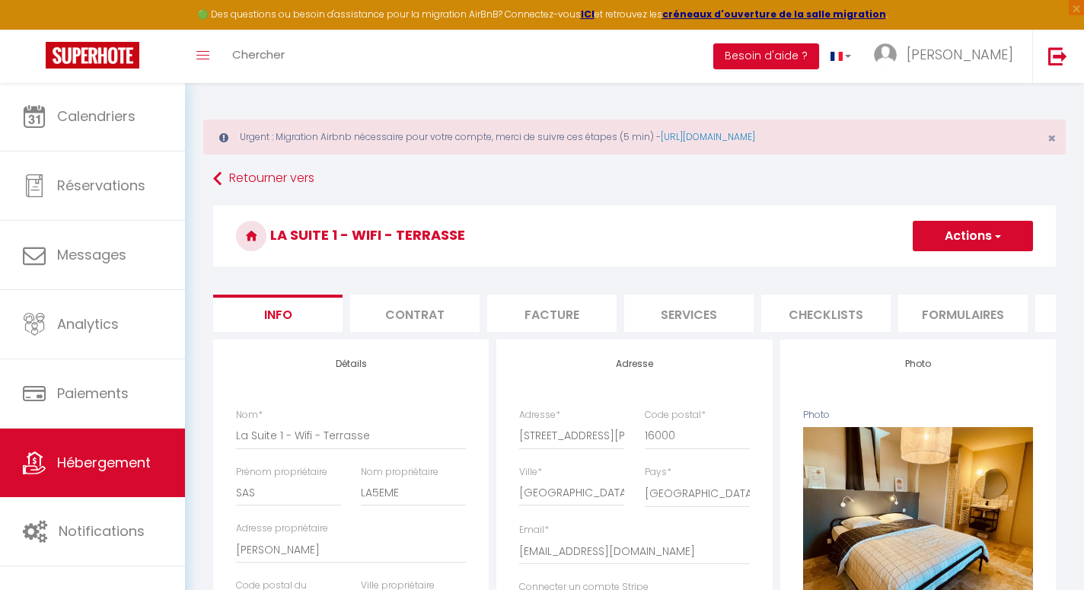
checkbox input "false"
click at [705, 307] on li "Plateformes" at bounding box center [692, 312] width 129 height 37
select select
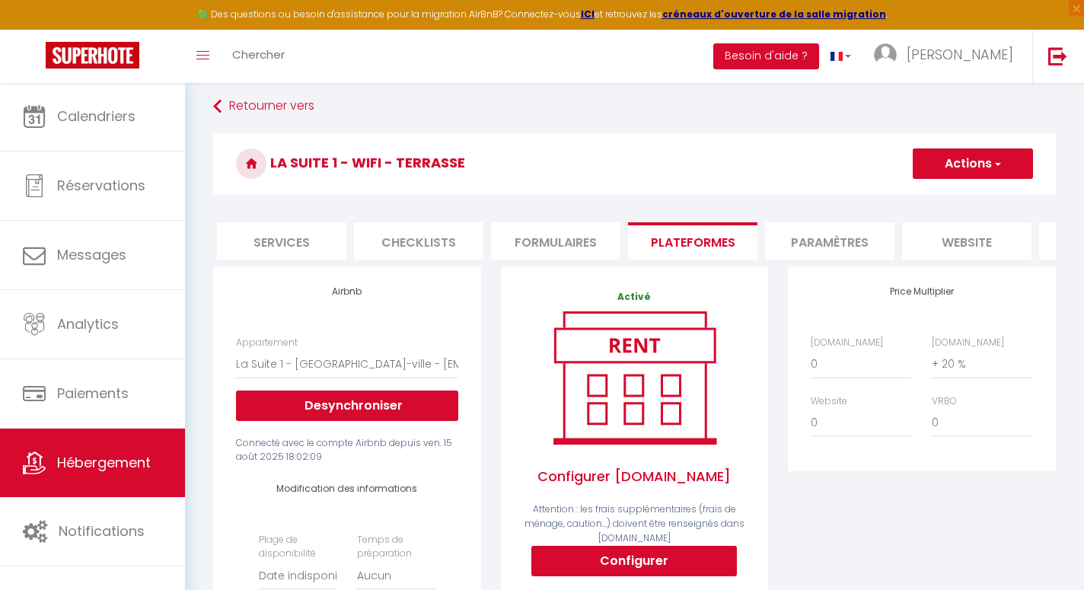
scroll to position [37, 0]
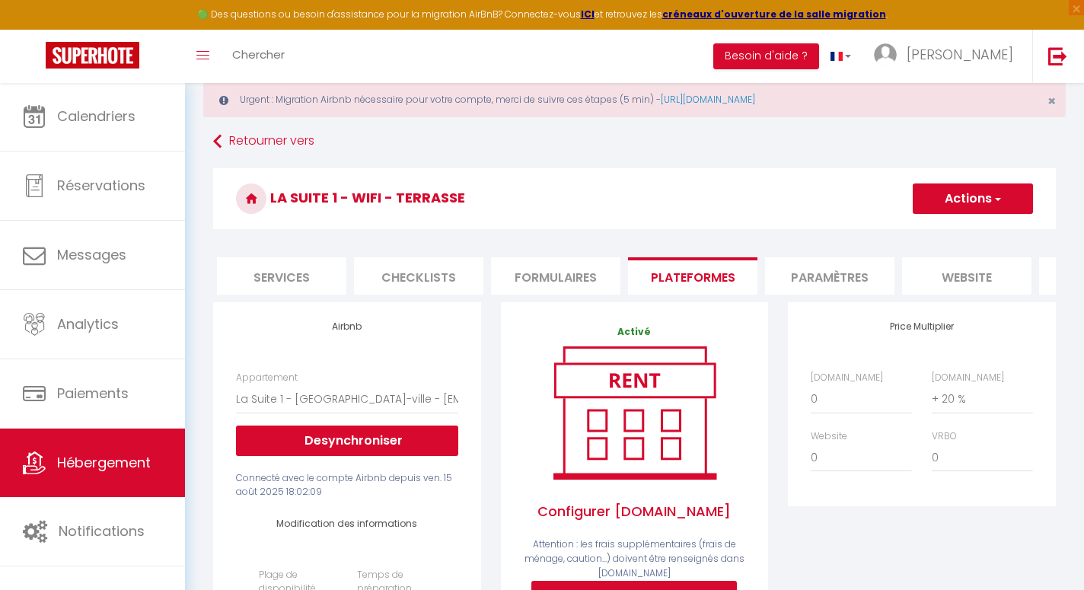
click at [847, 282] on li "Paramètres" at bounding box center [829, 275] width 129 height 37
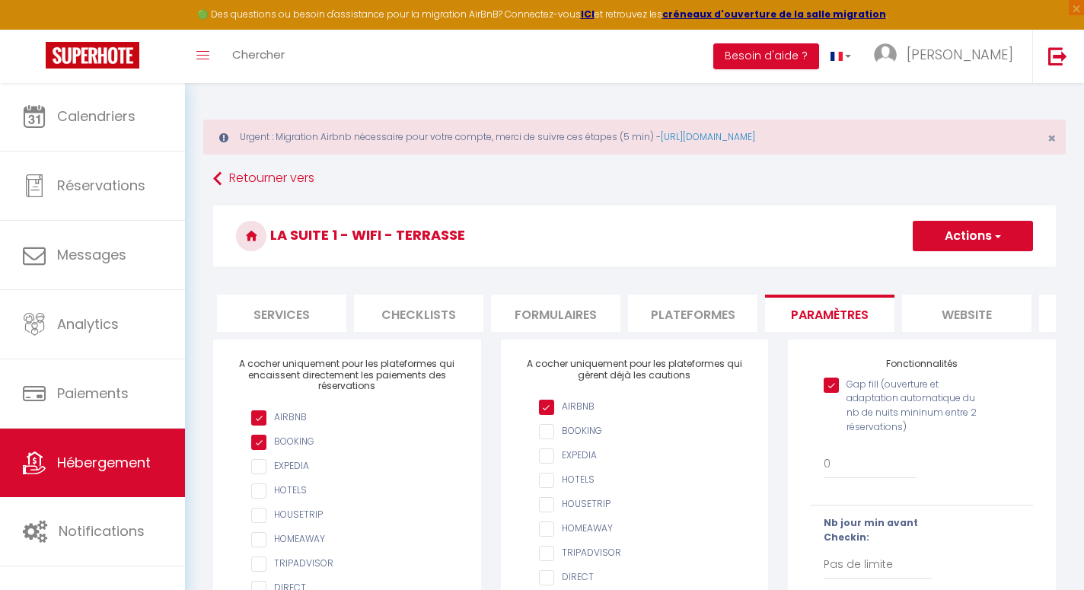
click at [269, 317] on li "Services" at bounding box center [281, 312] width 129 height 37
select select
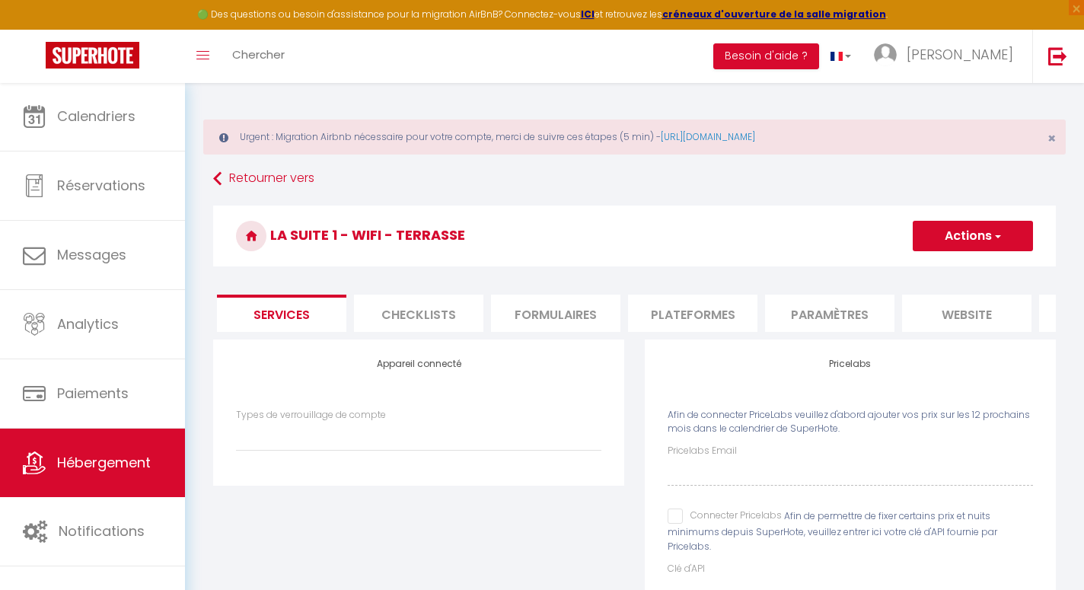
click at [420, 321] on li "Checklists" at bounding box center [418, 312] width 129 height 37
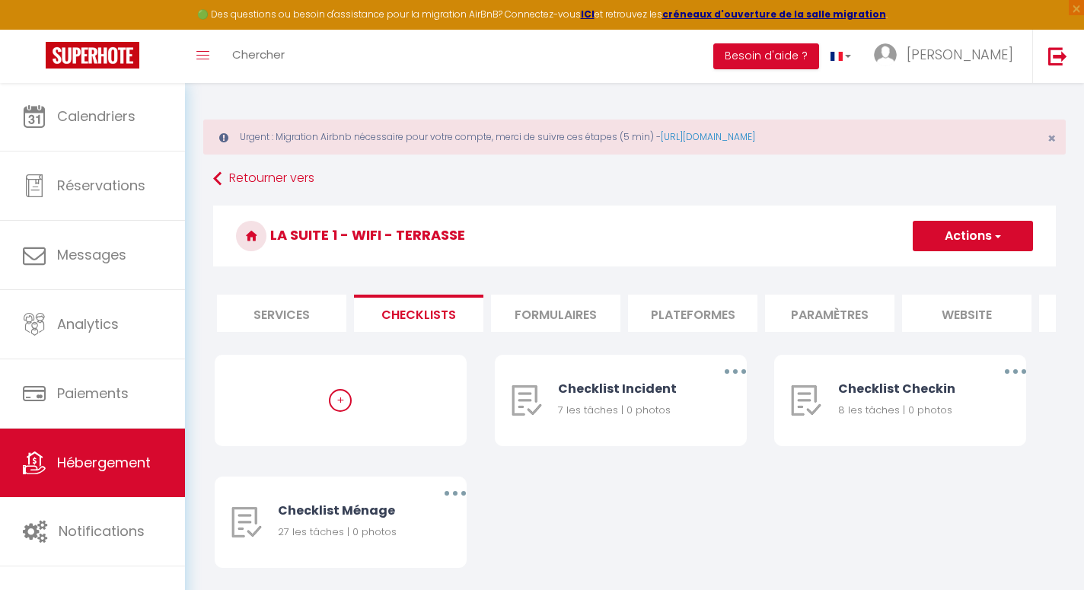
select select "28"
select select "fr"
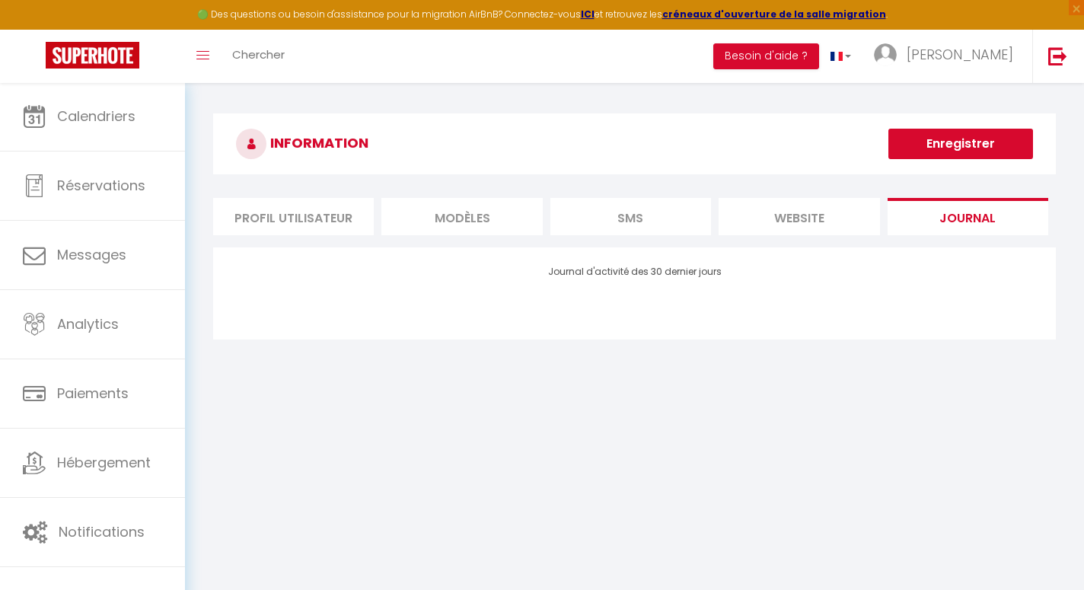
click at [305, 230] on li "Profil Utilisateur" at bounding box center [293, 216] width 161 height 37
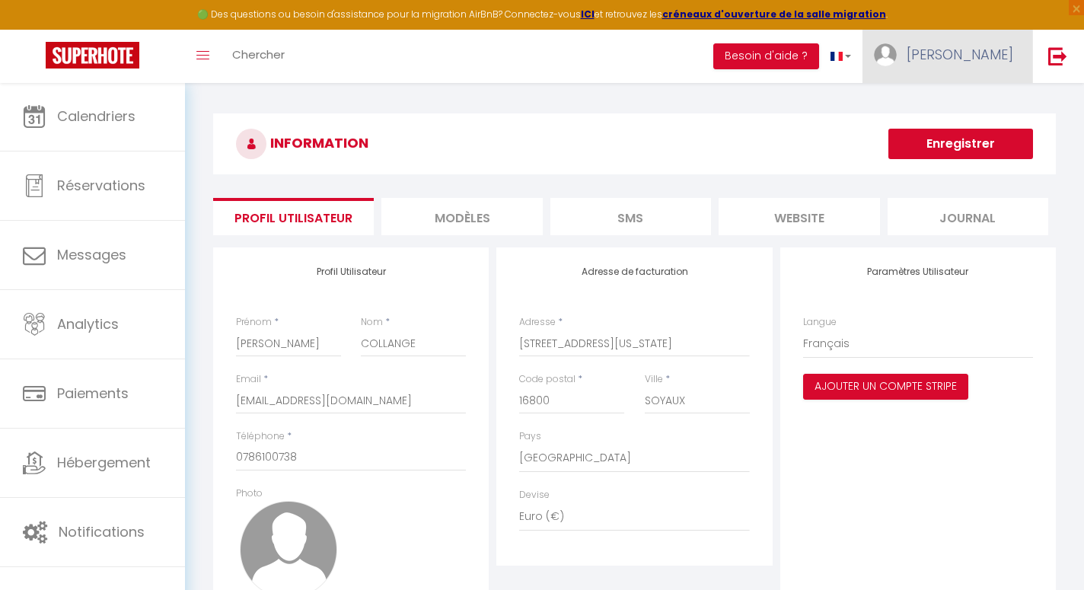
click at [1002, 37] on link "[PERSON_NAME]" at bounding box center [947, 56] width 170 height 53
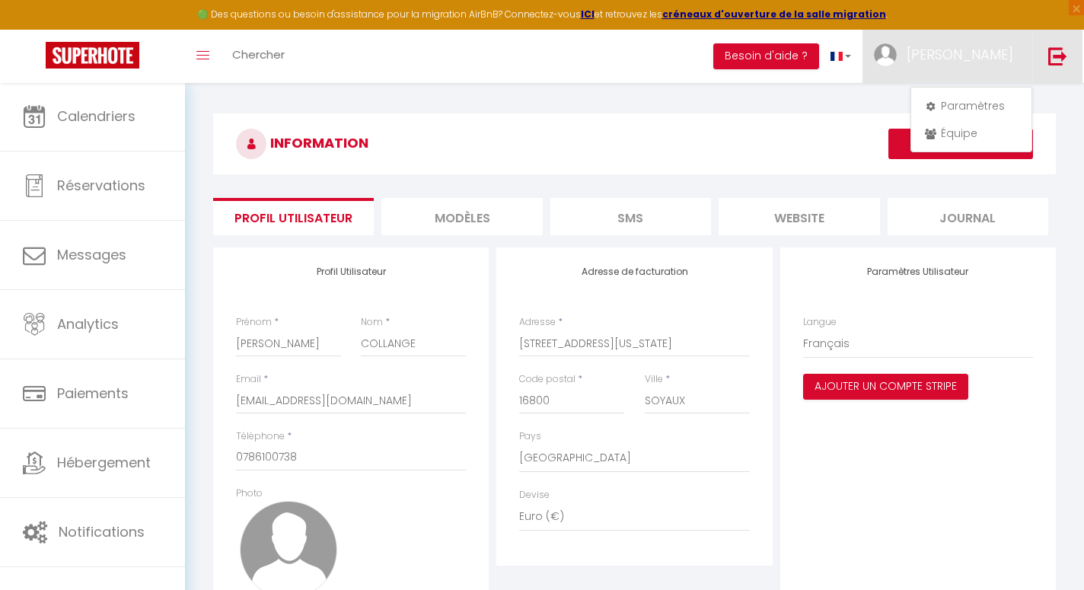
click at [1062, 53] on img at bounding box center [1057, 55] width 19 height 19
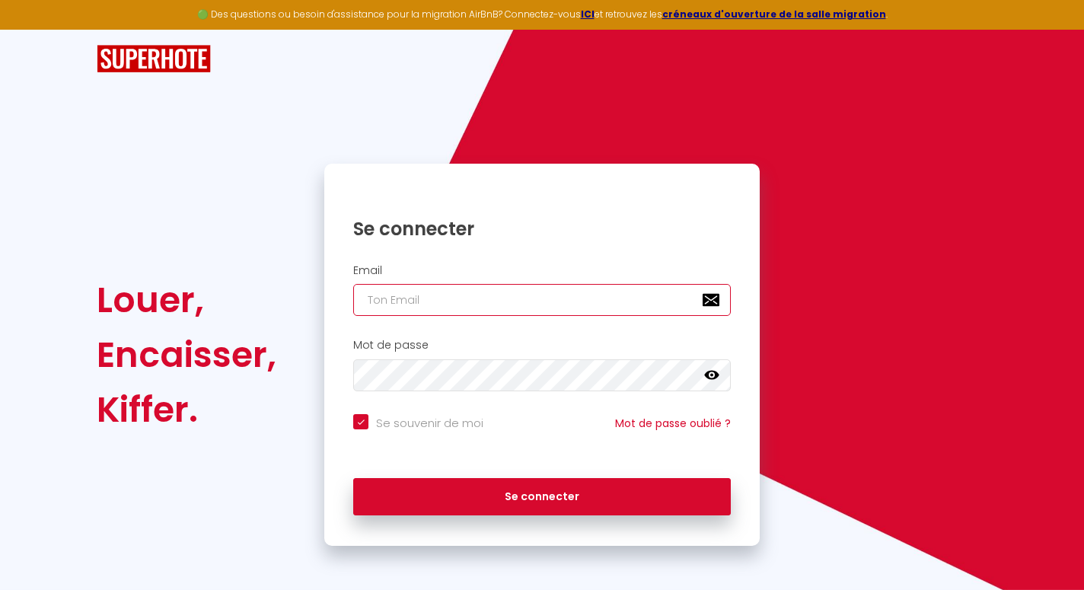
type input "[EMAIL_ADDRESS][DOMAIN_NAME]"
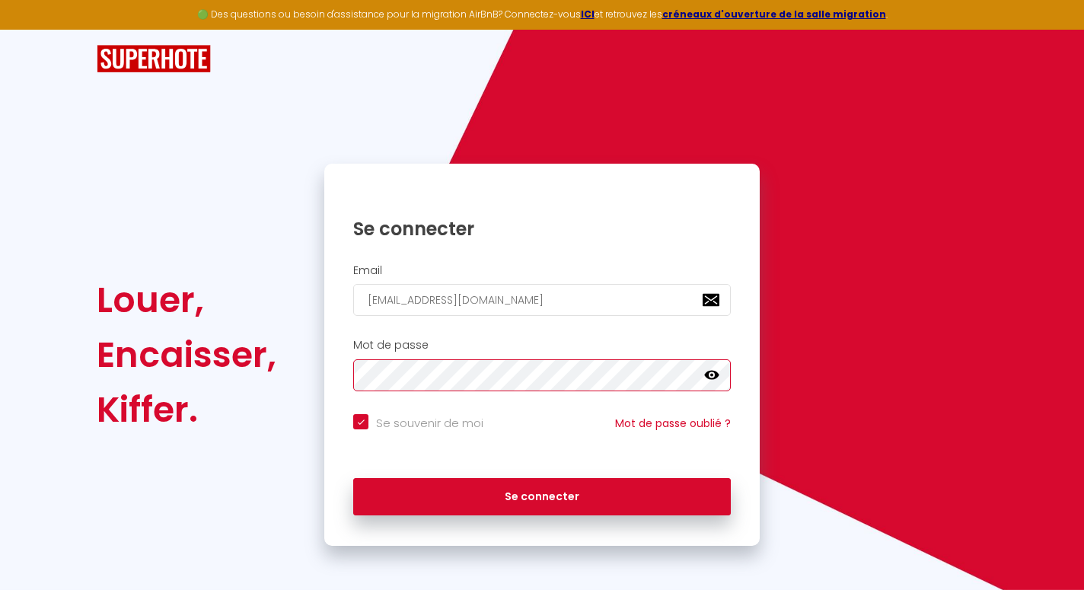
click at [542, 494] on button "Se connecter" at bounding box center [541, 497] width 377 height 38
checkbox input "true"
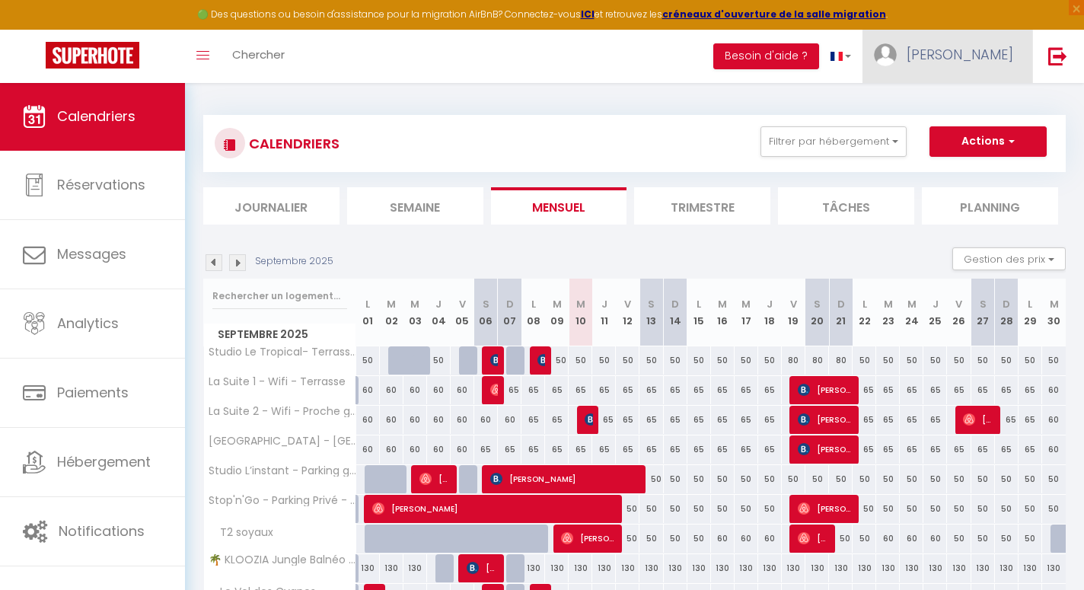
click at [976, 62] on span "[PERSON_NAME]" at bounding box center [959, 54] width 107 height 19
click at [968, 109] on link "Paramètres" at bounding box center [971, 106] width 113 height 26
select select "28"
select select "fr"
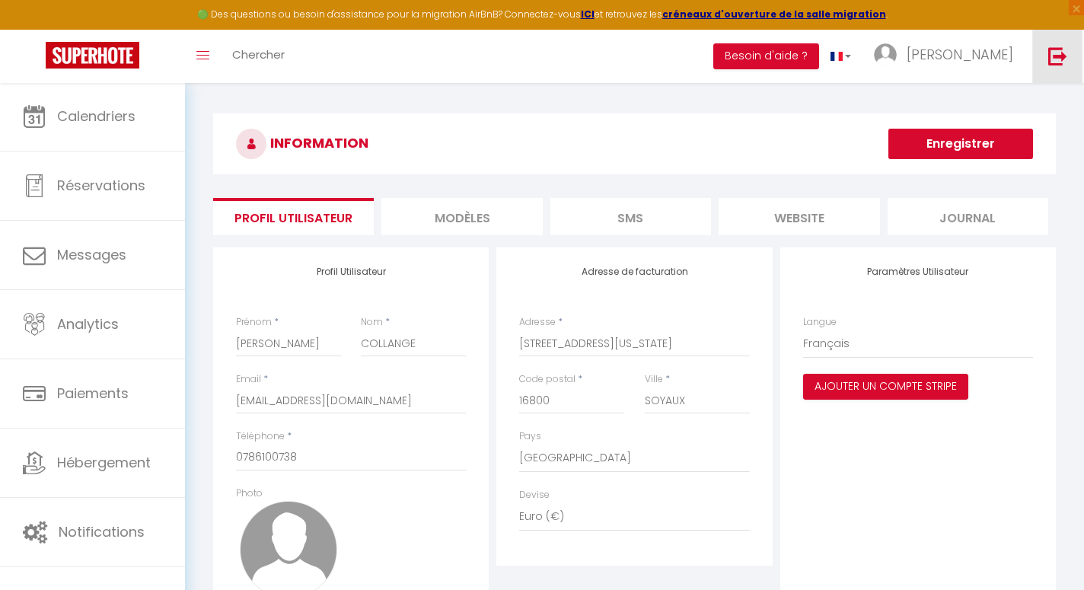
click at [1050, 59] on img at bounding box center [1057, 55] width 19 height 19
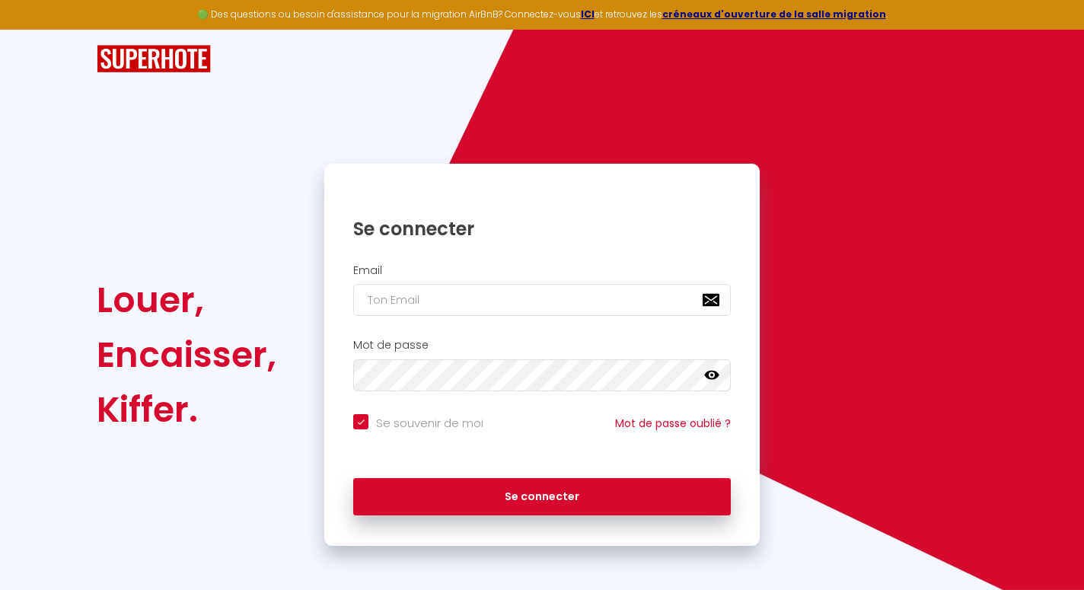
type input "a"
checkbox input "true"
type input "au"
checkbox input "true"
type input "aur"
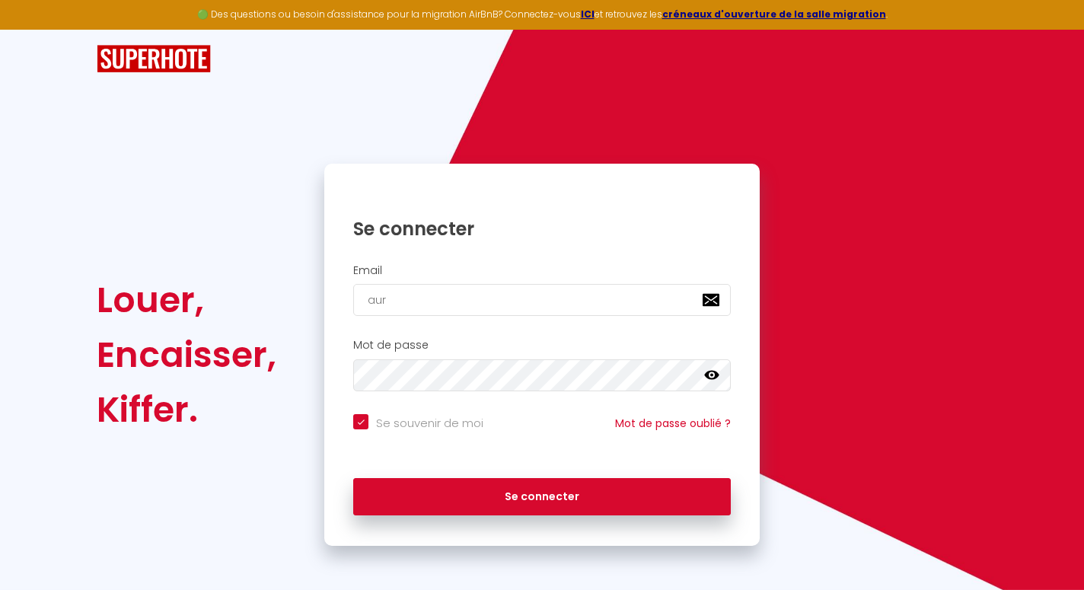
checkbox input "true"
type input "aure"
checkbox input "true"
type input "aurel"
checkbox input "true"
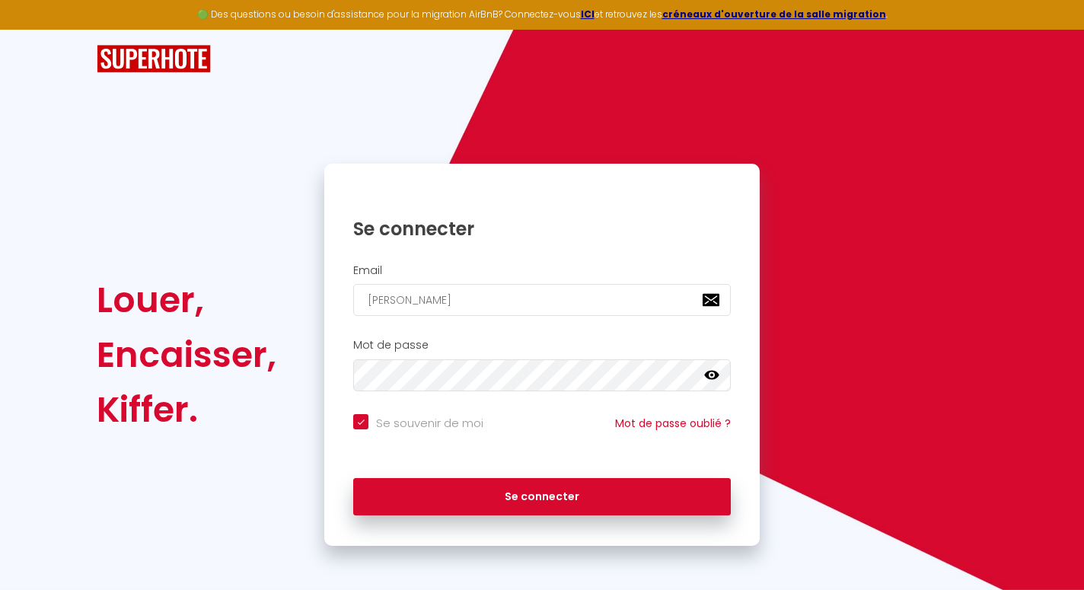
type input "aureli"
checkbox input "true"
type input "aurelia"
checkbox input "true"
type input "aureliac"
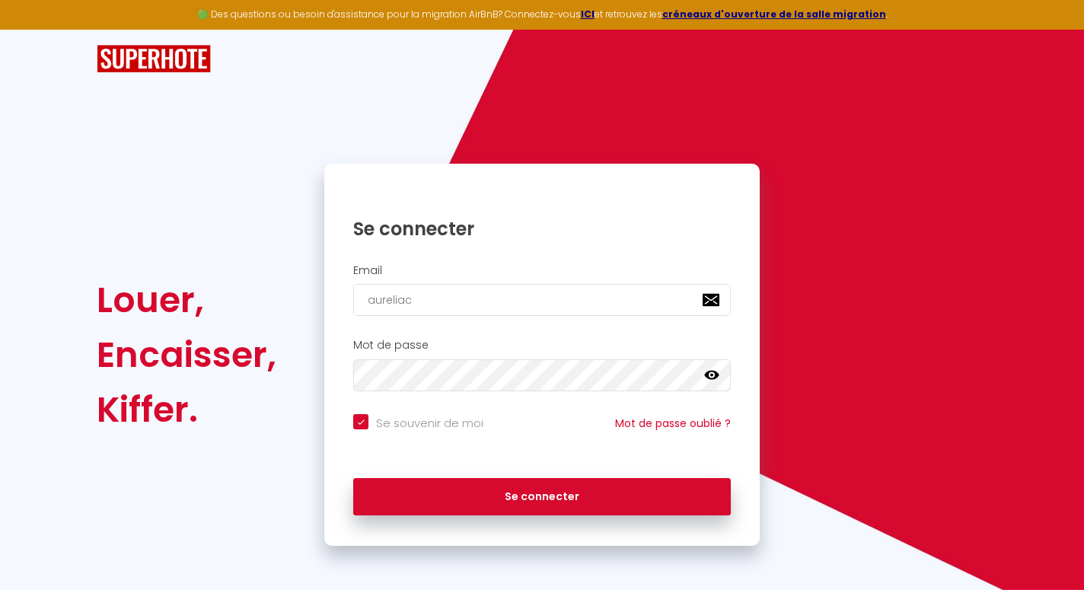
checkbox input "true"
type input "aureliaco"
checkbox input "true"
type input "aureliacol"
checkbox input "true"
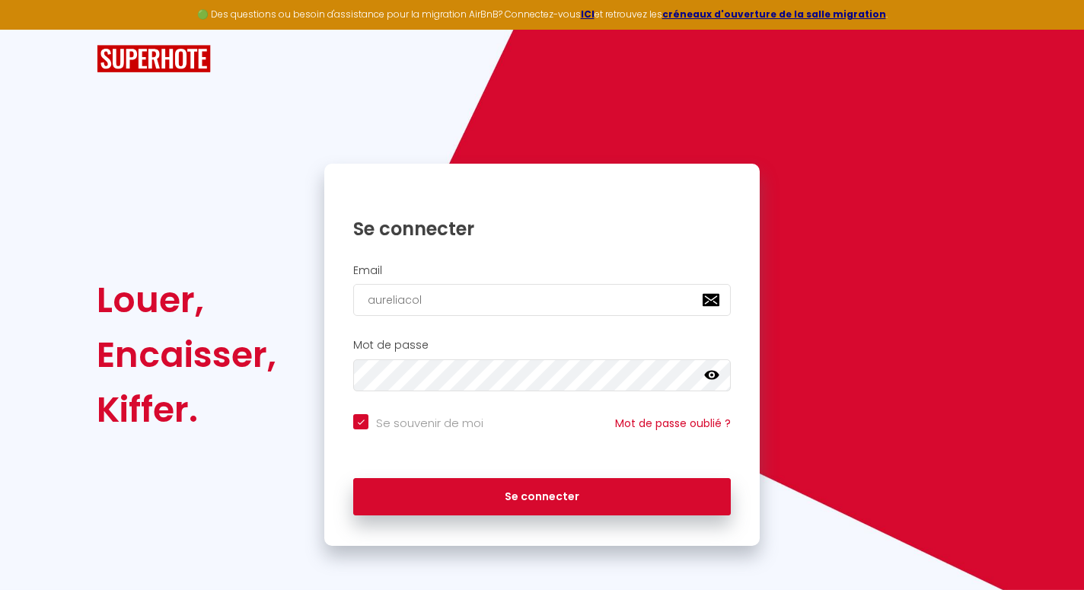
type input "aureliacoll"
checkbox input "true"
type input "aureliacolla"
checkbox input "true"
type input "aureliacollan"
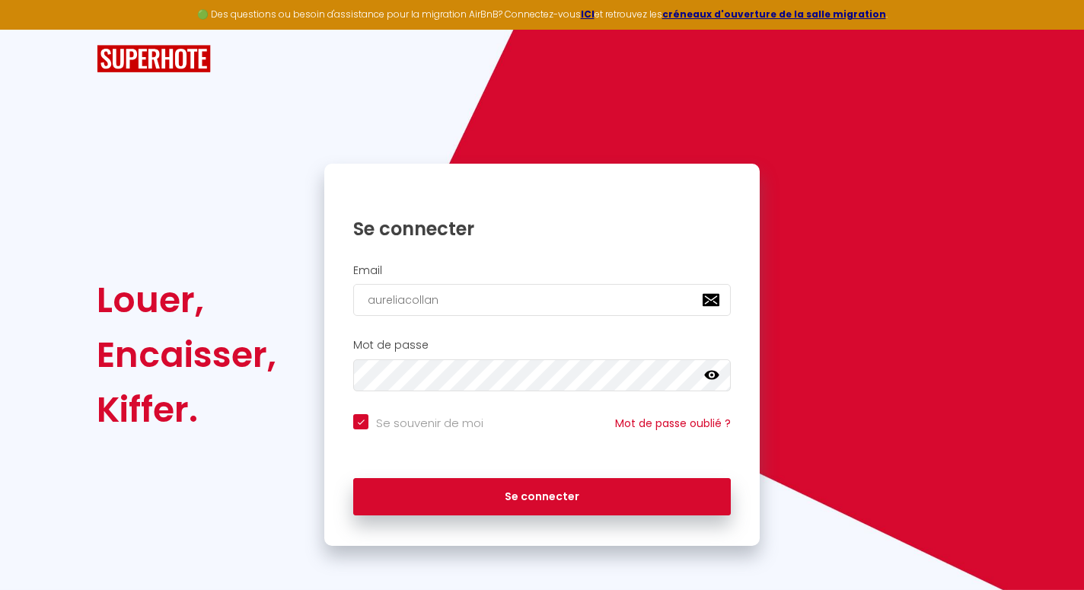
checkbox input "true"
type input "aureliacollang"
checkbox input "true"
type input "aureliacollange"
checkbox input "true"
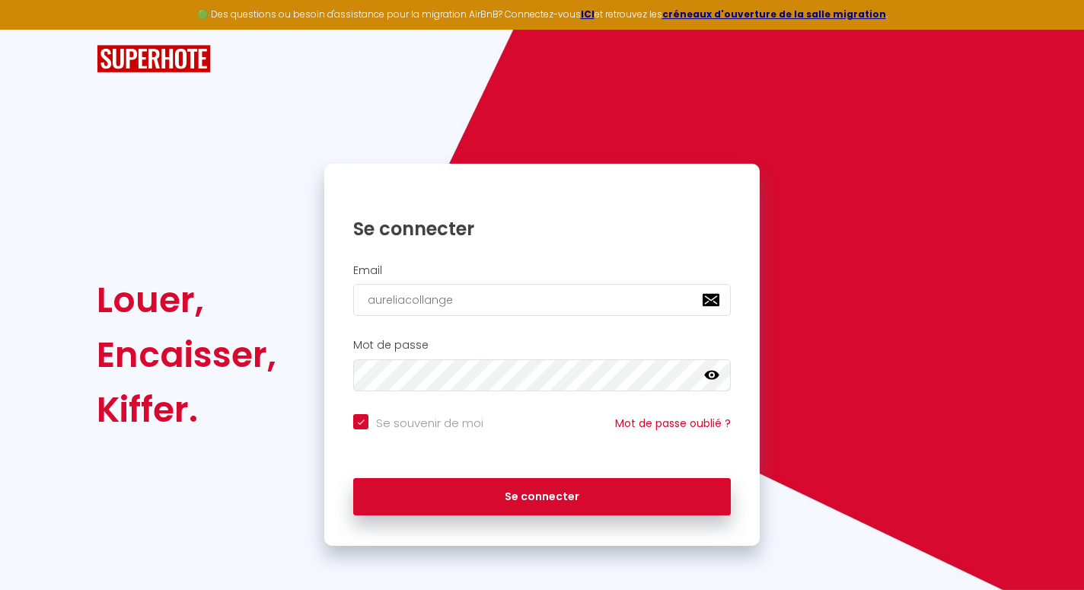
type input "aureliacollange@"
checkbox input "true"
type input "aureliacollange@g"
checkbox input "true"
type input "aureliacollange@gm"
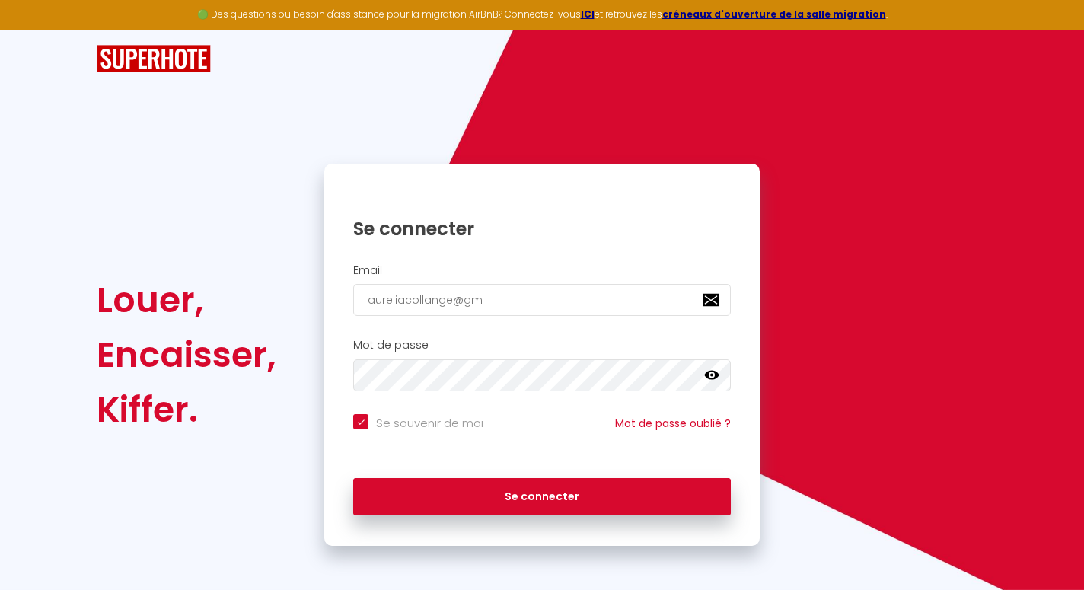
checkbox input "true"
type input "aureliacollange@gma"
checkbox input "true"
type input "aureliacollange@gmai"
checkbox input "true"
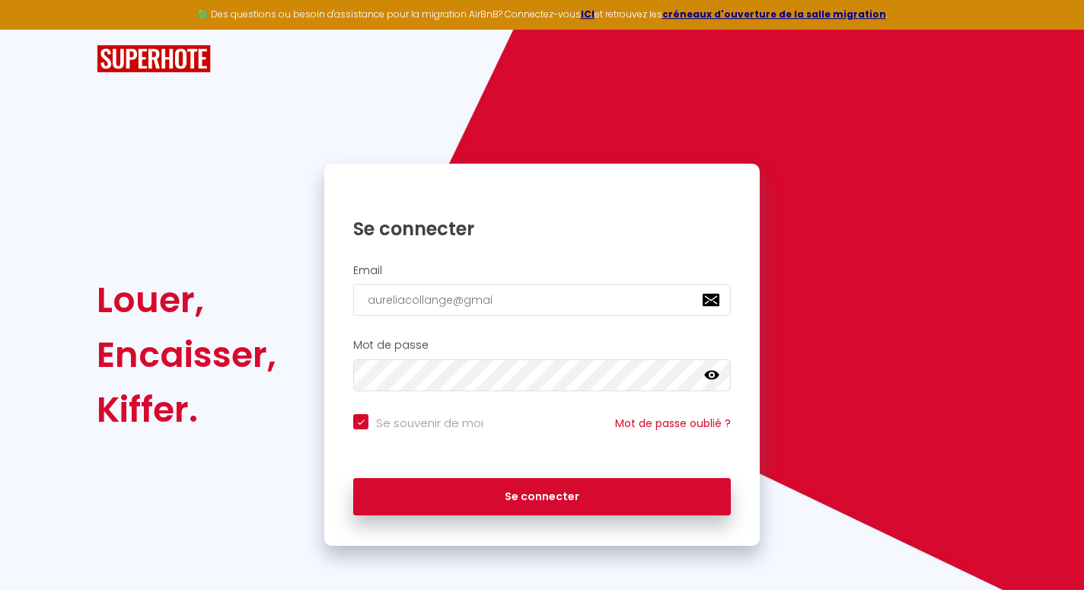
type input "aureliacollange@gmail"
checkbox input "true"
type input "aureliacollange@gmail."
checkbox input "true"
type input "aureliacollange@gmail.c"
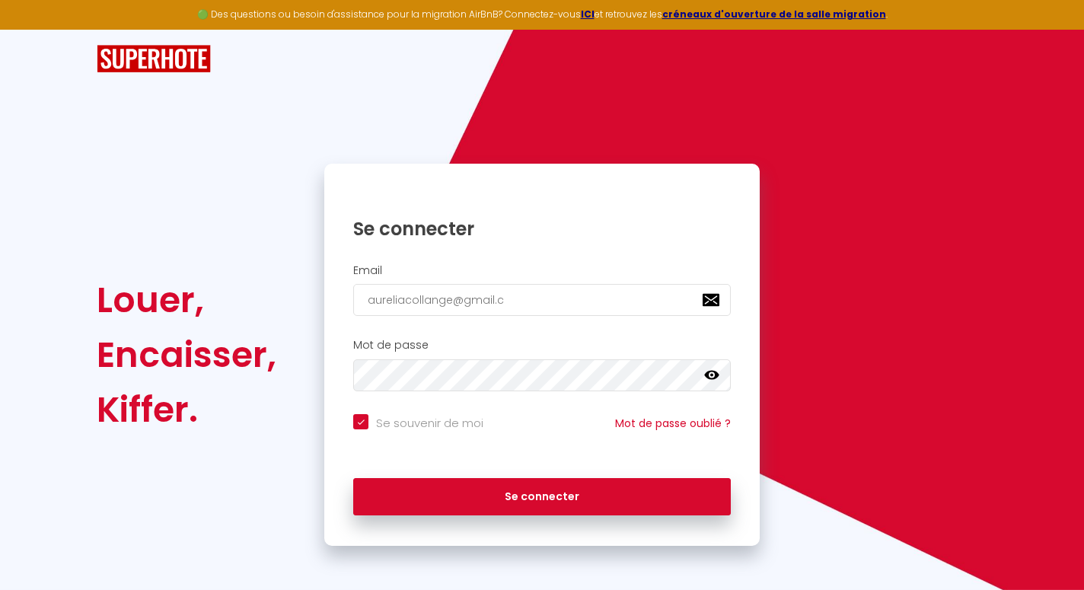
checkbox input "true"
type input "aureliacollange@gmail.co"
checkbox input "true"
type input "[EMAIL_ADDRESS][DOMAIN_NAME]"
checkbox input "true"
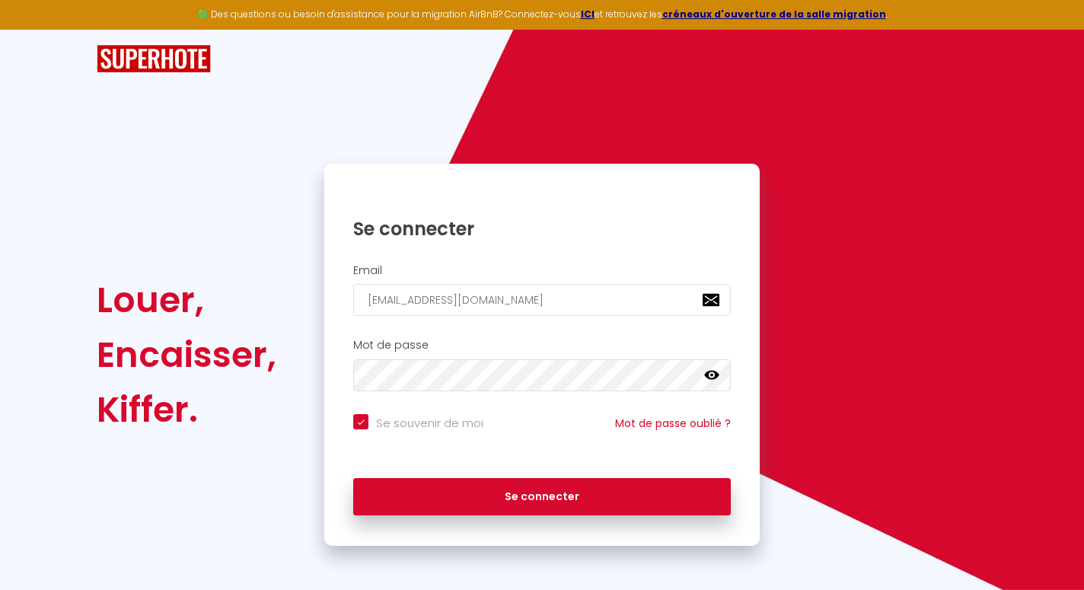
type input "[EMAIL_ADDRESS][DOMAIN_NAME]"
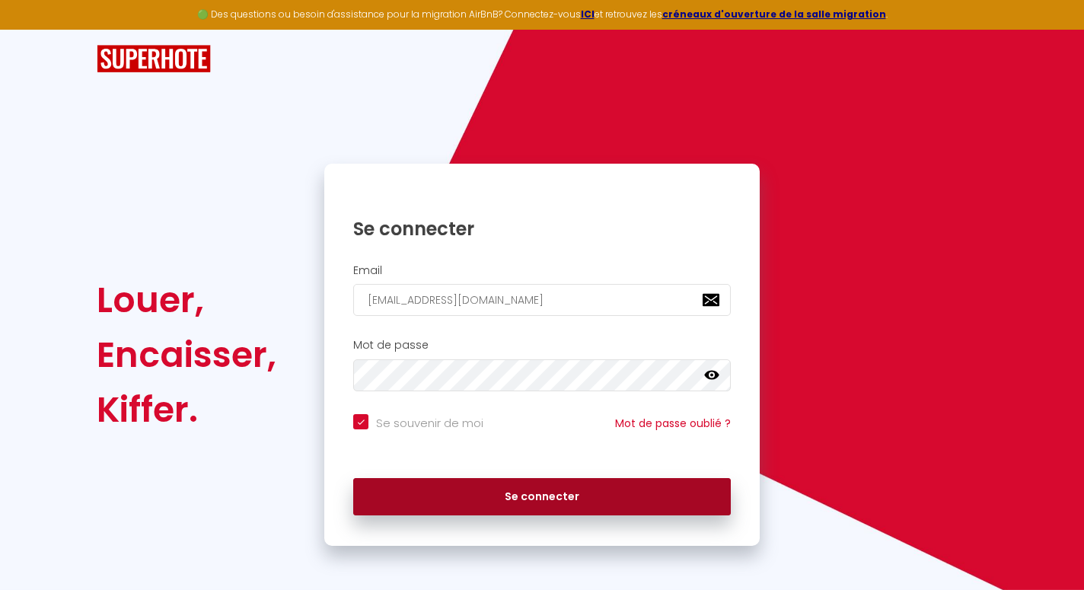
click at [581, 498] on button "Se connecter" at bounding box center [541, 497] width 377 height 38
checkbox input "true"
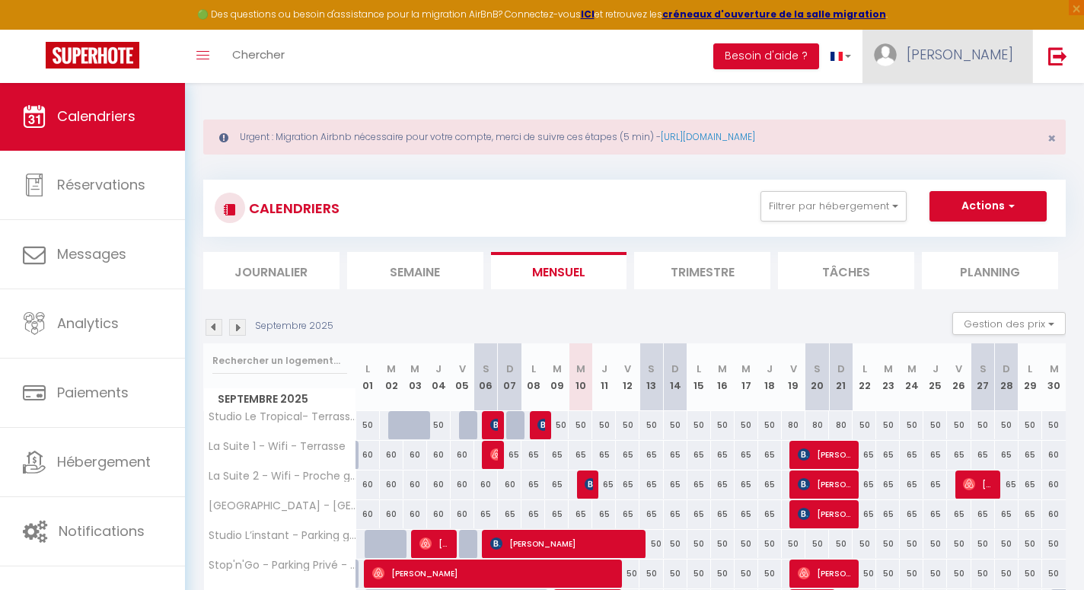
click at [963, 78] on link "[PERSON_NAME]" at bounding box center [947, 56] width 170 height 53
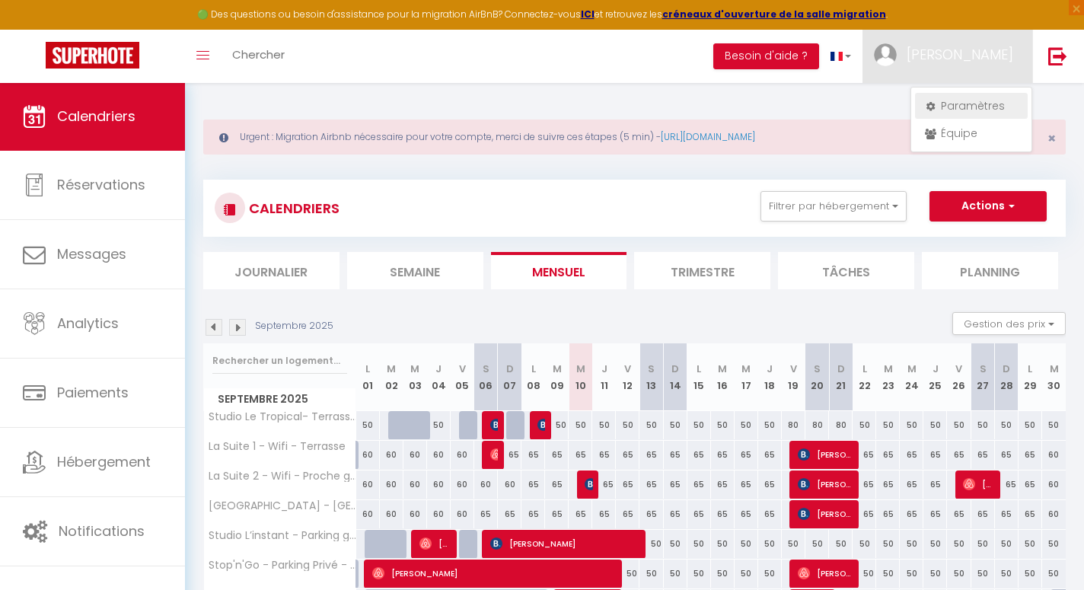
click at [963, 99] on link "Paramètres" at bounding box center [971, 106] width 113 height 26
select select "28"
select select "fr"
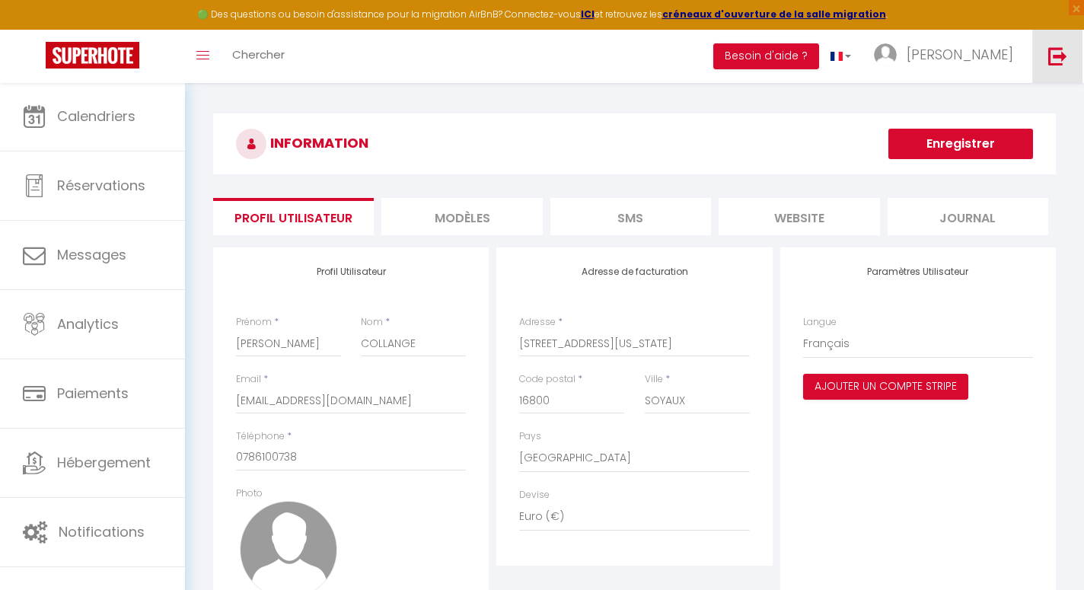
click at [1042, 67] on link at bounding box center [1057, 56] width 50 height 53
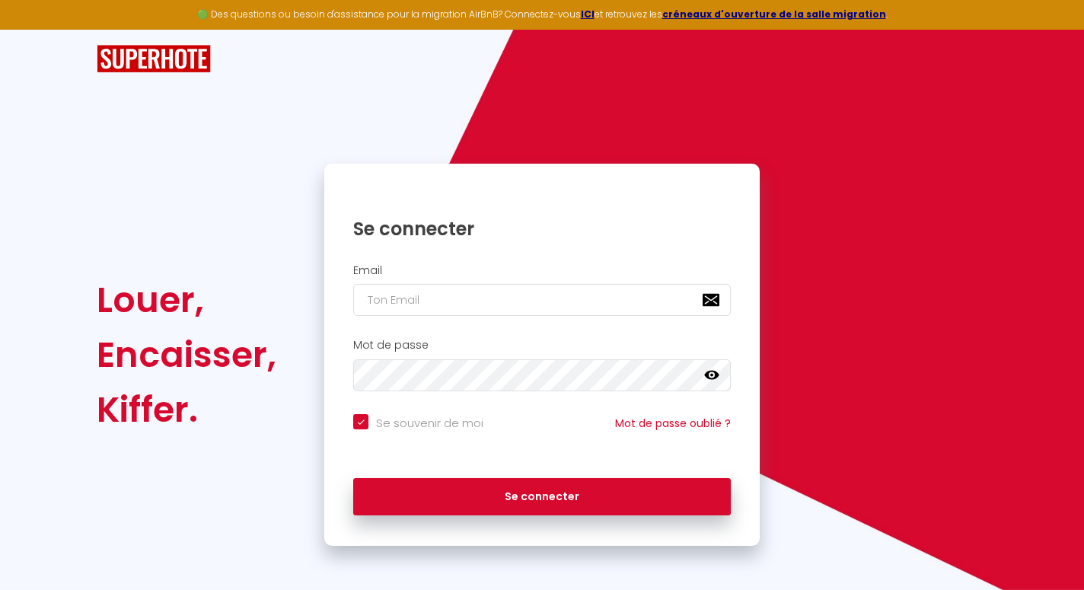
click at [626, 333] on div "Mot de passe false" at bounding box center [541, 368] width 435 height 75
click at [606, 304] on input "email" at bounding box center [541, 300] width 377 height 32
click at [402, 419] on input "Se souvenir de moi" at bounding box center [418, 421] width 130 height 15
checkbox input "false"
click at [464, 301] on input "email" at bounding box center [541, 300] width 377 height 32
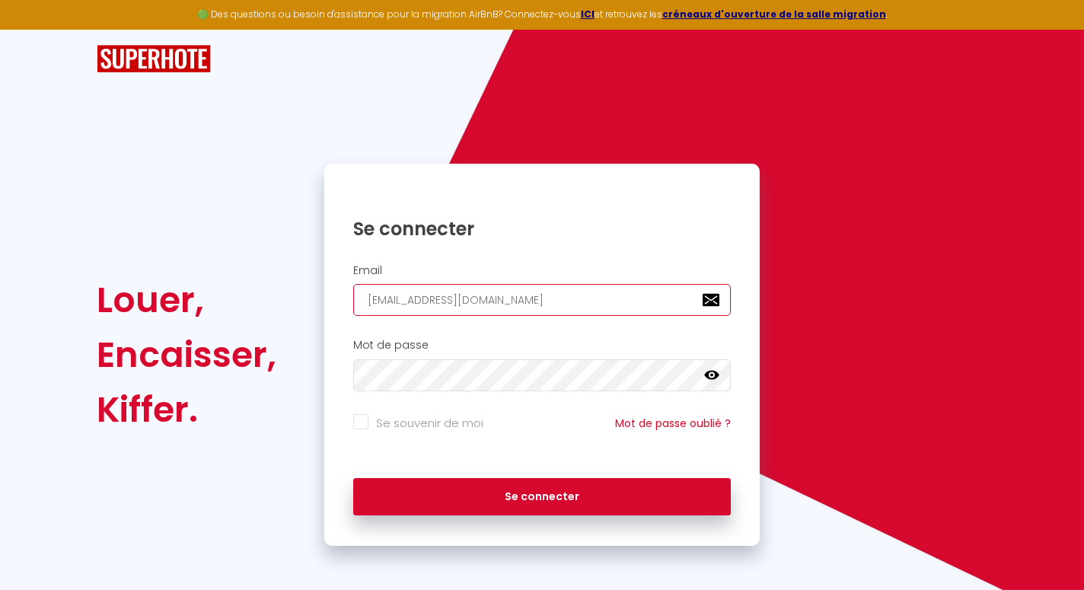
type input "[EMAIL_ADDRESS][DOMAIN_NAME]"
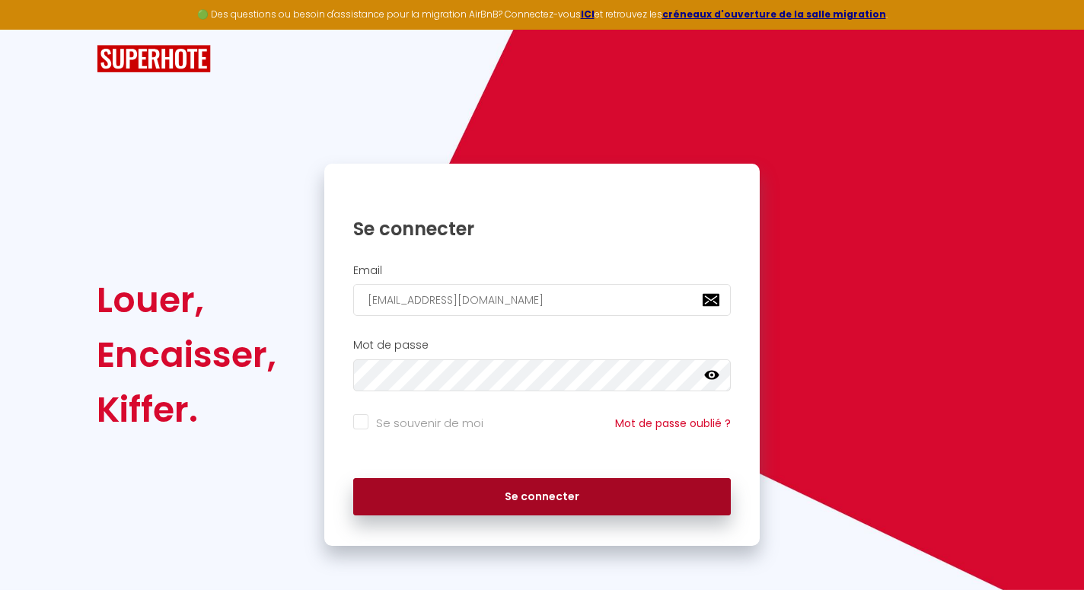
click at [454, 479] on button "Se connecter" at bounding box center [541, 497] width 377 height 38
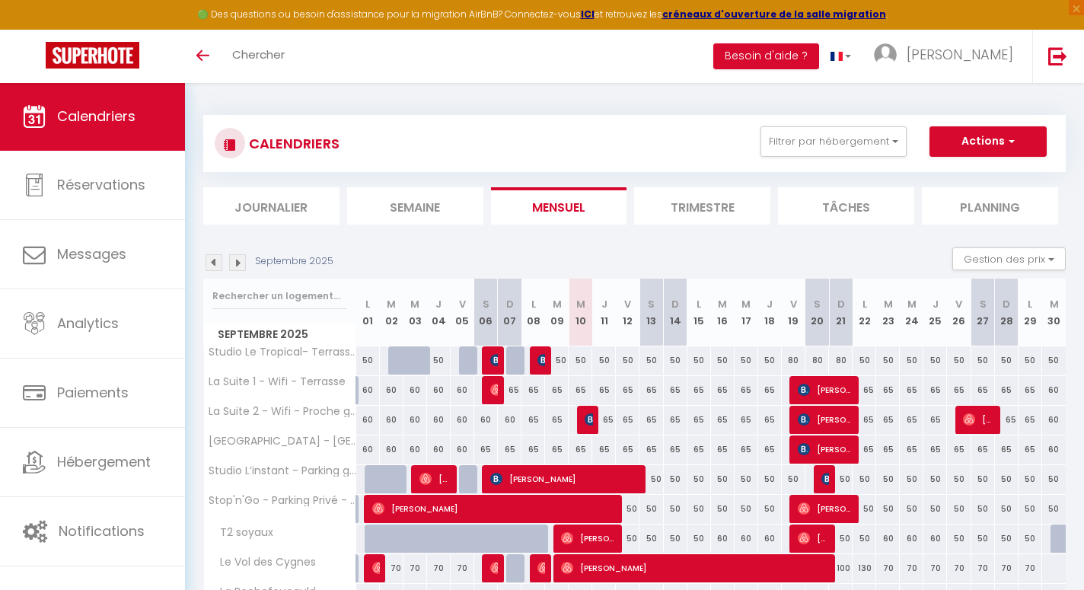
click at [988, 138] on button "Actions" at bounding box center [987, 141] width 117 height 30
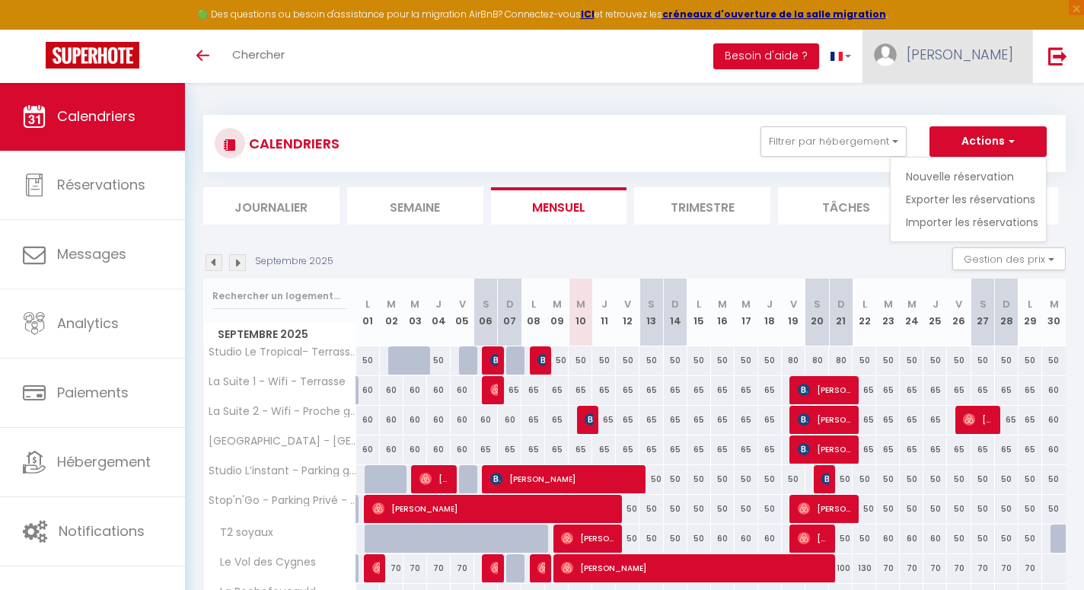
click at [965, 39] on link "[PERSON_NAME]" at bounding box center [947, 56] width 170 height 53
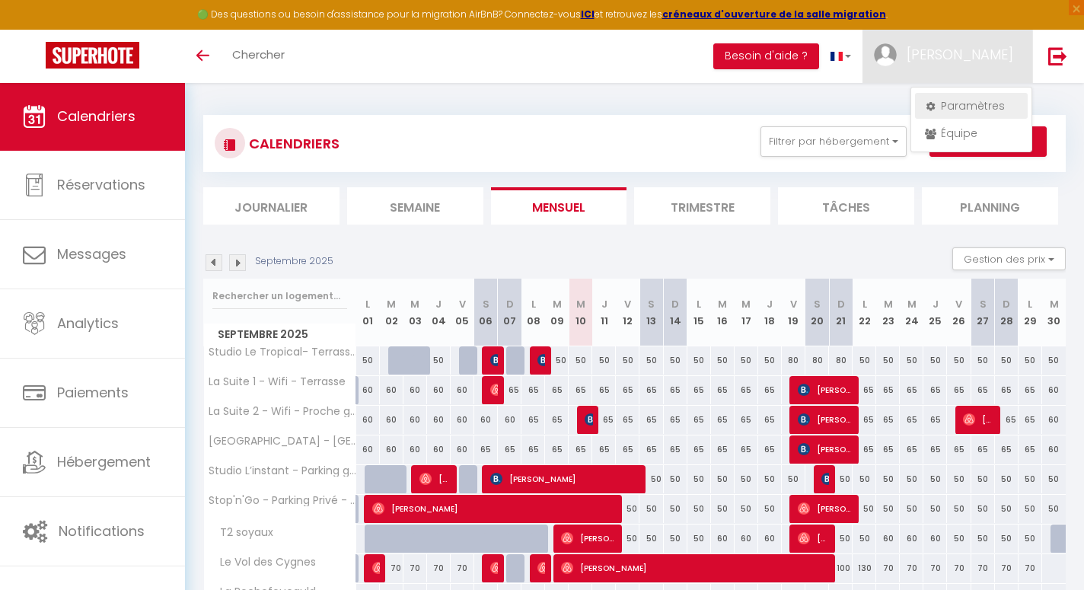
click at [957, 103] on link "Paramètres" at bounding box center [971, 106] width 113 height 26
select select "fr"
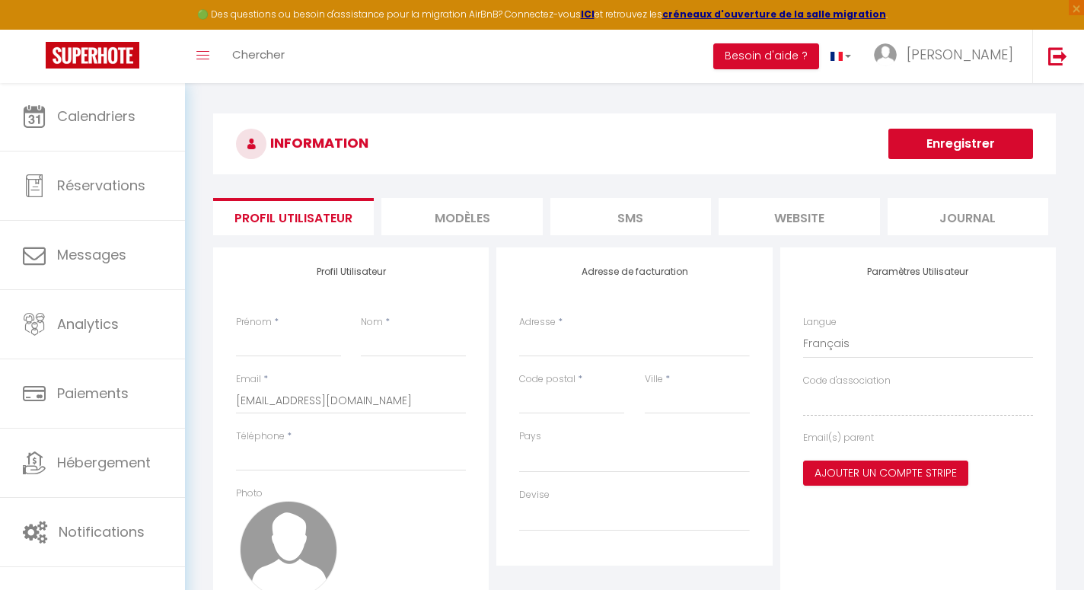
type input "[PERSON_NAME]"
type input "COLLANGE"
type input "0786100738"
type input "[STREET_ADDRESS][US_STATE]"
type input "16800"
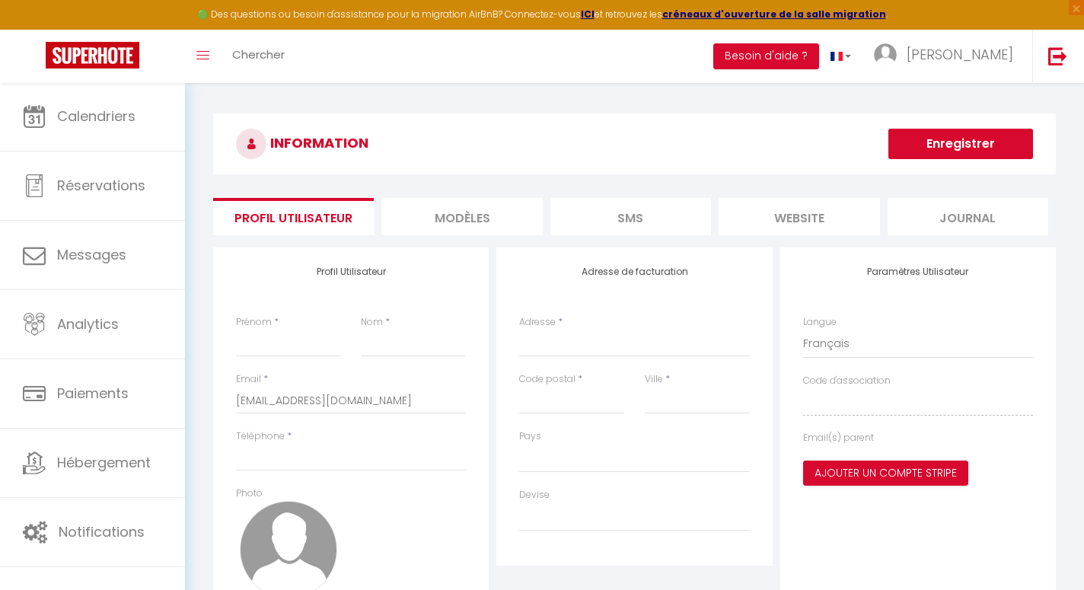
type input "SOYAUX"
select select "28"
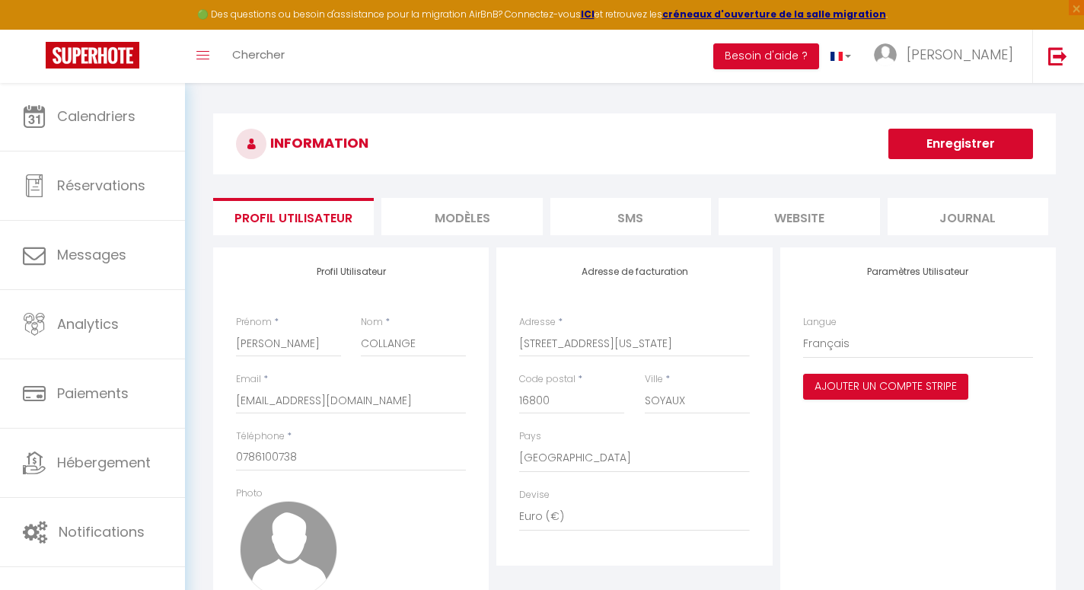
click at [839, 205] on li "website" at bounding box center [798, 216] width 161 height 37
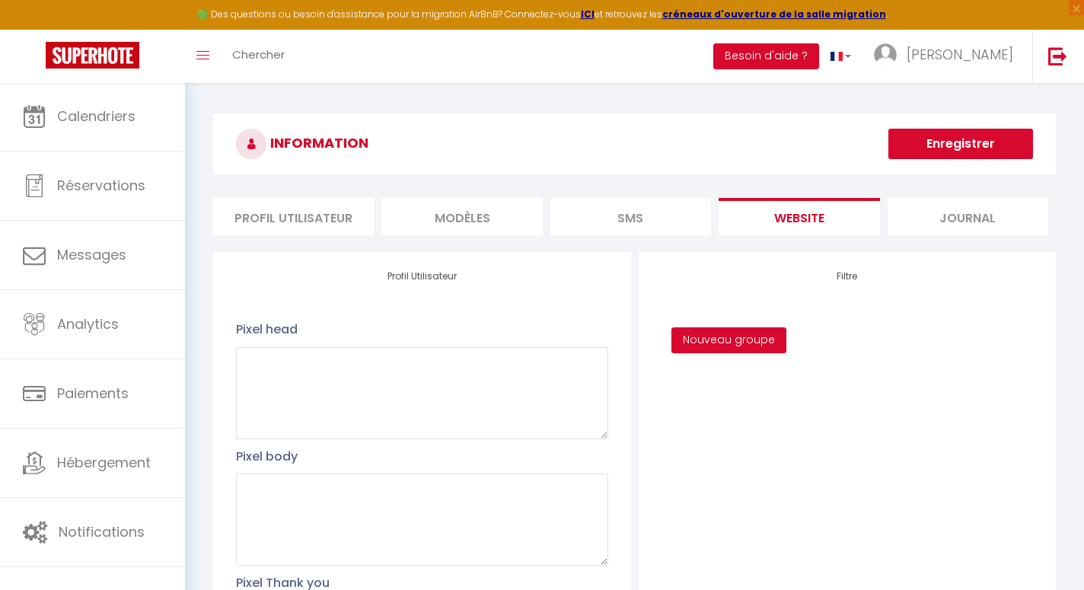
click at [300, 200] on li "Profil Utilisateur" at bounding box center [293, 216] width 161 height 37
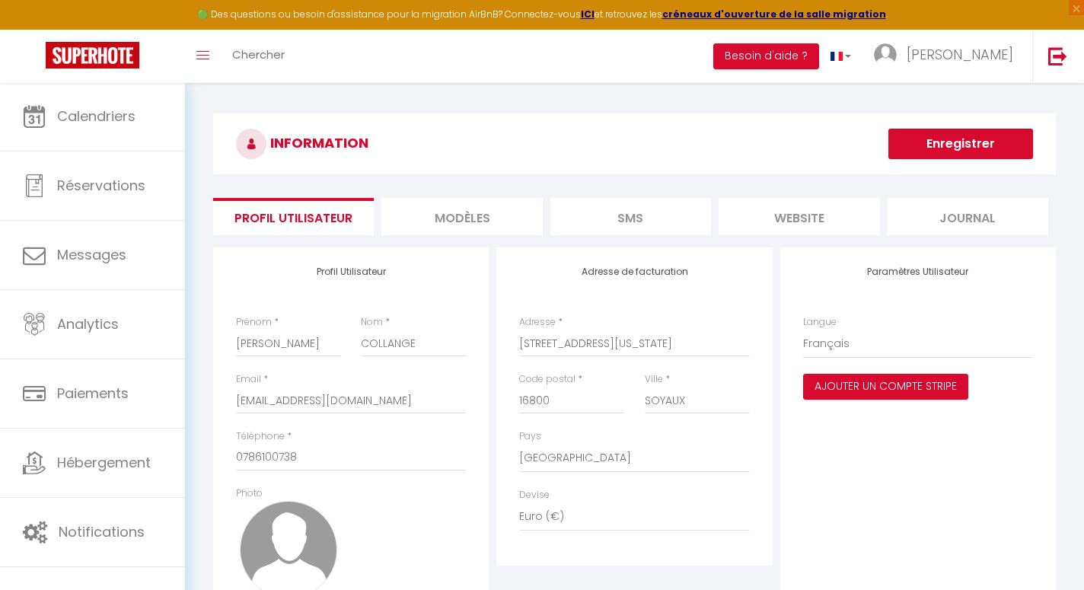
click at [300, 212] on li "Profil Utilisateur" at bounding box center [293, 216] width 161 height 37
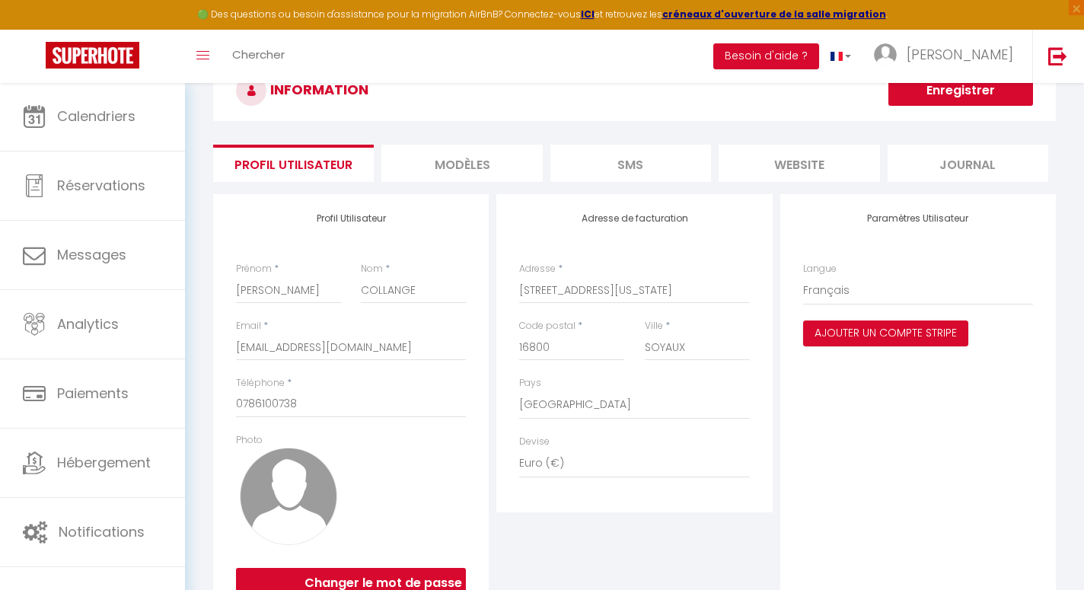
scroll to position [120, 0]
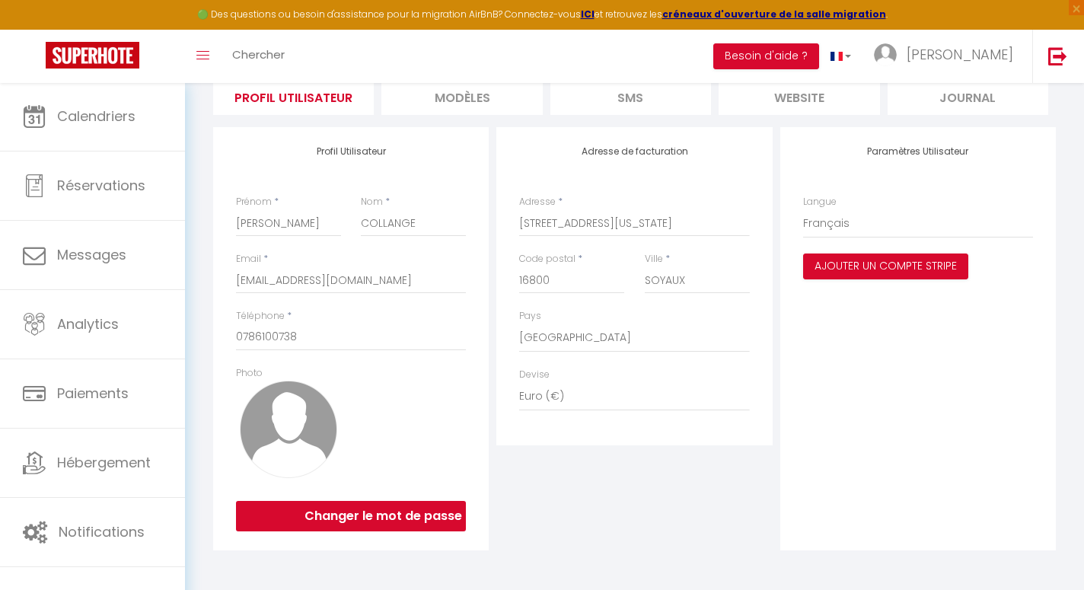
click at [836, 279] on div "Paramètres Utilisateur Langue Anglais Français Portugais Espagnol Ajouter un co…" at bounding box center [917, 338] width 275 height 423
click at [857, 270] on button "Ajouter un compte Stripe" at bounding box center [885, 266] width 165 height 26
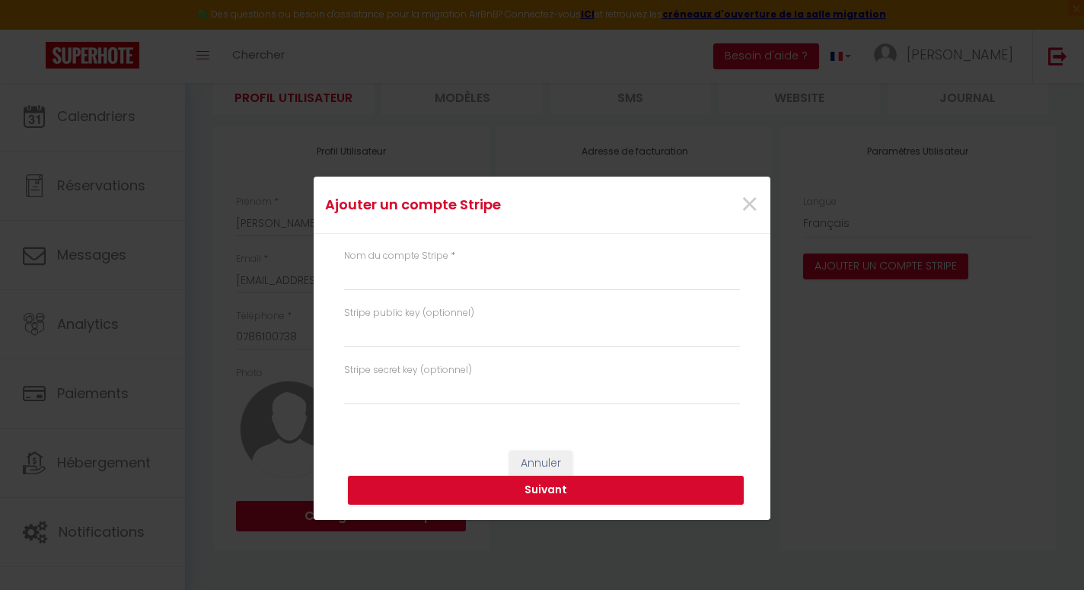
click at [608, 260] on div "Nom du compte Stripe *" at bounding box center [542, 270] width 396 height 42
click at [591, 276] on input "text" at bounding box center [542, 276] width 396 height 27
click at [591, 275] on input "text" at bounding box center [542, 276] width 396 height 27
type input "Adeliabnb"
click at [544, 482] on button "Suivant" at bounding box center [546, 490] width 396 height 29
